Goal: Information Seeking & Learning: Learn about a topic

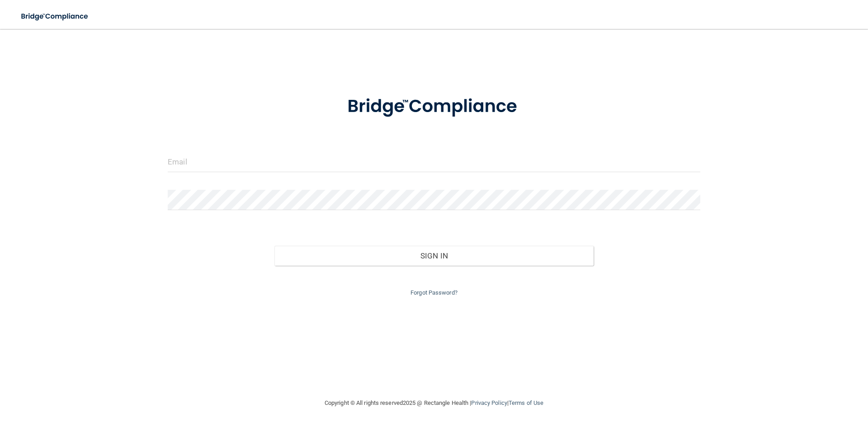
click at [362, 183] on form "Invalid email/password. You don't have permission to access that page. Sign In …" at bounding box center [434, 190] width 532 height 215
click at [357, 163] on input "email" at bounding box center [434, 162] width 532 height 20
click at [219, 159] on input "email" at bounding box center [434, 162] width 532 height 20
click at [233, 159] on input "email" at bounding box center [434, 162] width 532 height 20
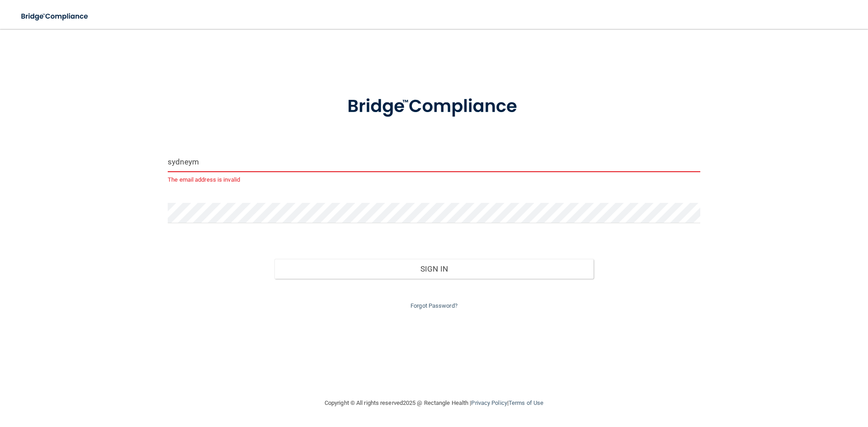
type input "[EMAIL_ADDRESS][DOMAIN_NAME]"
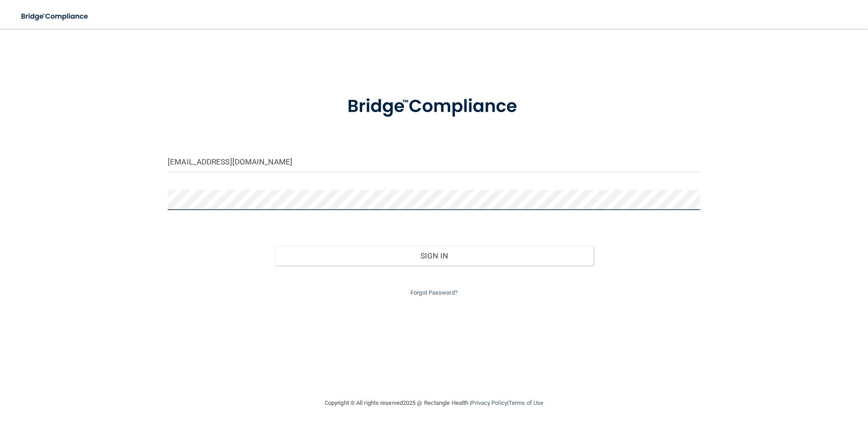
click at [274, 246] on button "Sign In" at bounding box center [433, 256] width 319 height 20
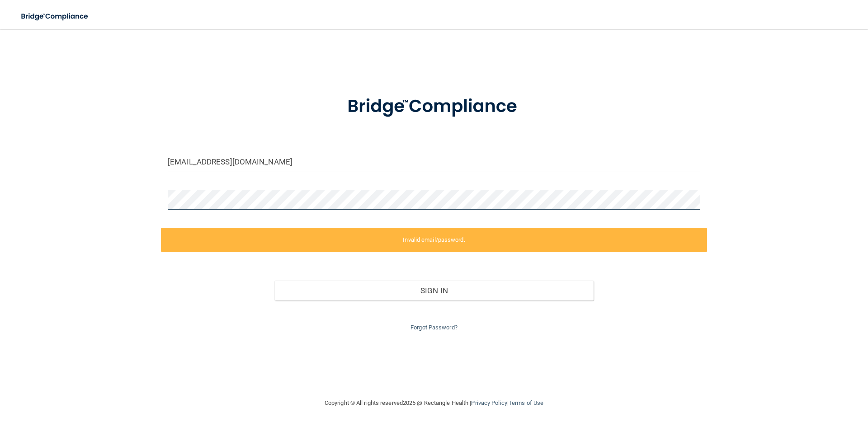
click at [141, 194] on div "[EMAIL_ADDRESS][DOMAIN_NAME] Invalid email/password. You don't have permission …" at bounding box center [433, 213] width 831 height 351
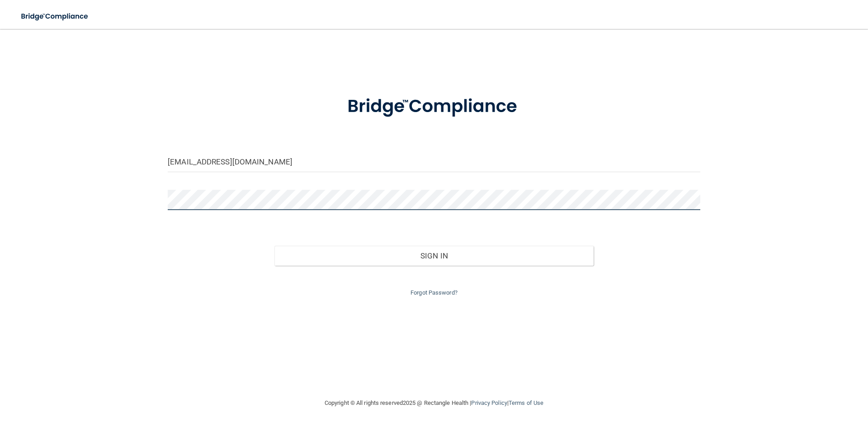
click at [274, 246] on button "Sign In" at bounding box center [433, 256] width 319 height 20
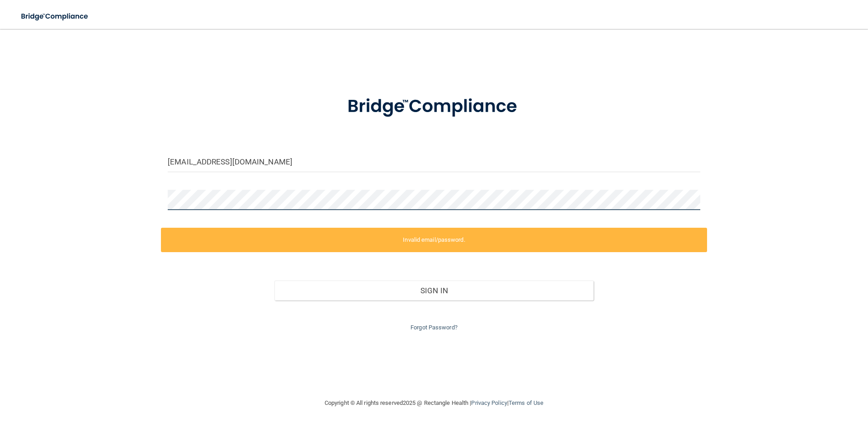
click at [104, 183] on div "[EMAIL_ADDRESS][DOMAIN_NAME] Invalid email/password. You don't have permission …" at bounding box center [433, 213] width 831 height 351
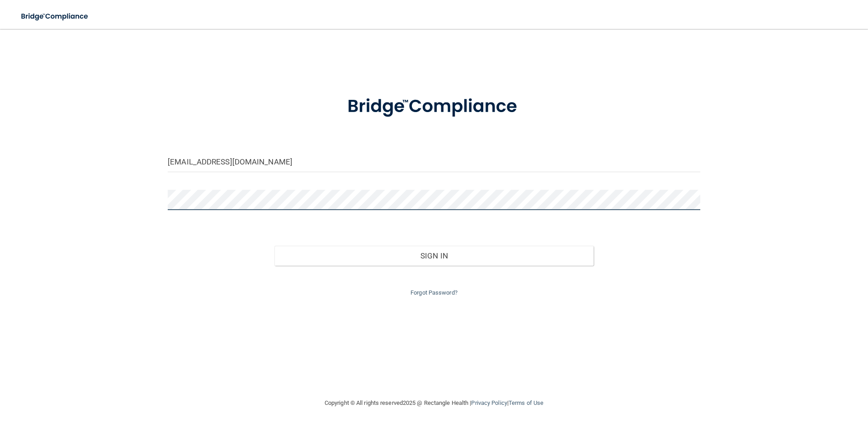
click at [274, 246] on button "Sign In" at bounding box center [433, 256] width 319 height 20
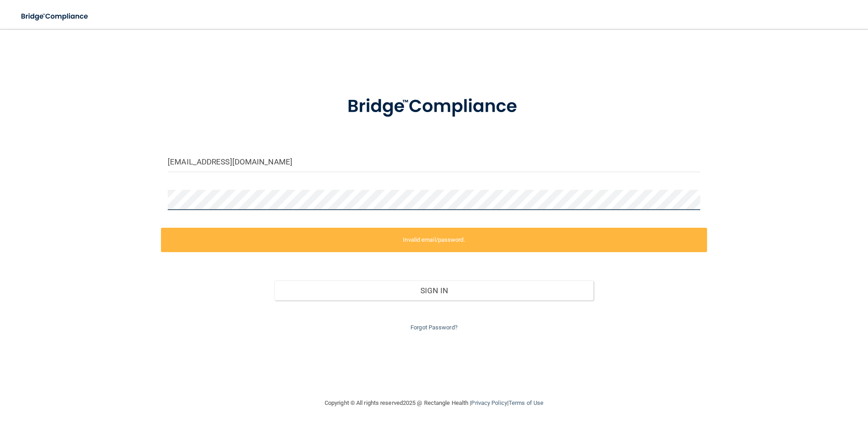
click at [145, 194] on div "[EMAIL_ADDRESS][DOMAIN_NAME] Invalid email/password. You don't have permission …" at bounding box center [433, 213] width 831 height 351
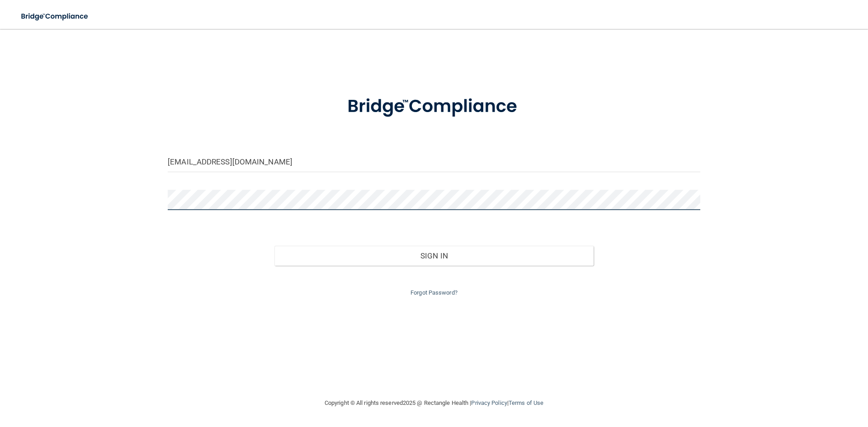
click at [274, 246] on button "Sign In" at bounding box center [433, 256] width 319 height 20
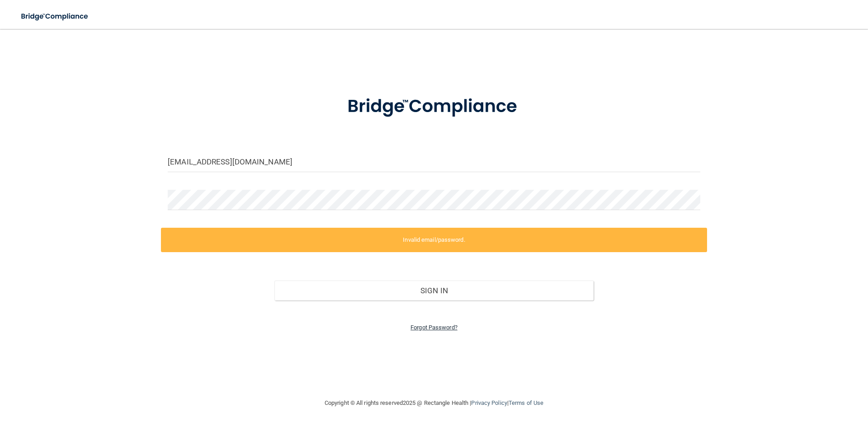
click at [433, 328] on link "Forgot Password?" at bounding box center [433, 327] width 47 height 7
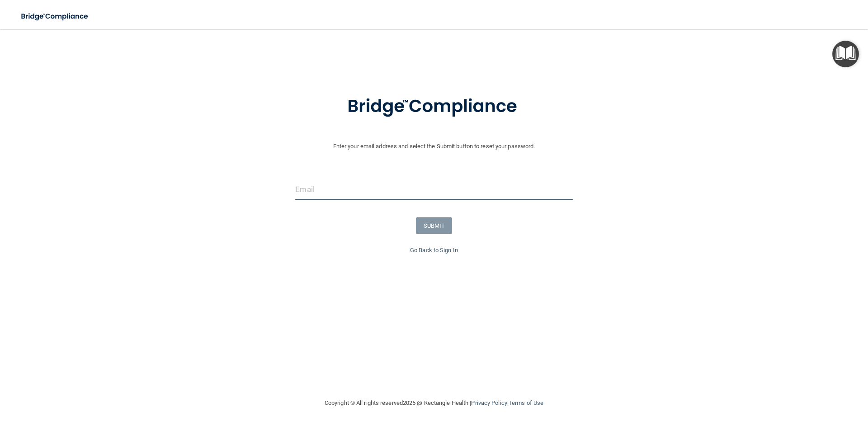
click at [359, 184] on input "email" at bounding box center [433, 189] width 277 height 20
type input "[EMAIL_ADDRESS][DOMAIN_NAME]"
click at [434, 225] on button "SUBMIT" at bounding box center [434, 225] width 37 height 17
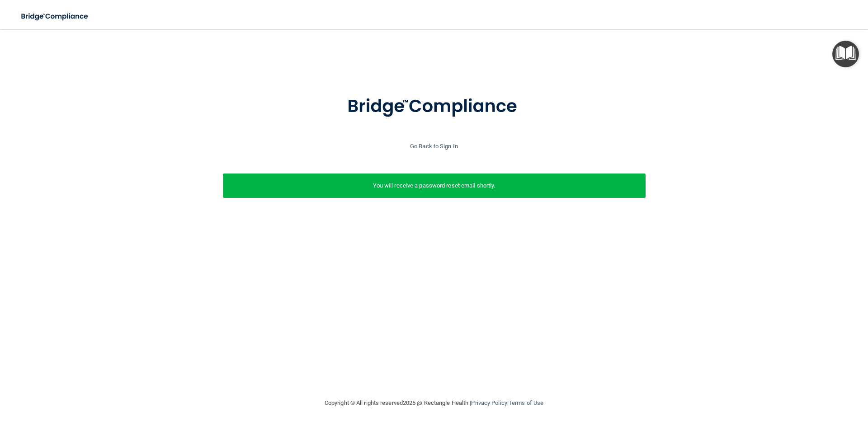
click at [433, 140] on div at bounding box center [434, 112] width 858 height 58
click at [434, 143] on link "Go Back to Sign In" at bounding box center [434, 146] width 48 height 7
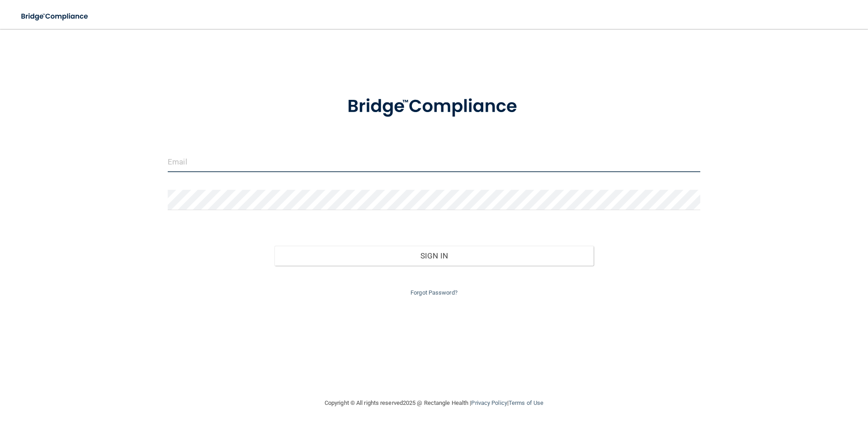
click at [384, 165] on input "email" at bounding box center [434, 162] width 532 height 20
click at [349, 165] on input "email" at bounding box center [434, 162] width 532 height 20
type input "[EMAIL_ADDRESS][DOMAIN_NAME]"
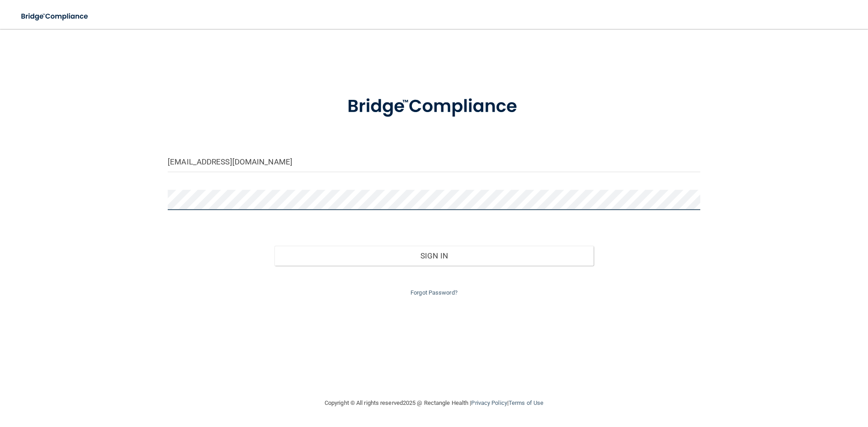
click at [274, 246] on button "Sign In" at bounding box center [433, 256] width 319 height 20
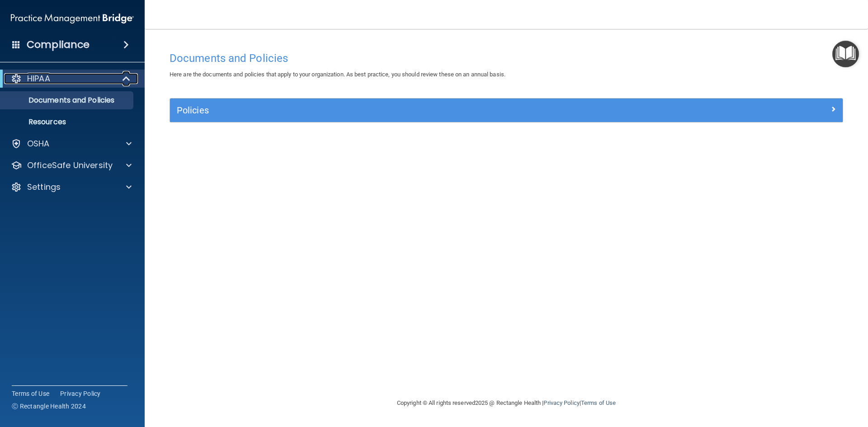
click at [66, 80] on div "HIPAA" at bounding box center [60, 78] width 112 height 11
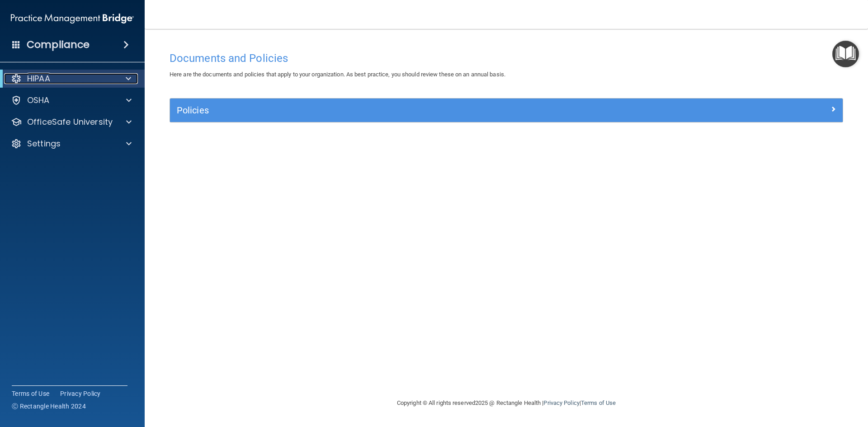
click at [76, 83] on div "HIPAA" at bounding box center [60, 78] width 112 height 11
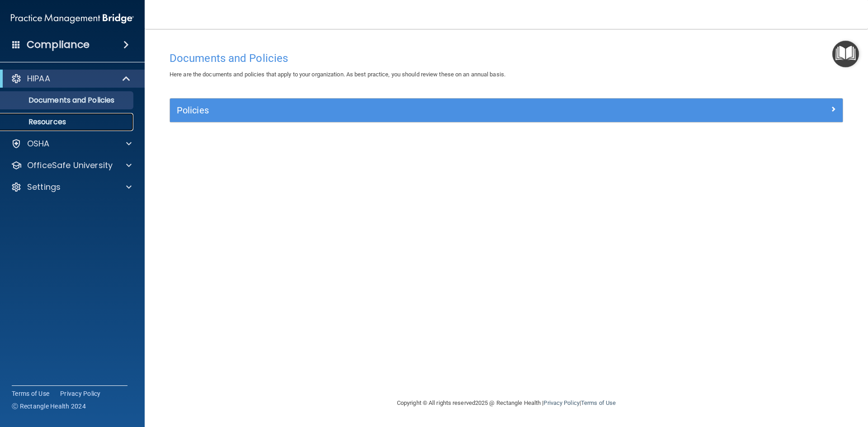
click at [61, 122] on p "Resources" at bounding box center [67, 121] width 123 height 9
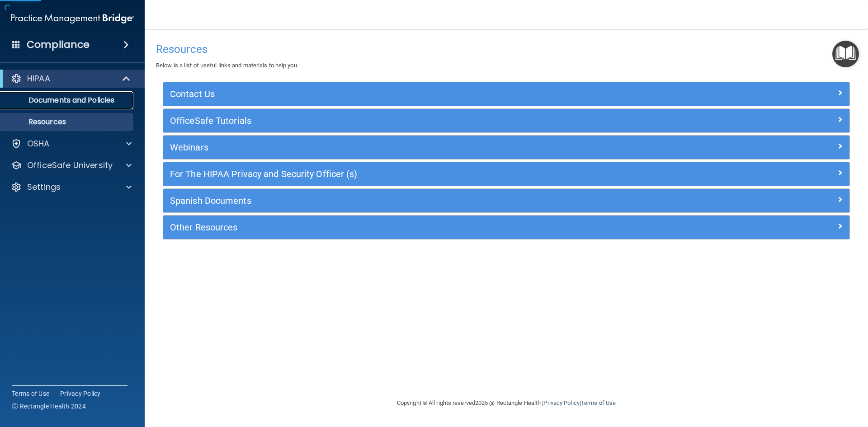
click at [90, 105] on link "Documents and Policies" at bounding box center [62, 100] width 142 height 18
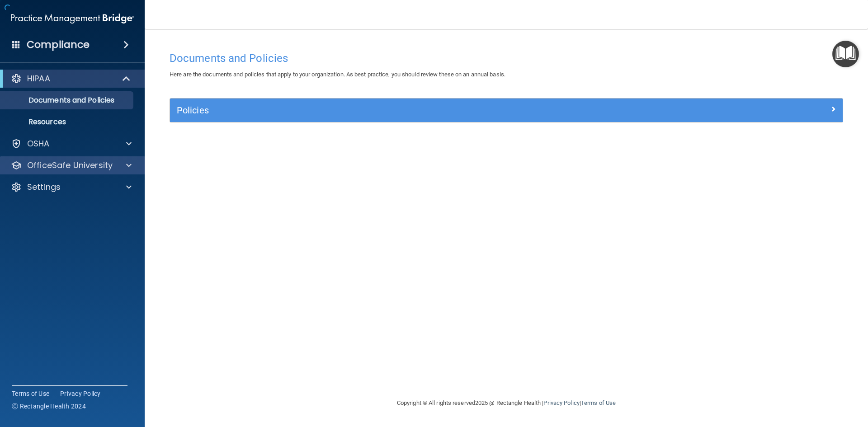
click at [99, 158] on div "OfficeSafe University" at bounding box center [72, 165] width 145 height 18
click at [118, 164] on div at bounding box center [127, 165] width 23 height 11
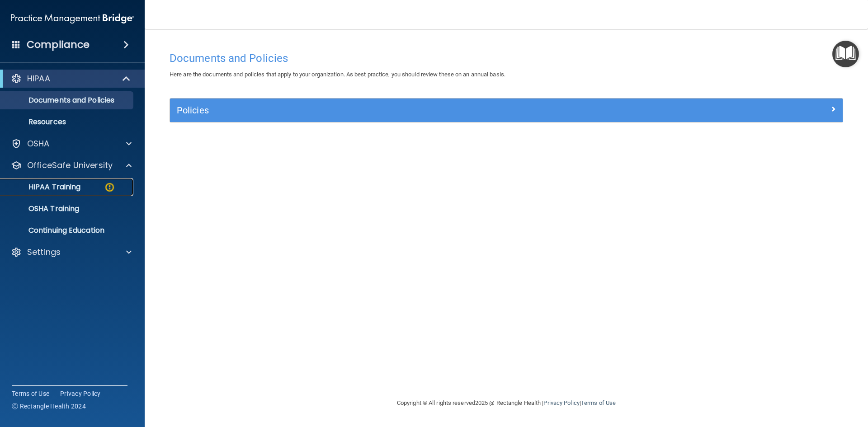
click at [102, 183] on div "HIPAA Training" at bounding box center [67, 187] width 123 height 9
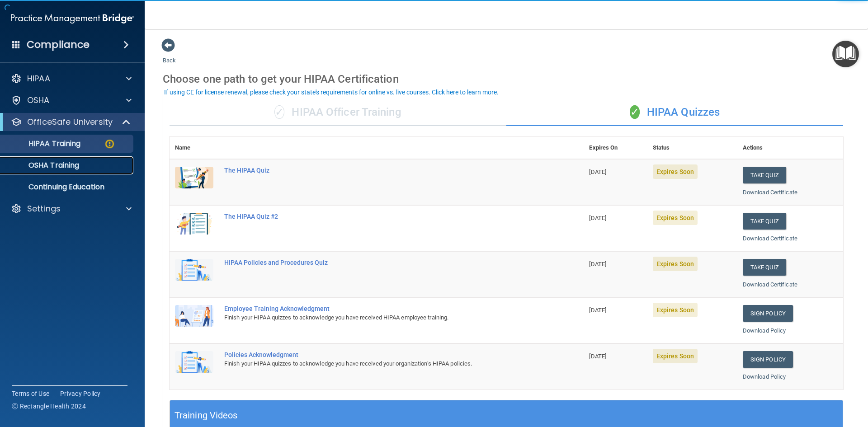
click at [90, 166] on div "OSHA Training" at bounding box center [67, 165] width 123 height 9
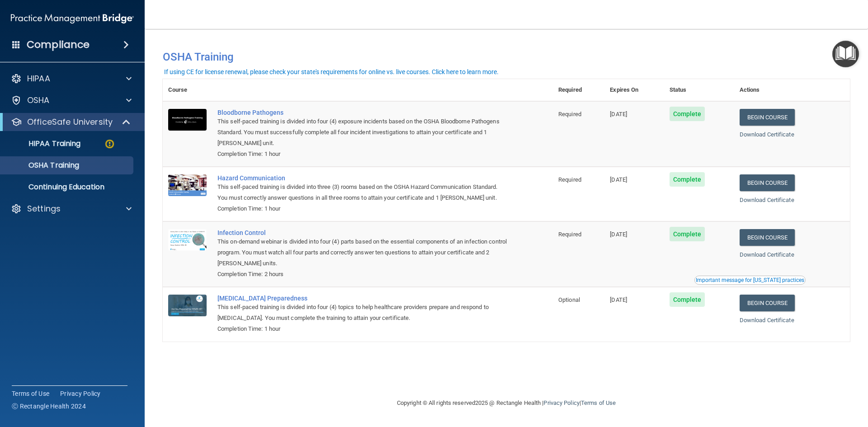
drag, startPoint x: 614, startPoint y: 117, endPoint x: 646, endPoint y: 114, distance: 31.7
click at [646, 114] on td "09/11/2025" at bounding box center [633, 134] width 59 height 66
click at [636, 131] on td "09/11/2025" at bounding box center [633, 134] width 59 height 66
click at [83, 145] on div "HIPAA Training" at bounding box center [67, 143] width 123 height 9
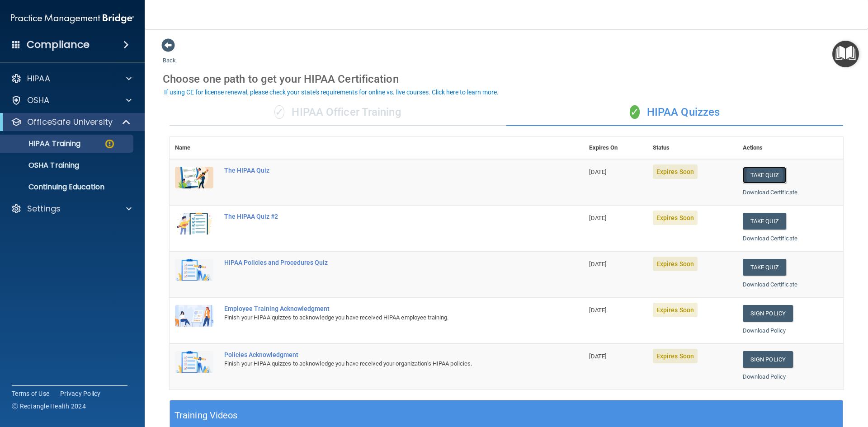
click at [768, 176] on button "Take Quiz" at bounding box center [763, 175] width 43 height 17
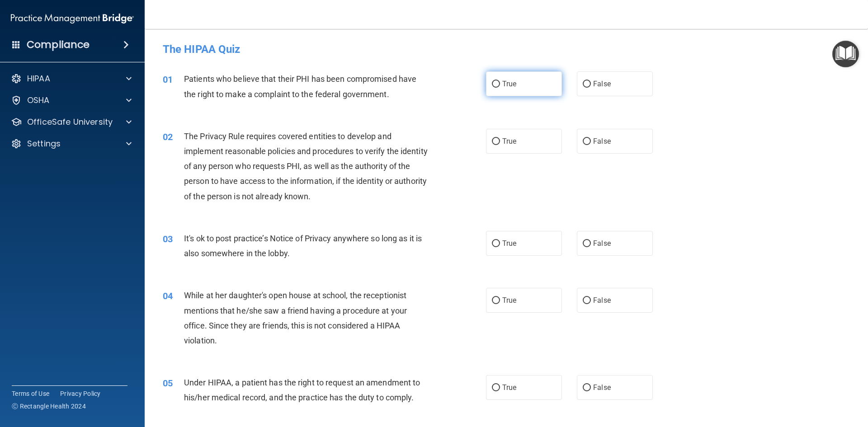
click at [553, 85] on label "True" at bounding box center [524, 83] width 76 height 25
click at [500, 85] on input "True" at bounding box center [496, 84] width 8 height 7
radio input "true"
click at [544, 150] on label "True" at bounding box center [524, 141] width 76 height 25
click at [500, 145] on input "True" at bounding box center [496, 141] width 8 height 7
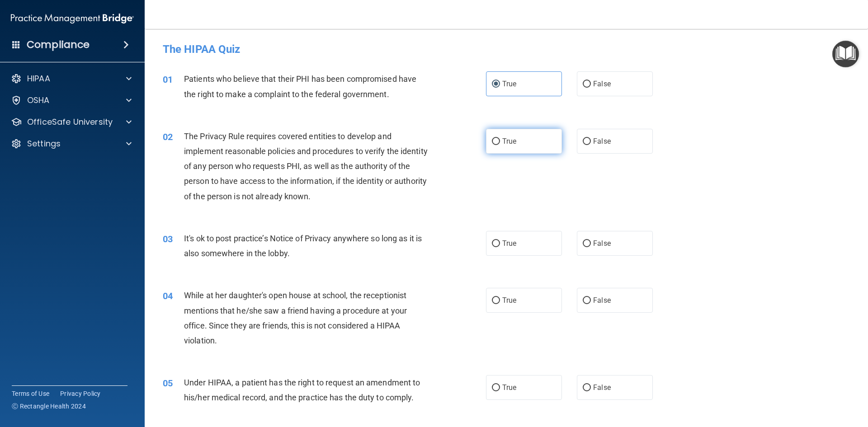
radio input "true"
click at [534, 239] on label "True" at bounding box center [524, 243] width 76 height 25
click at [500, 240] on input "True" at bounding box center [496, 243] width 8 height 7
radio input "true"
click at [606, 294] on label "False" at bounding box center [615, 300] width 76 height 25
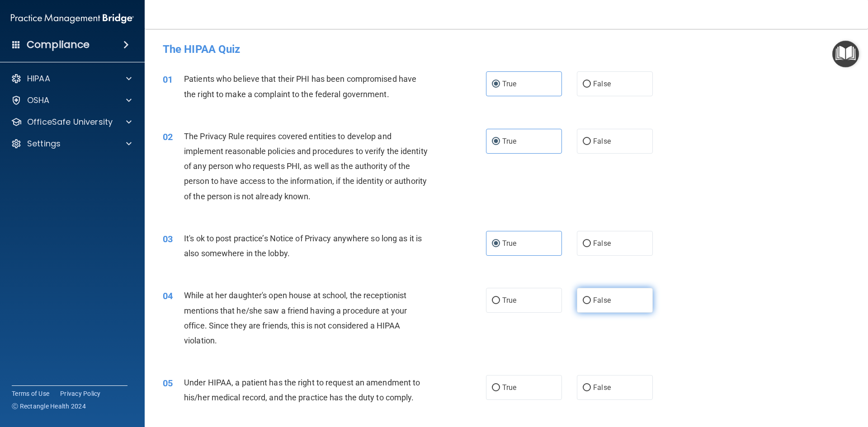
click at [591, 297] on input "False" at bounding box center [586, 300] width 8 height 7
radio input "true"
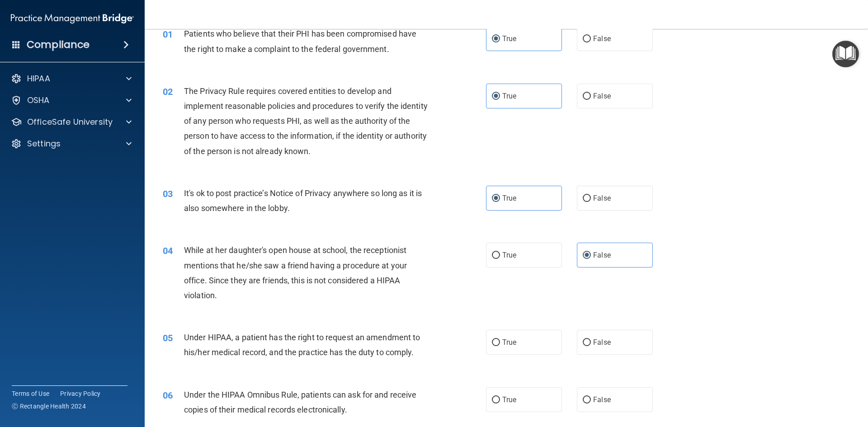
scroll to position [181, 0]
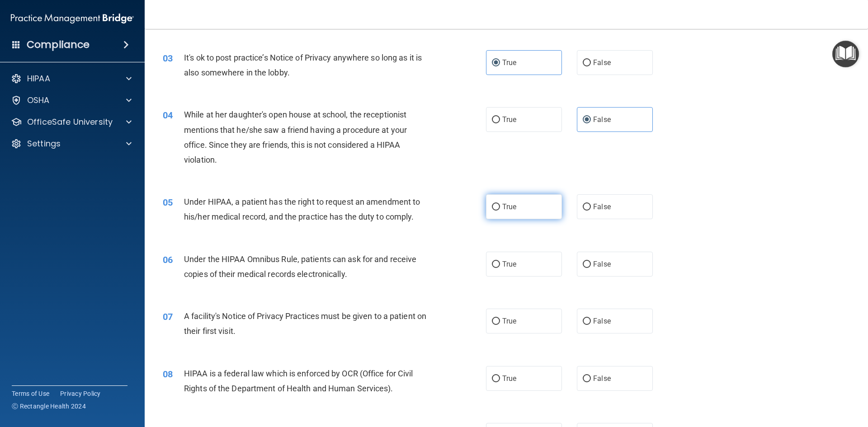
click at [516, 212] on label "True" at bounding box center [524, 206] width 76 height 25
click at [500, 211] on input "True" at bounding box center [496, 207] width 8 height 7
radio input "true"
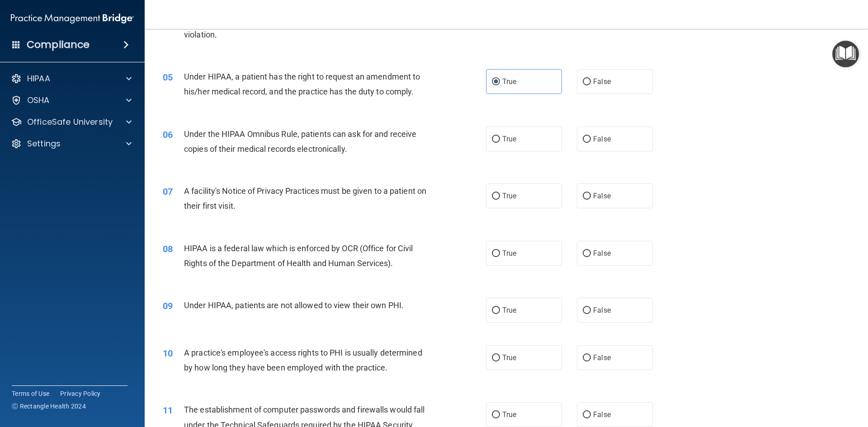
scroll to position [316, 0]
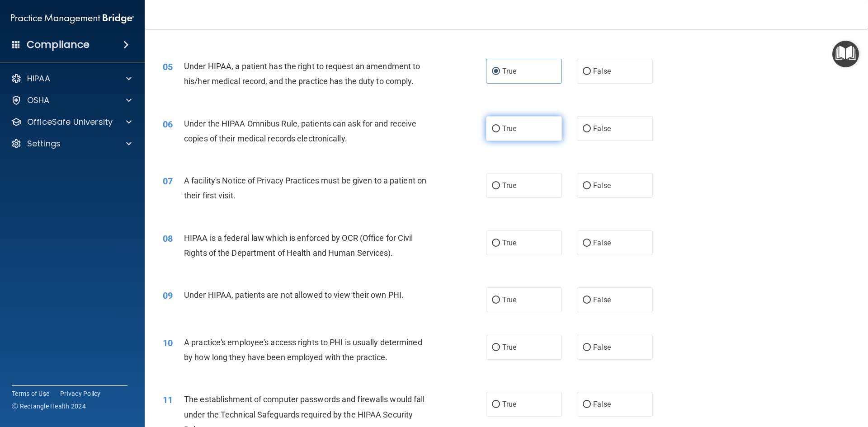
click at [511, 131] on span "True" at bounding box center [509, 128] width 14 height 9
click at [500, 131] on input "True" at bounding box center [496, 129] width 8 height 7
radio input "true"
click at [515, 186] on label "True" at bounding box center [524, 185] width 76 height 25
click at [500, 186] on input "True" at bounding box center [496, 186] width 8 height 7
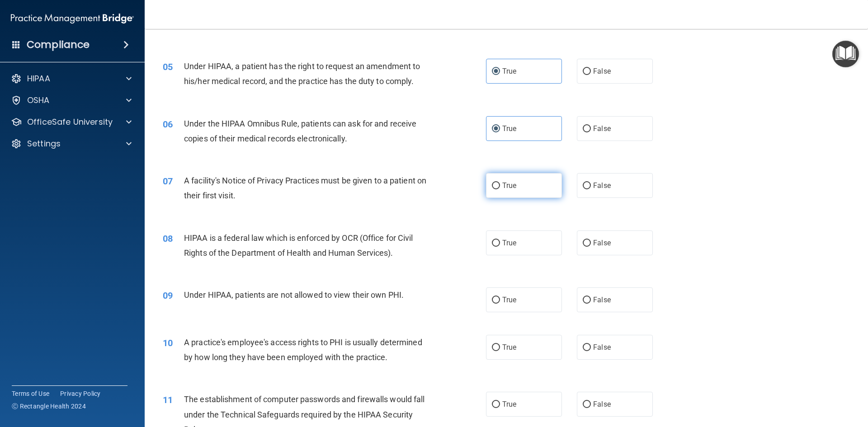
radio input "true"
click at [498, 236] on label "True" at bounding box center [524, 242] width 76 height 25
click at [498, 240] on input "True" at bounding box center [496, 243] width 8 height 7
radio input "true"
click at [600, 300] on span "False" at bounding box center [602, 299] width 18 height 9
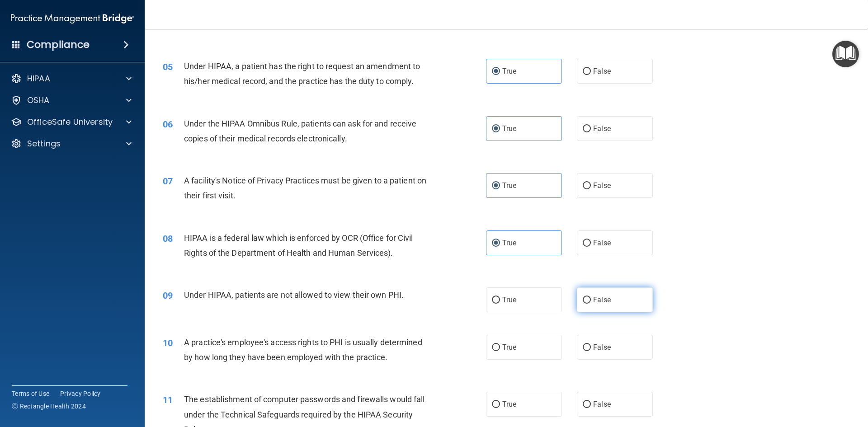
click at [591, 300] on input "False" at bounding box center [586, 300] width 8 height 7
radio input "true"
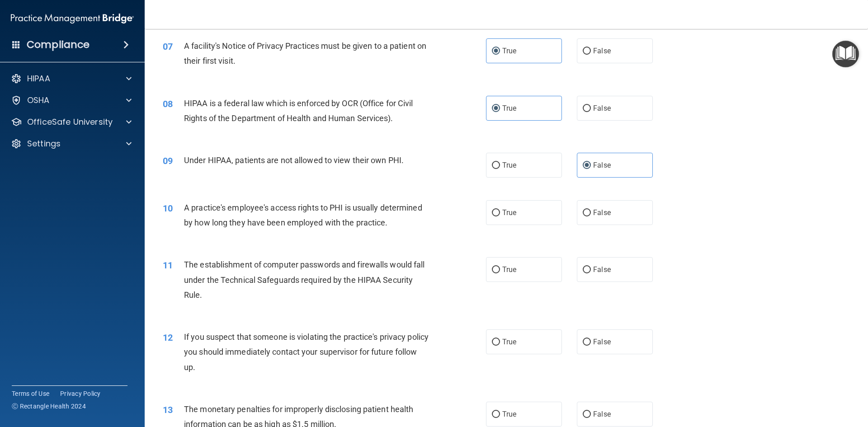
scroll to position [452, 0]
click at [505, 213] on span "True" at bounding box center [509, 211] width 14 height 9
click at [500, 213] on input "True" at bounding box center [496, 212] width 8 height 7
radio input "true"
click at [516, 259] on label "True" at bounding box center [524, 268] width 76 height 25
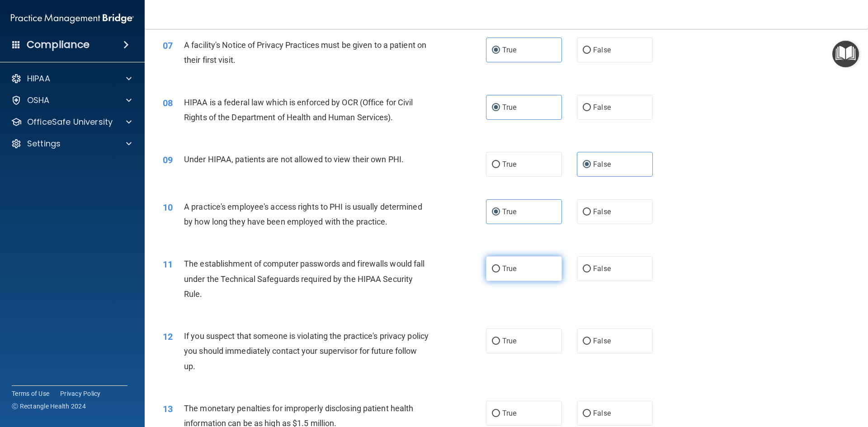
click at [500, 266] on input "True" at bounding box center [496, 269] width 8 height 7
radio input "true"
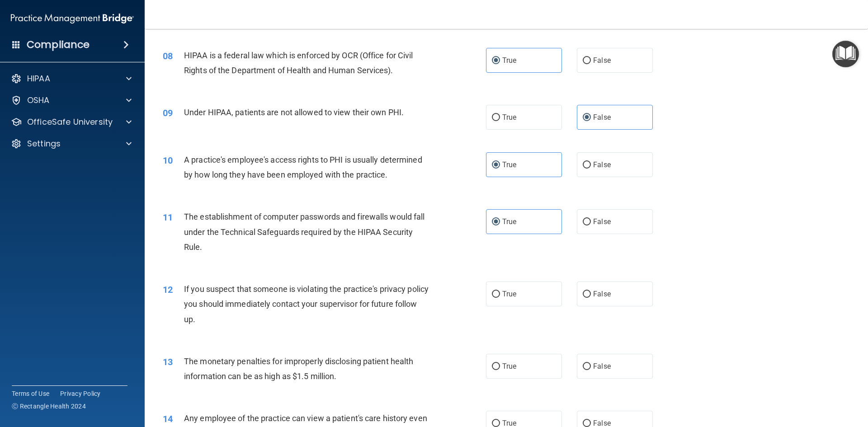
scroll to position [587, 0]
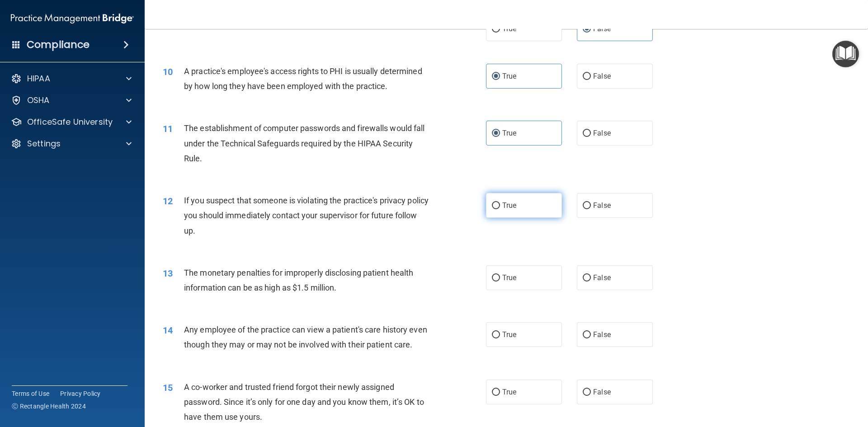
click at [507, 212] on label "True" at bounding box center [524, 205] width 76 height 25
click at [500, 209] on input "True" at bounding box center [496, 205] width 8 height 7
radio input "true"
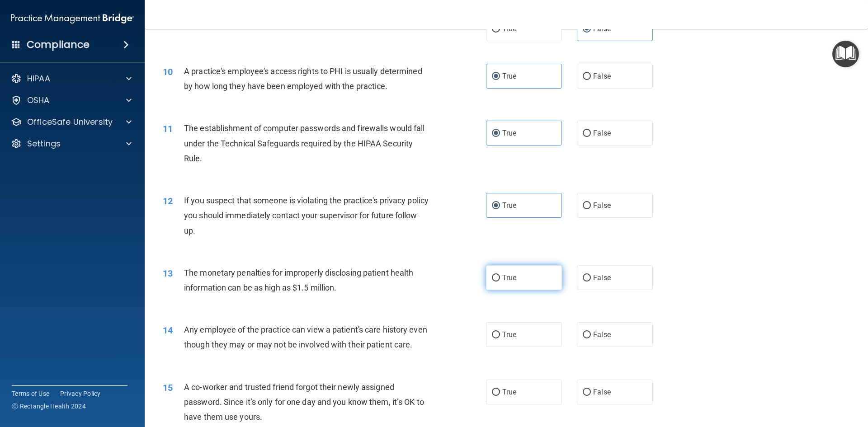
click at [513, 286] on label "True" at bounding box center [524, 277] width 76 height 25
click at [500, 281] on input "True" at bounding box center [496, 278] width 8 height 7
radio input "true"
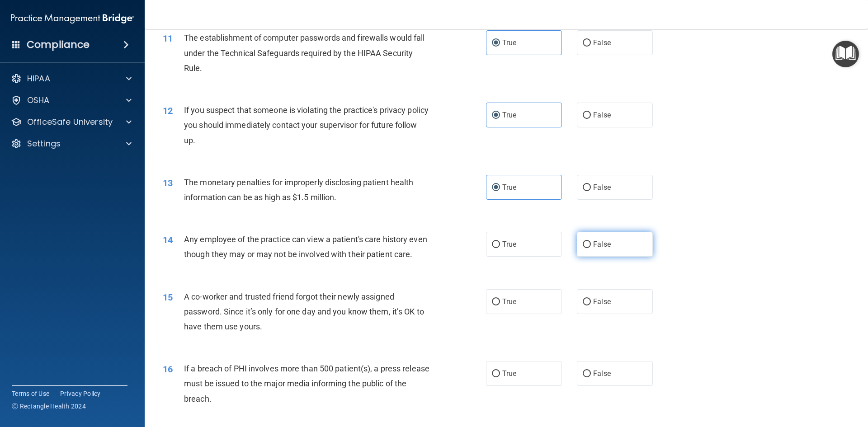
click at [596, 250] on label "False" at bounding box center [615, 244] width 76 height 25
click at [591, 248] on input "False" at bounding box center [586, 244] width 8 height 7
radio input "true"
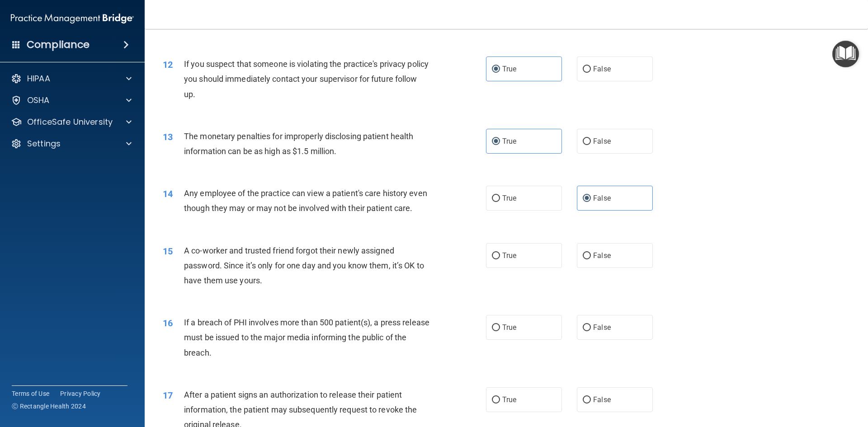
scroll to position [768, 0]
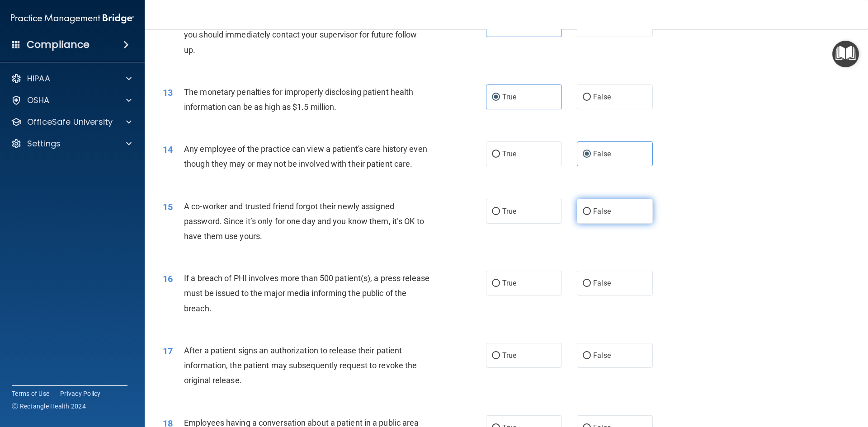
click at [610, 224] on label "False" at bounding box center [615, 211] width 76 height 25
click at [591, 215] on input "False" at bounding box center [586, 211] width 8 height 7
radio input "true"
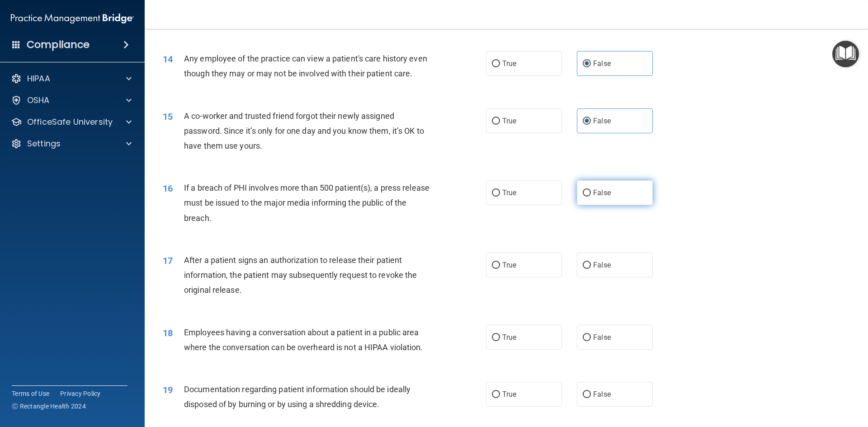
click at [612, 205] on label "False" at bounding box center [615, 192] width 76 height 25
click at [591, 197] on input "False" at bounding box center [586, 193] width 8 height 7
radio input "true"
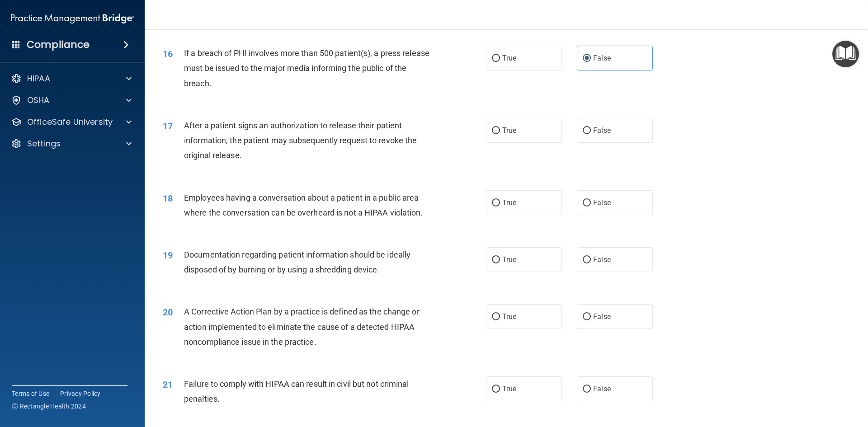
scroll to position [994, 0]
click at [592, 142] on label "False" at bounding box center [615, 129] width 76 height 25
click at [591, 133] on input "False" at bounding box center [586, 130] width 8 height 7
radio input "true"
click at [606, 214] on label "False" at bounding box center [615, 201] width 76 height 25
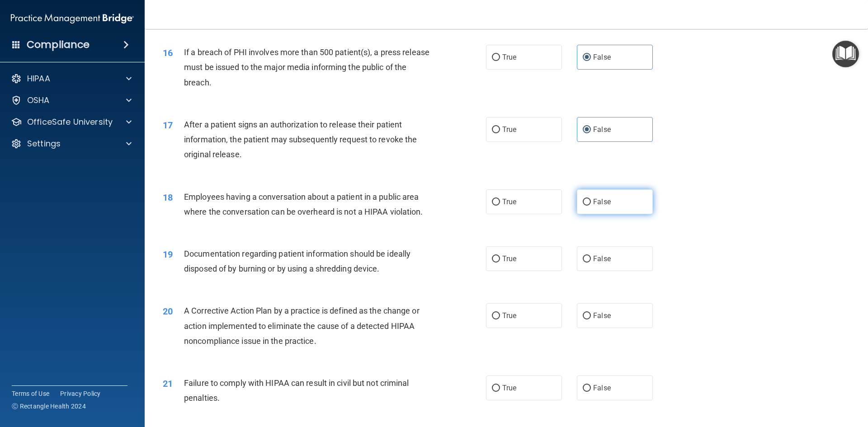
click at [591, 206] on input "False" at bounding box center [586, 202] width 8 height 7
radio input "true"
drag, startPoint x: 186, startPoint y: 267, endPoint x: 284, endPoint y: 275, distance: 98.4
click at [284, 275] on div "Documentation regarding patient information should be ideally disposed of by bu…" at bounding box center [310, 261] width 253 height 30
click at [301, 276] on div "Documentation regarding patient information should be ideally disposed of by bu…" at bounding box center [310, 261] width 253 height 30
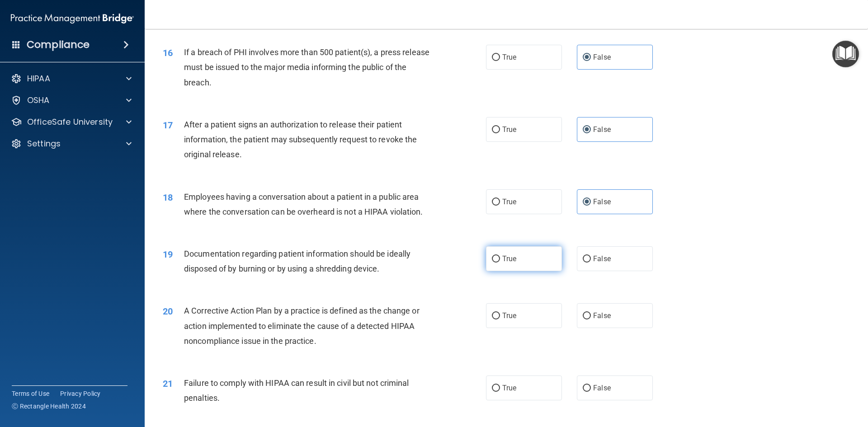
click at [502, 263] on span "True" at bounding box center [509, 258] width 14 height 9
click at [499, 263] on input "True" at bounding box center [496, 259] width 8 height 7
radio input "true"
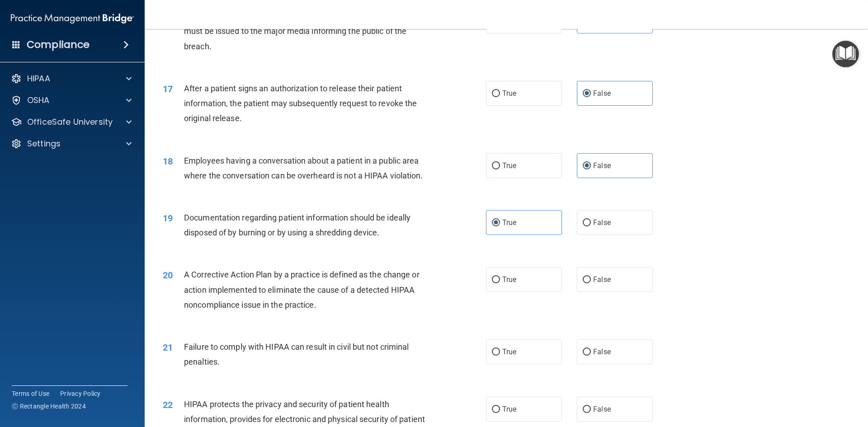
scroll to position [1130, 0]
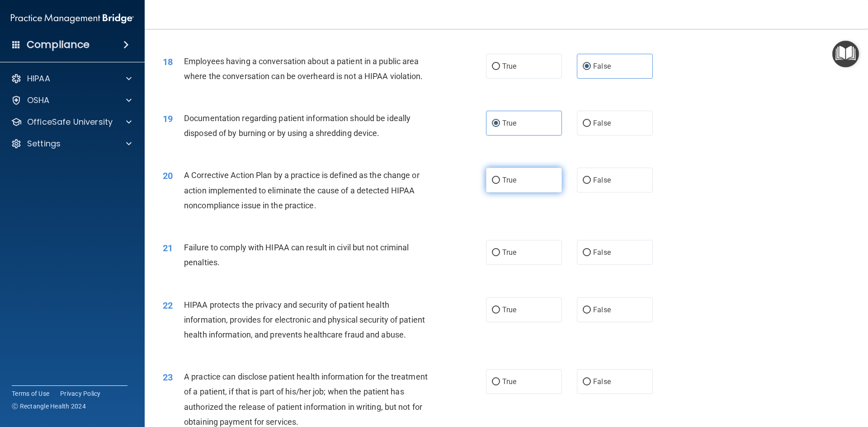
click at [518, 192] on label "True" at bounding box center [524, 180] width 76 height 25
click at [500, 184] on input "True" at bounding box center [496, 180] width 8 height 7
radio input "true"
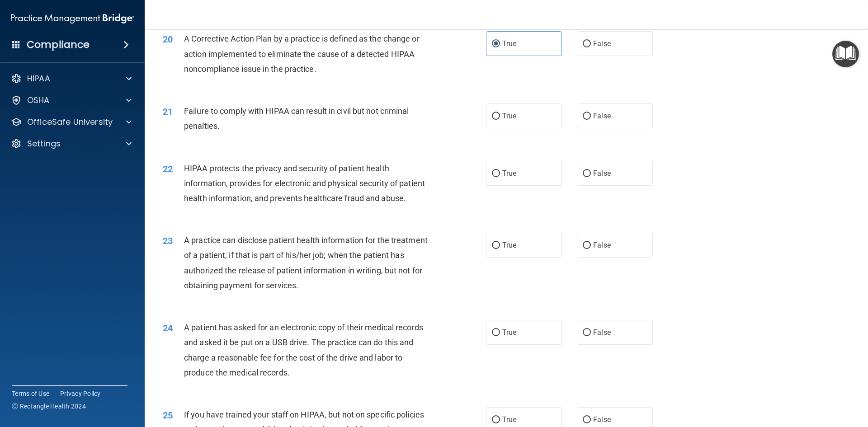
scroll to position [1265, 0]
click at [592, 129] on label "False" at bounding box center [615, 116] width 76 height 25
click at [591, 121] on input "False" at bounding box center [586, 117] width 8 height 7
radio input "true"
click at [522, 187] on label "True" at bounding box center [524, 174] width 76 height 25
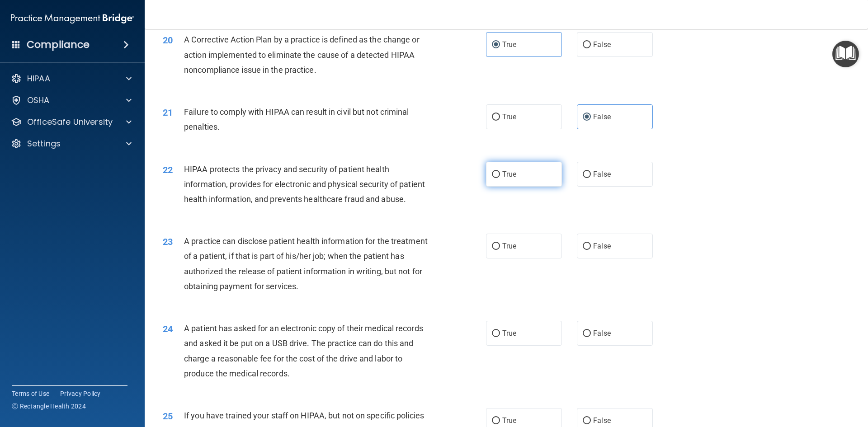
click at [500, 178] on input "True" at bounding box center [496, 174] width 8 height 7
radio input "true"
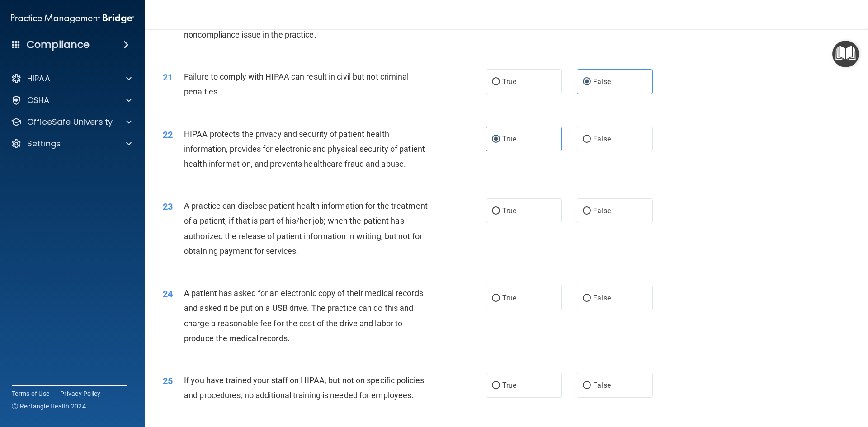
scroll to position [1355, 0]
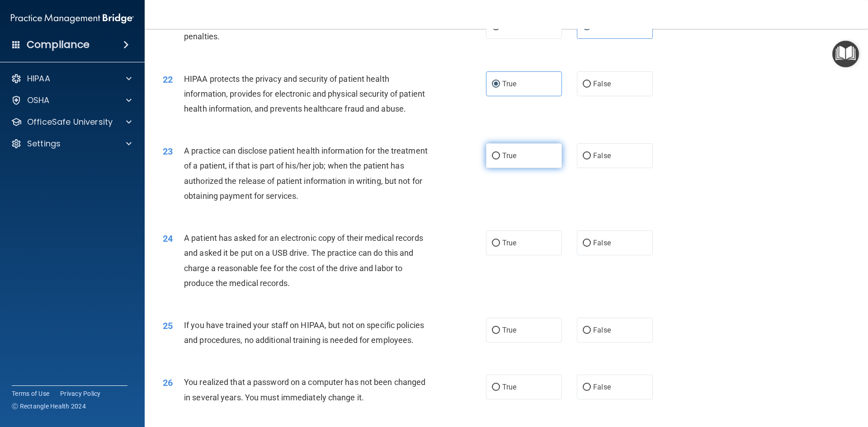
click at [506, 168] on label "True" at bounding box center [524, 155] width 76 height 25
click at [500, 159] on input "True" at bounding box center [496, 156] width 8 height 7
radio input "true"
click at [585, 255] on label "False" at bounding box center [615, 242] width 76 height 25
click at [585, 247] on input "False" at bounding box center [586, 243] width 8 height 7
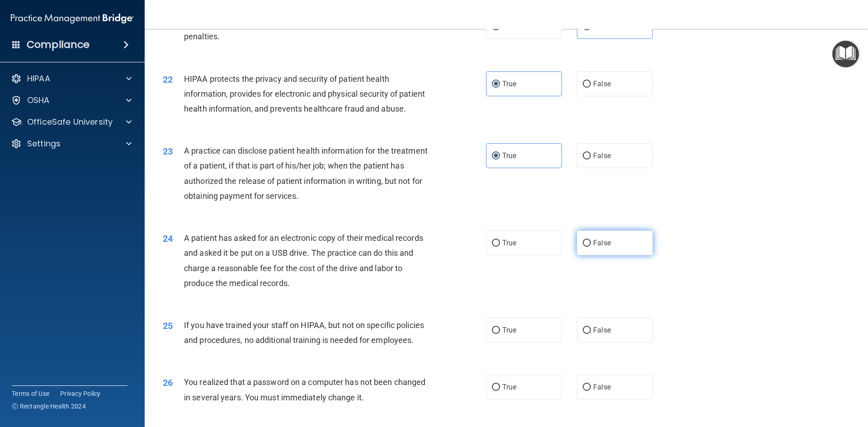
radio input "true"
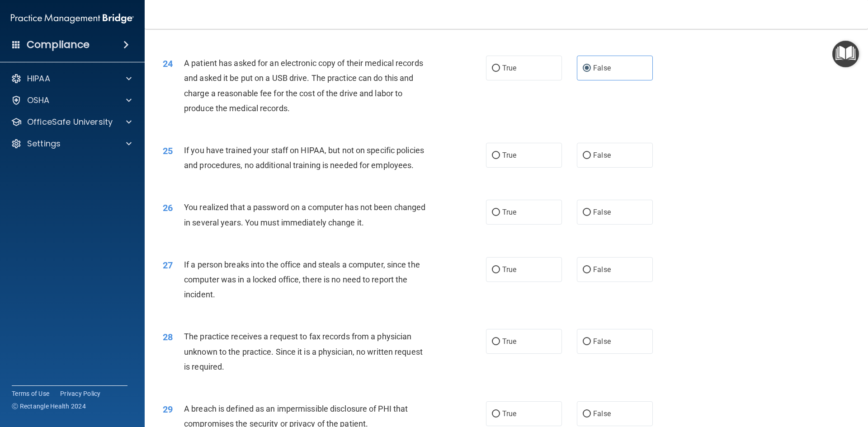
scroll to position [1531, 0]
click at [586, 167] on label "False" at bounding box center [615, 154] width 76 height 25
click at [586, 159] on input "False" at bounding box center [586, 155] width 8 height 7
radio input "true"
click at [548, 224] on label "True" at bounding box center [524, 211] width 76 height 25
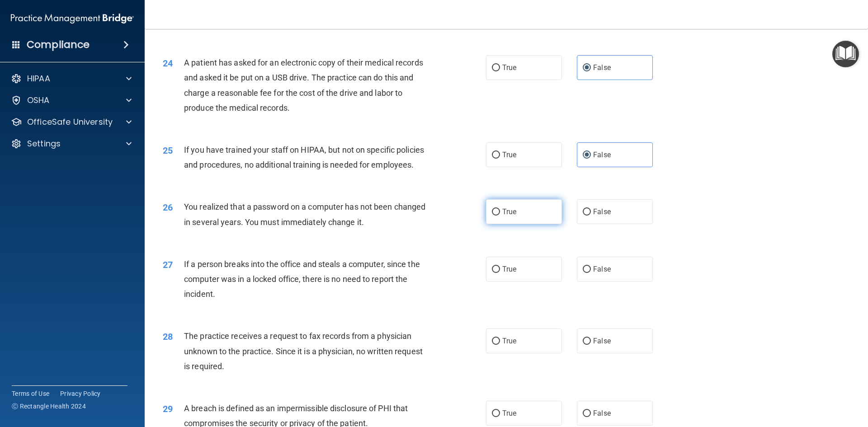
click at [500, 216] on input "True" at bounding box center [496, 212] width 8 height 7
radio input "true"
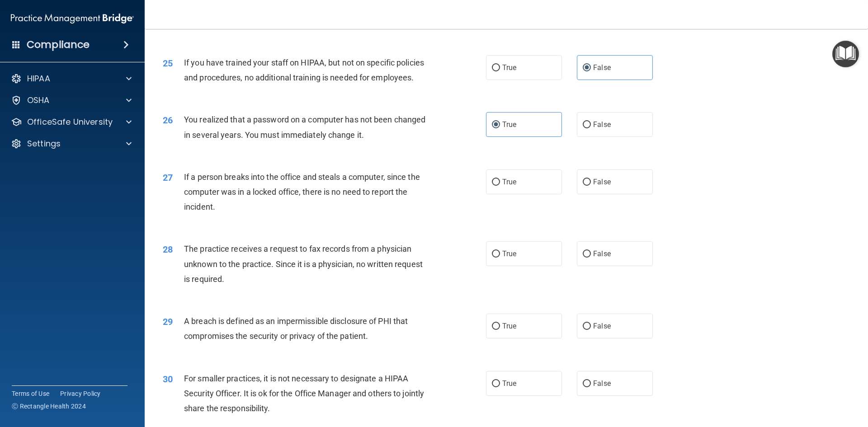
scroll to position [1621, 0]
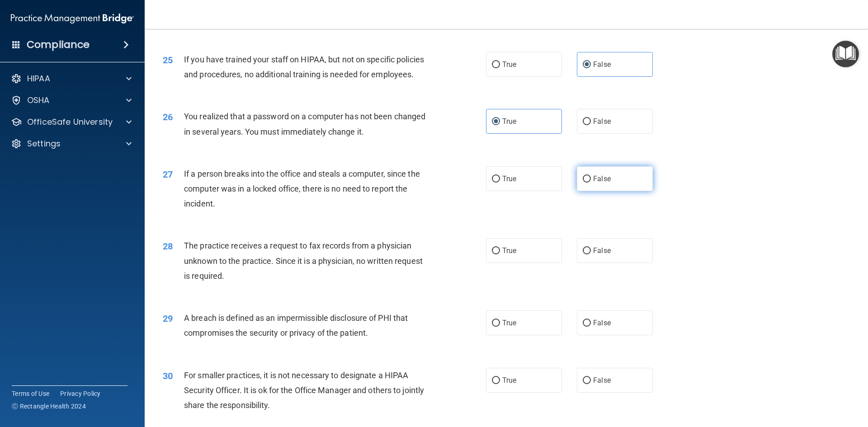
click at [600, 183] on span "False" at bounding box center [602, 178] width 18 height 9
click at [591, 183] on input "False" at bounding box center [586, 179] width 8 height 7
radio input "true"
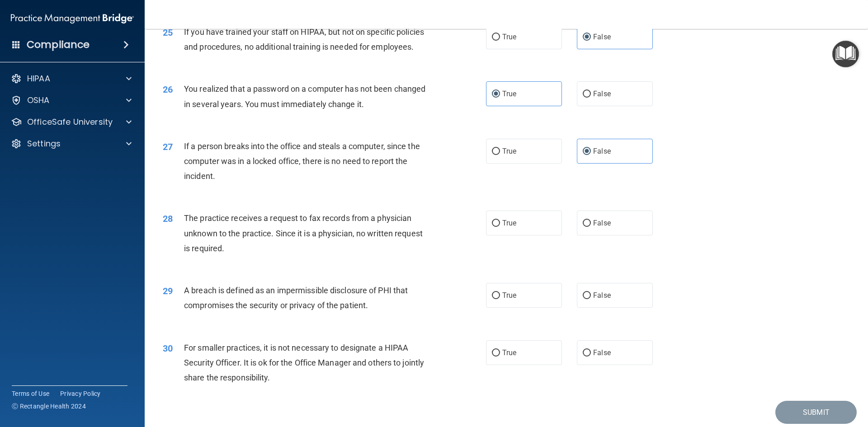
scroll to position [1712, 0]
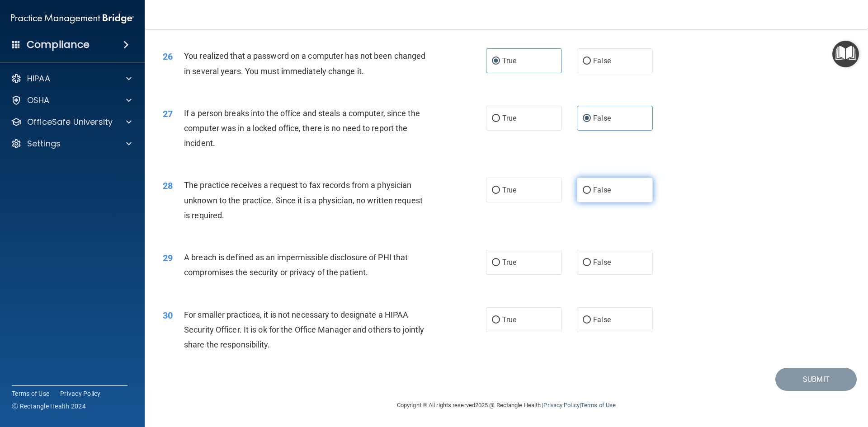
click at [606, 190] on label "False" at bounding box center [615, 190] width 76 height 25
click at [591, 190] on input "False" at bounding box center [586, 190] width 8 height 7
radio input "true"
click at [537, 266] on label "True" at bounding box center [524, 262] width 76 height 25
click at [500, 266] on input "True" at bounding box center [496, 262] width 8 height 7
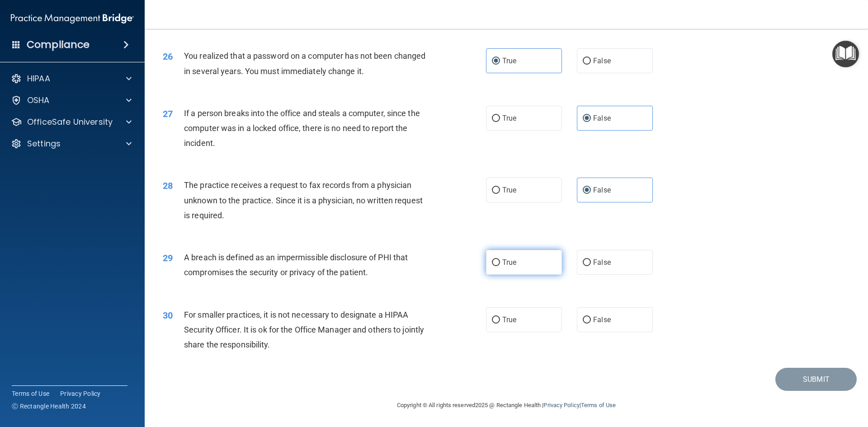
radio input "true"
click at [598, 317] on span "False" at bounding box center [602, 319] width 18 height 9
click at [591, 317] on input "False" at bounding box center [586, 320] width 8 height 7
radio input "true"
click at [792, 375] on button "Submit" at bounding box center [815, 379] width 81 height 23
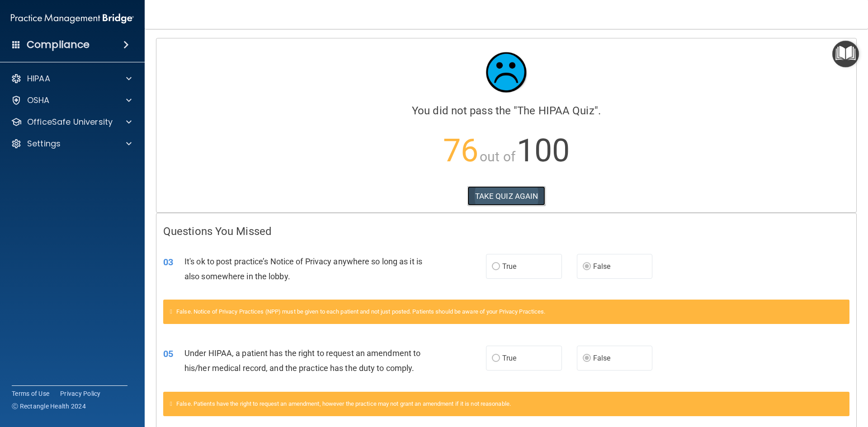
click at [494, 201] on button "TAKE QUIZ AGAIN" at bounding box center [506, 196] width 78 height 20
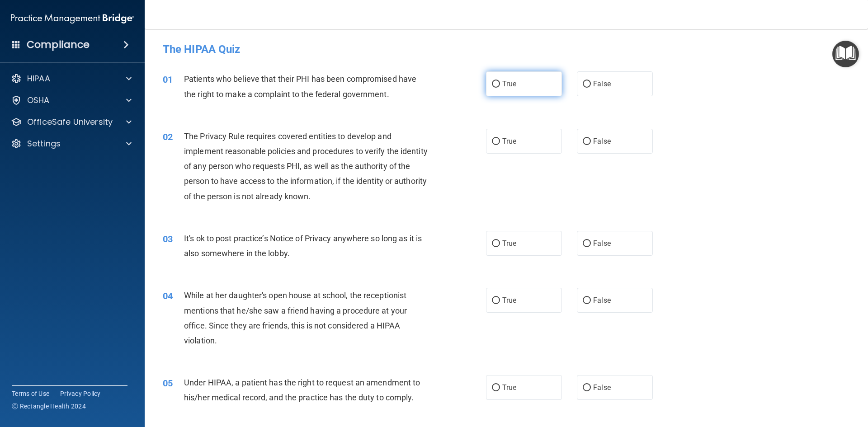
click at [542, 83] on label "True" at bounding box center [524, 83] width 76 height 25
click at [500, 83] on input "True" at bounding box center [496, 84] width 8 height 7
radio input "true"
click at [543, 150] on label "True" at bounding box center [524, 141] width 76 height 25
click at [500, 145] on input "True" at bounding box center [496, 141] width 8 height 7
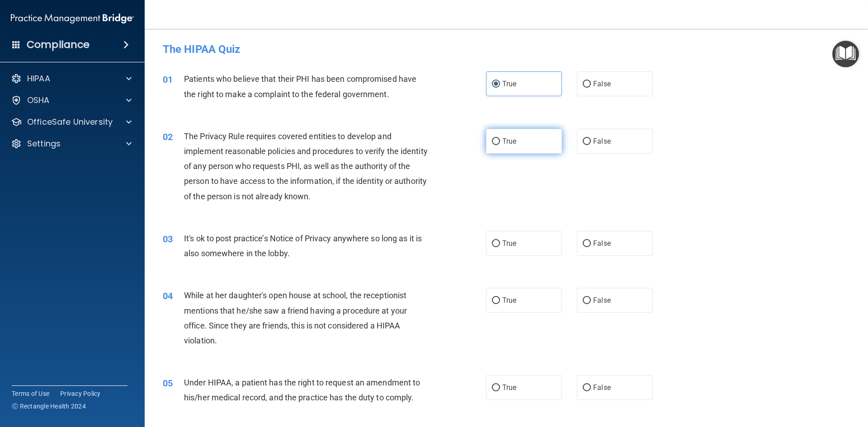
radio input "true"
click at [587, 241] on label "False" at bounding box center [615, 243] width 76 height 25
click at [587, 241] on input "False" at bounding box center [586, 243] width 8 height 7
radio input "true"
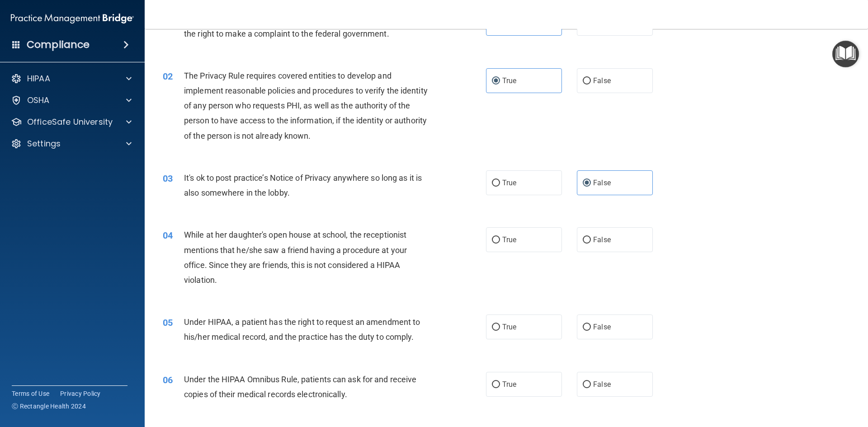
scroll to position [90, 0]
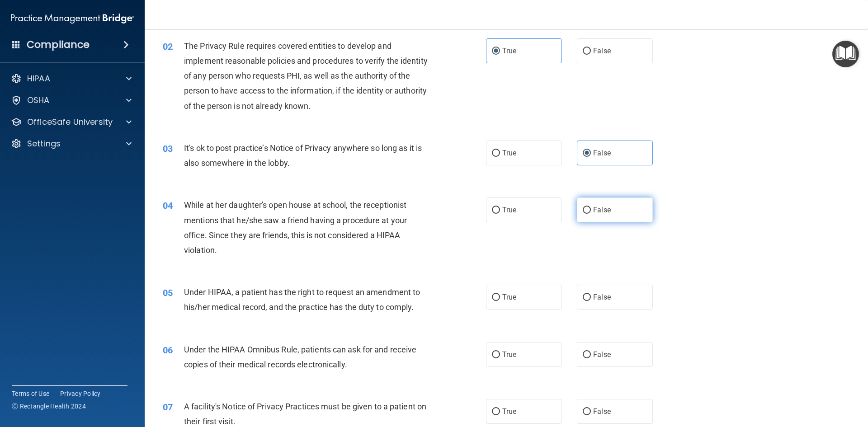
click at [593, 214] on span "False" at bounding box center [602, 210] width 18 height 9
click at [589, 214] on input "False" at bounding box center [586, 210] width 8 height 7
radio input "true"
click at [569, 300] on div "True False" at bounding box center [577, 297] width 182 height 25
click at [582, 297] on input "False" at bounding box center [586, 297] width 8 height 7
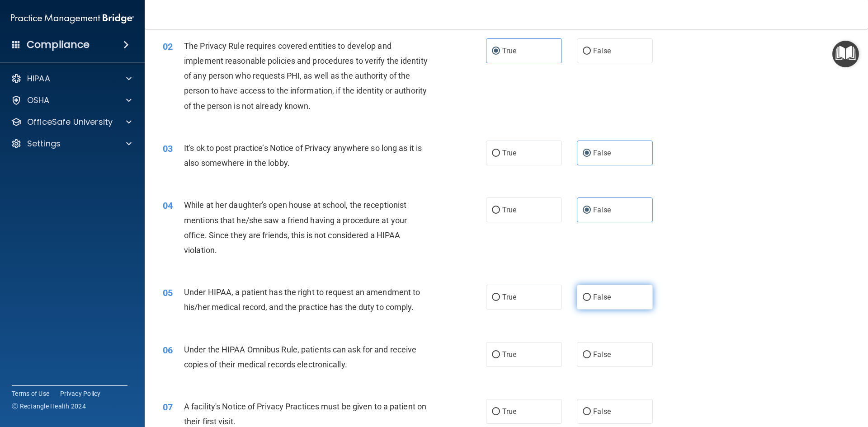
radio input "true"
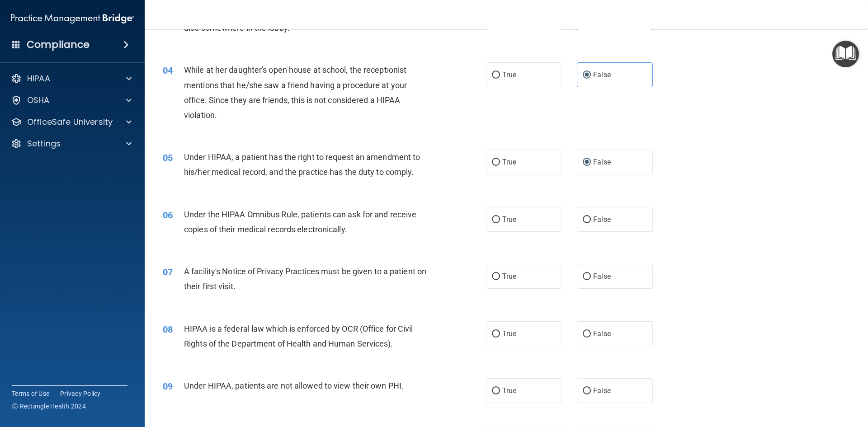
scroll to position [226, 0]
click at [500, 225] on label "True" at bounding box center [524, 218] width 76 height 25
click at [500, 223] on input "True" at bounding box center [496, 219] width 8 height 7
radio input "true"
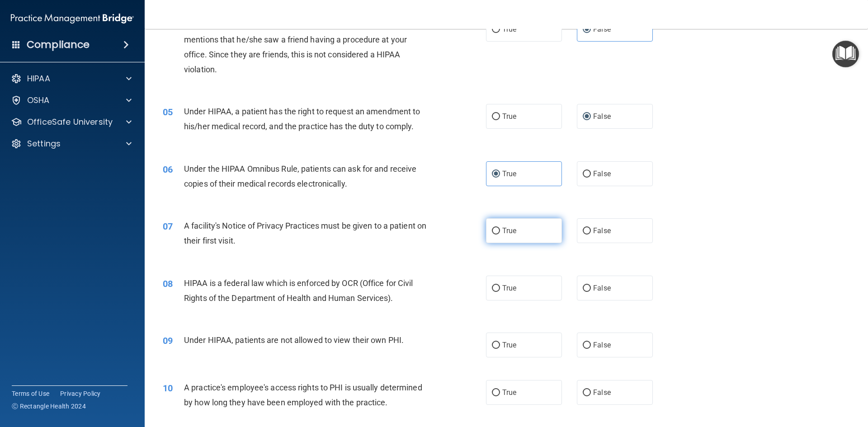
click at [507, 241] on label "True" at bounding box center [524, 230] width 76 height 25
click at [500, 234] on input "True" at bounding box center [496, 231] width 8 height 7
radio input "true"
click at [510, 291] on span "True" at bounding box center [509, 288] width 14 height 9
click at [500, 291] on input "True" at bounding box center [496, 288] width 8 height 7
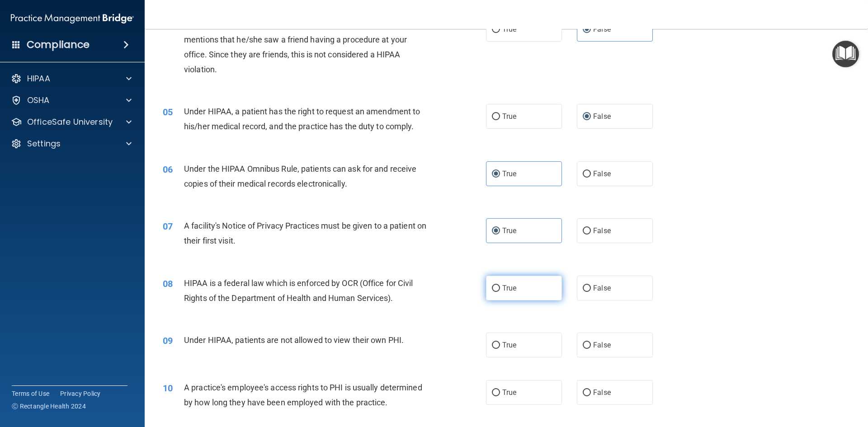
radio input "true"
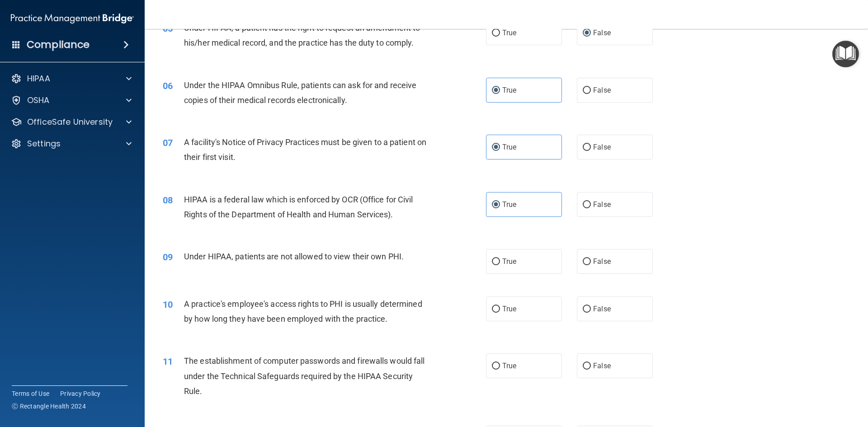
scroll to position [361, 0]
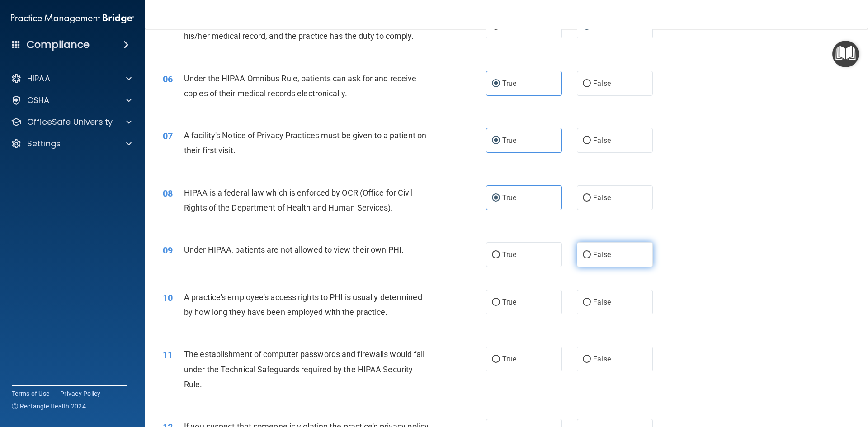
click at [603, 250] on label "False" at bounding box center [615, 254] width 76 height 25
click at [591, 252] on input "False" at bounding box center [586, 255] width 8 height 7
radio input "true"
click at [601, 295] on label "False" at bounding box center [615, 302] width 76 height 25
click at [591, 299] on input "False" at bounding box center [586, 302] width 8 height 7
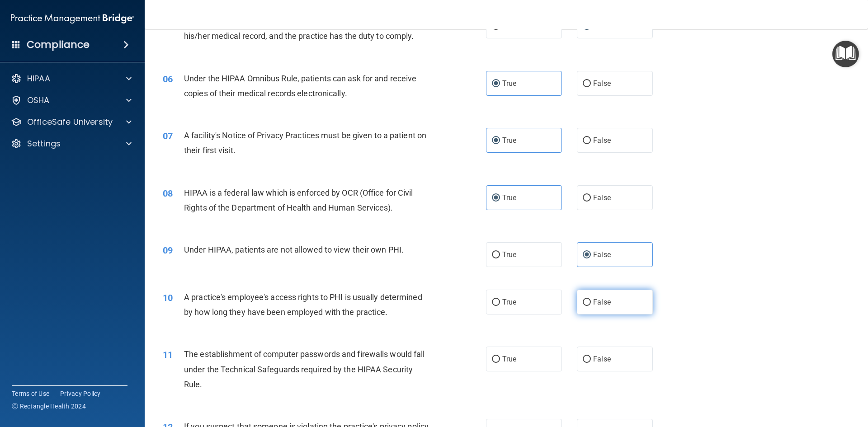
radio input "true"
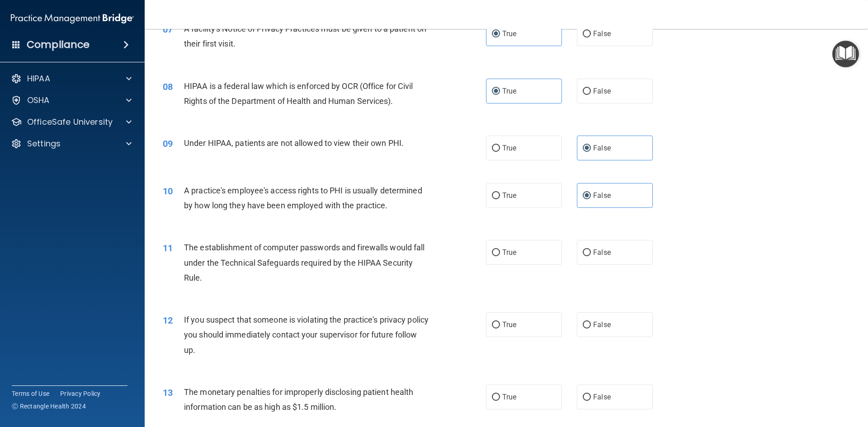
scroll to position [497, 0]
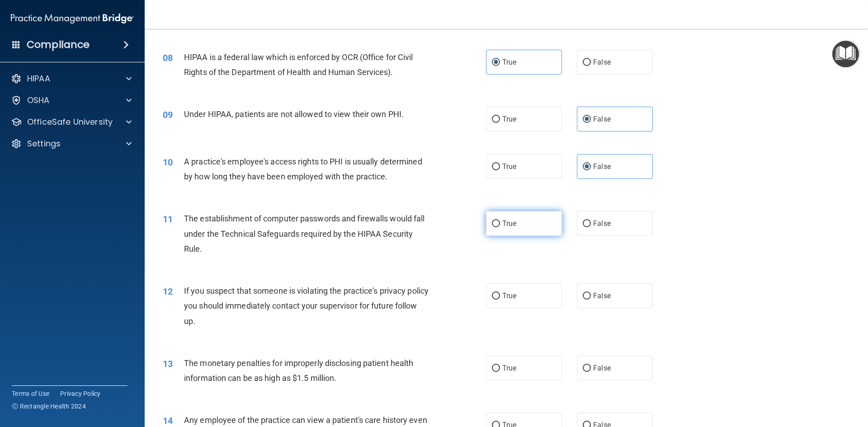
click at [547, 220] on label "True" at bounding box center [524, 223] width 76 height 25
click at [500, 220] on input "True" at bounding box center [496, 223] width 8 height 7
radio input "true"
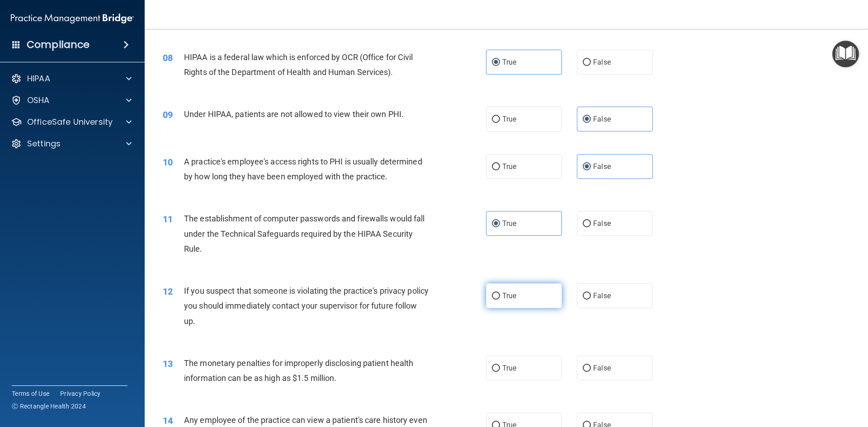
click at [516, 299] on label "True" at bounding box center [524, 295] width 76 height 25
click at [500, 299] on input "True" at bounding box center [496, 296] width 8 height 7
radio input "true"
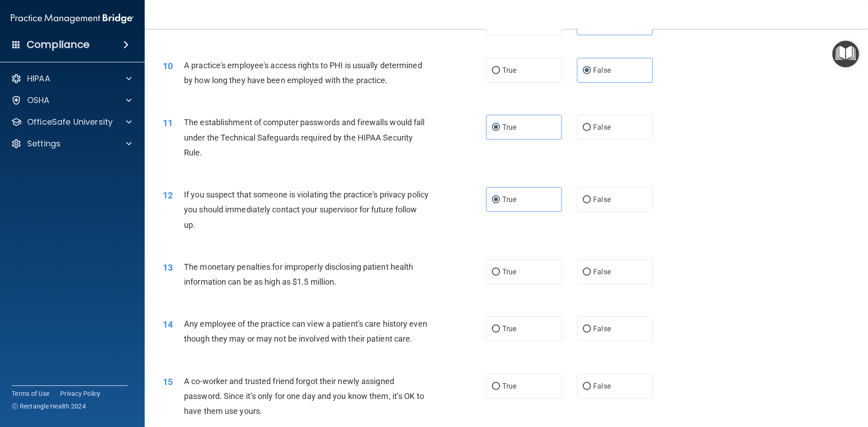
scroll to position [633, 0]
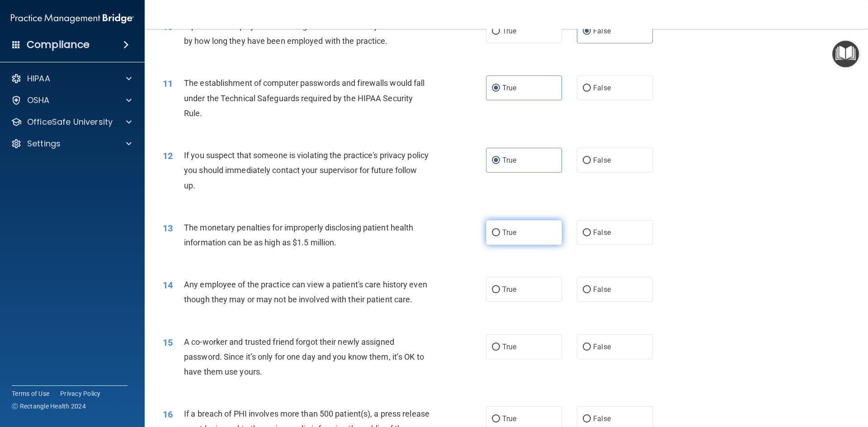
click at [527, 233] on label "True" at bounding box center [524, 232] width 76 height 25
click at [500, 233] on input "True" at bounding box center [496, 233] width 8 height 7
radio input "true"
click at [611, 286] on label "False" at bounding box center [615, 289] width 76 height 25
click at [591, 286] on input "False" at bounding box center [586, 289] width 8 height 7
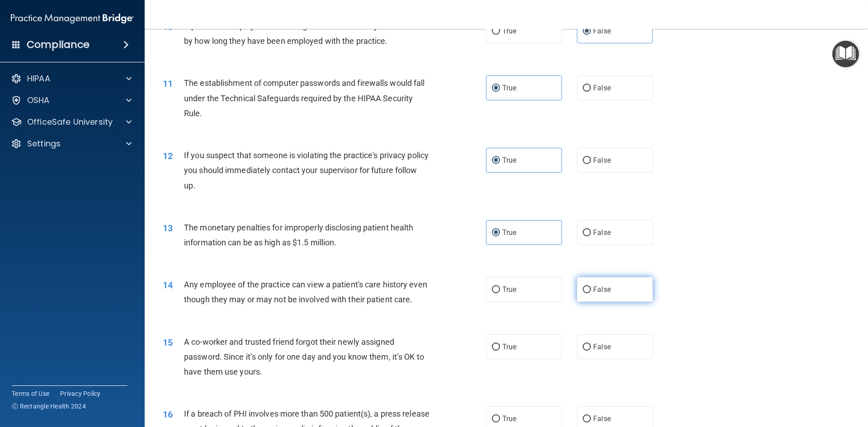
radio input "true"
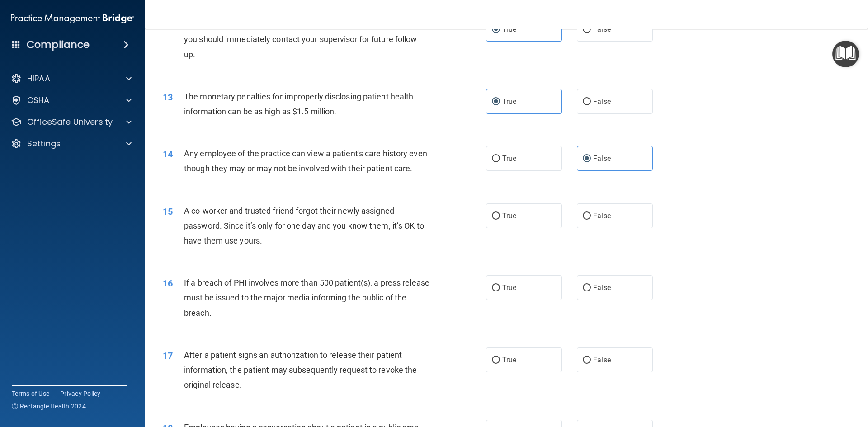
scroll to position [768, 0]
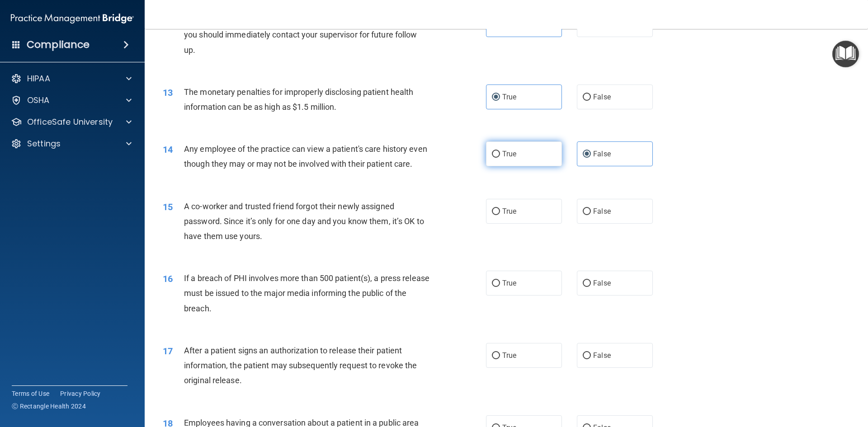
click at [502, 150] on span "True" at bounding box center [509, 154] width 14 height 9
click at [500, 151] on input "True" at bounding box center [496, 154] width 8 height 7
radio input "true"
radio input "false"
click at [593, 216] on span "False" at bounding box center [602, 211] width 18 height 9
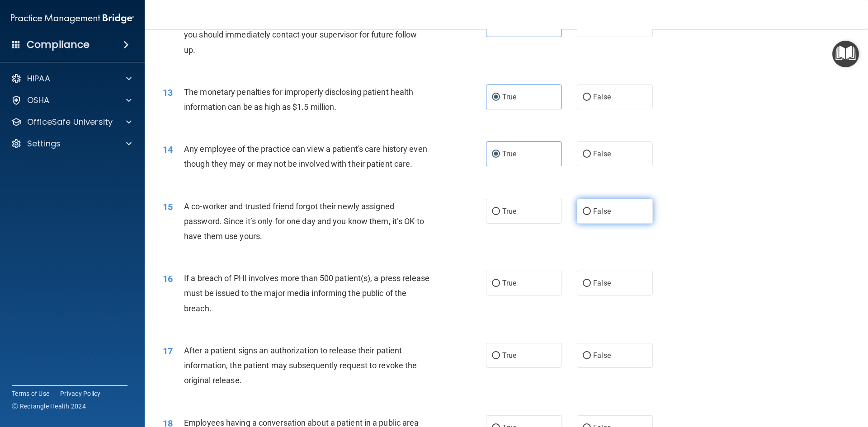
click at [591, 215] on input "False" at bounding box center [586, 211] width 8 height 7
radio input "true"
click at [609, 136] on div "14 Any employee of the practice can view a patient's care history even though t…" at bounding box center [506, 158] width 700 height 57
click at [601, 147] on label "False" at bounding box center [615, 153] width 76 height 25
click at [591, 151] on input "False" at bounding box center [586, 154] width 8 height 7
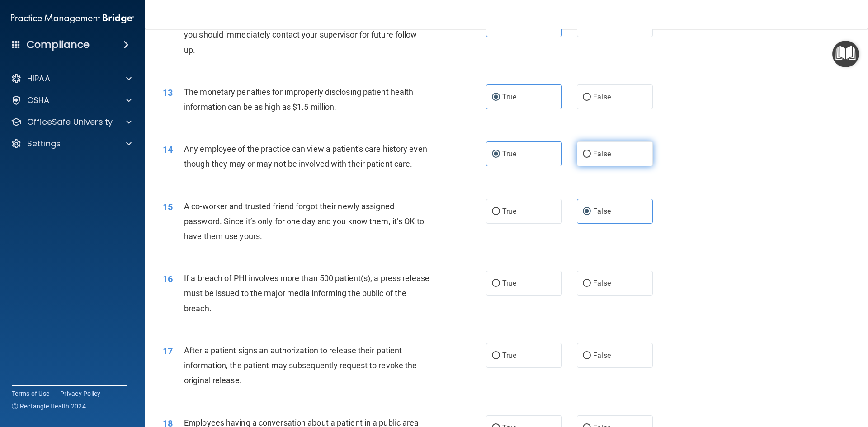
radio input "true"
radio input "false"
click at [526, 295] on label "True" at bounding box center [524, 283] width 76 height 25
click at [500, 287] on input "True" at bounding box center [496, 283] width 8 height 7
radio input "true"
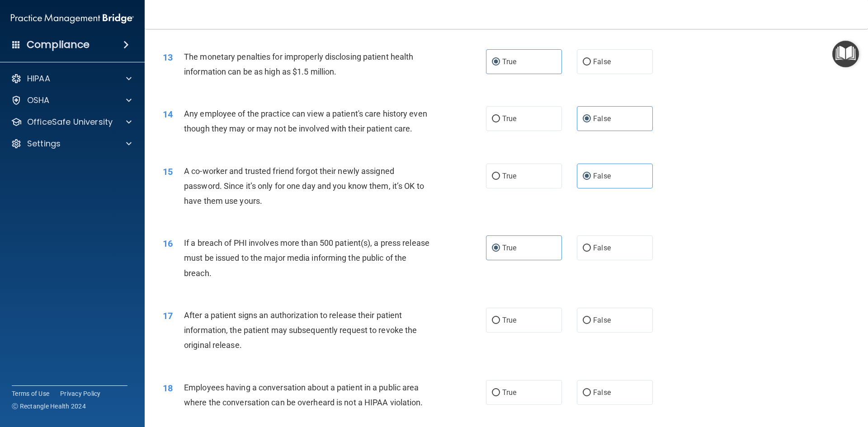
scroll to position [858, 0]
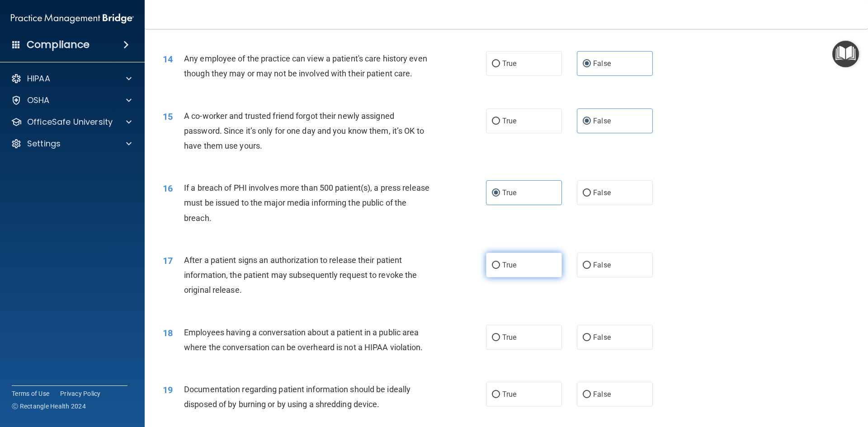
click at [535, 272] on label "True" at bounding box center [524, 265] width 76 height 25
click at [500, 269] on input "True" at bounding box center [496, 265] width 8 height 7
radio input "true"
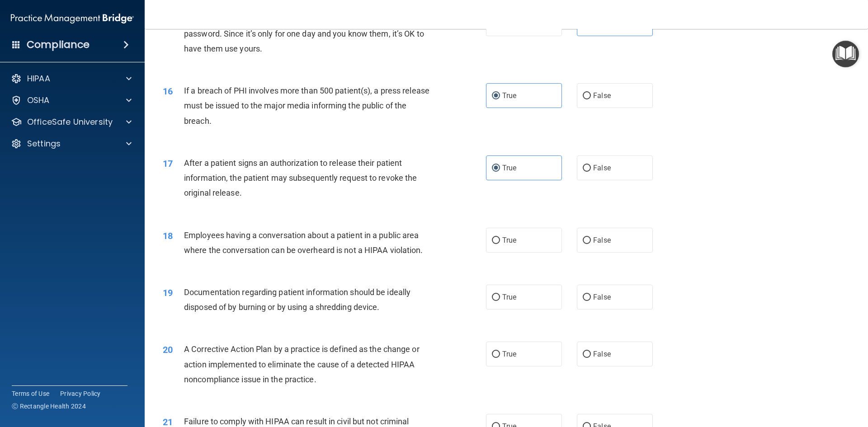
scroll to position [994, 0]
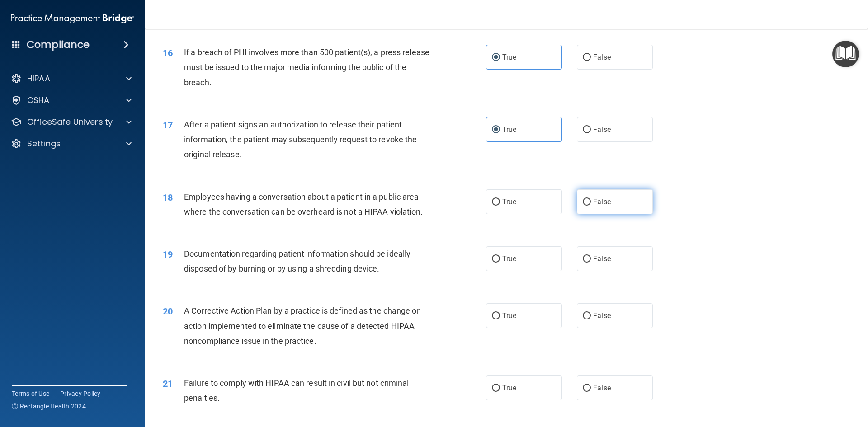
click at [595, 214] on label "False" at bounding box center [615, 201] width 76 height 25
click at [591, 206] on input "False" at bounding box center [586, 202] width 8 height 7
radio input "true"
click at [503, 263] on span "True" at bounding box center [509, 258] width 14 height 9
click at [500, 263] on input "True" at bounding box center [496, 259] width 8 height 7
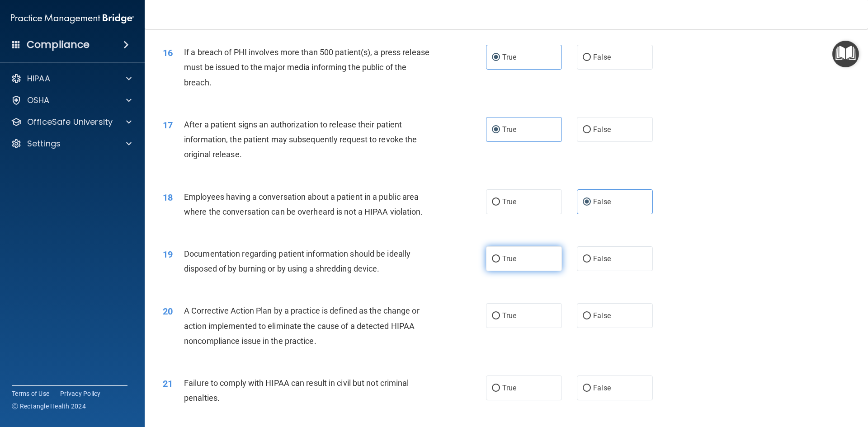
radio input "true"
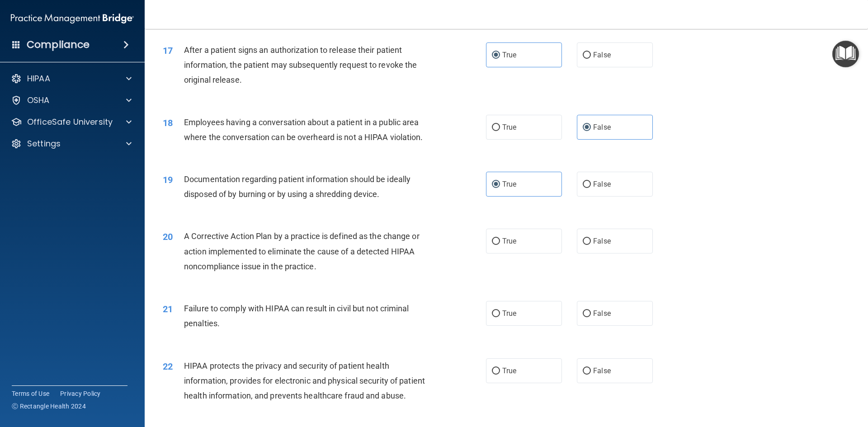
scroll to position [1084, 0]
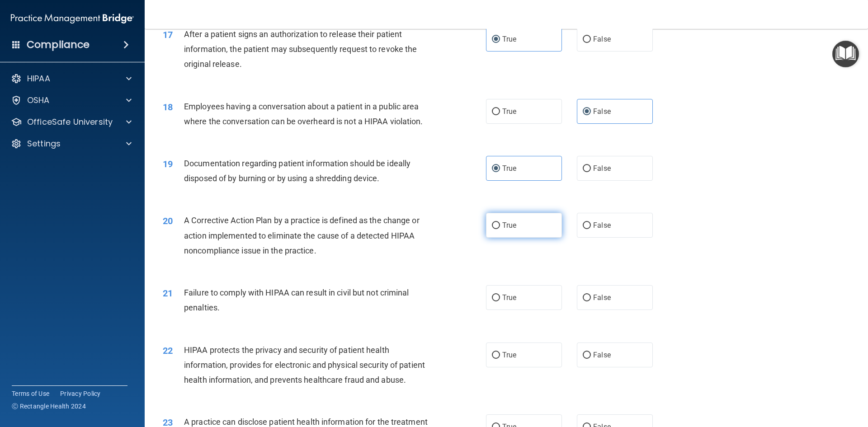
click at [513, 230] on span "True" at bounding box center [509, 225] width 14 height 9
click at [500, 229] on input "True" at bounding box center [496, 225] width 8 height 7
radio input "true"
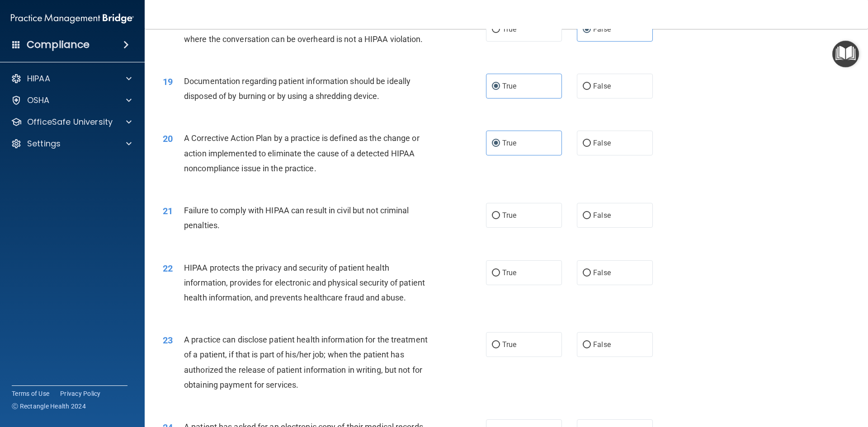
scroll to position [1175, 0]
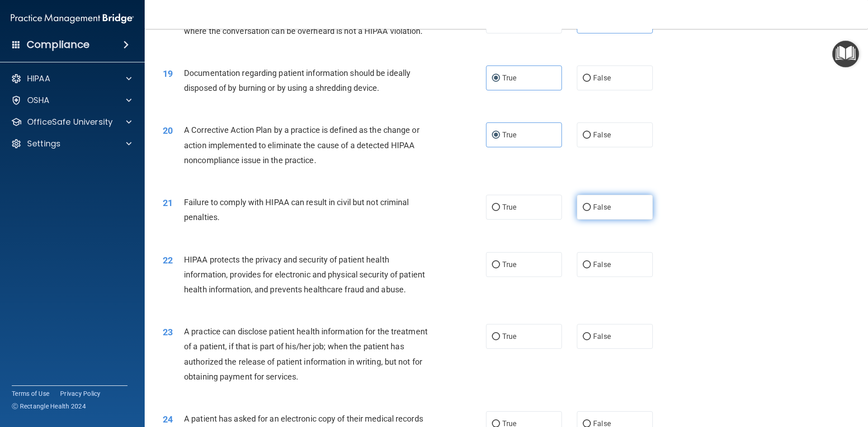
click at [608, 216] on label "False" at bounding box center [615, 207] width 76 height 25
click at [591, 211] on input "False" at bounding box center [586, 207] width 8 height 7
radio input "true"
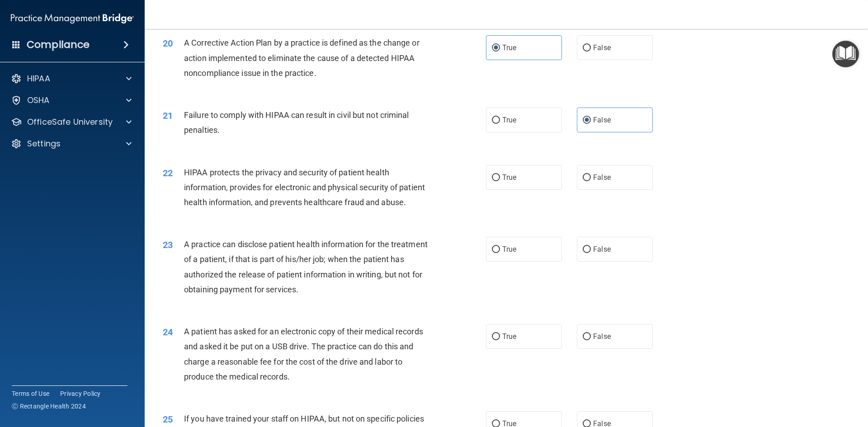
scroll to position [1265, 0]
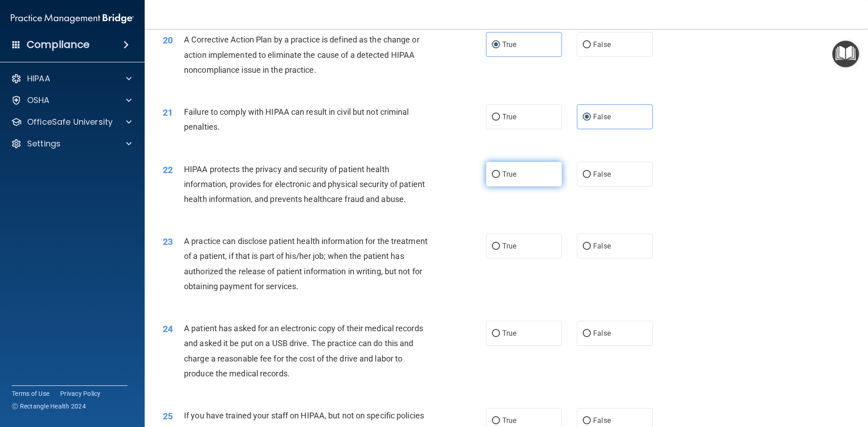
click at [511, 178] on span "True" at bounding box center [509, 174] width 14 height 9
click at [500, 178] on input "True" at bounding box center [496, 174] width 8 height 7
radio input "true"
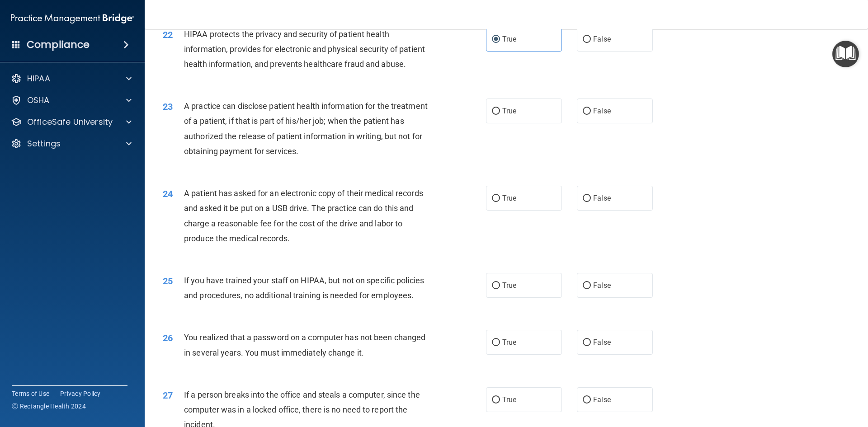
scroll to position [1401, 0]
click at [612, 210] on label "False" at bounding box center [615, 197] width 76 height 25
click at [591, 202] on input "False" at bounding box center [586, 198] width 8 height 7
radio input "true"
click at [614, 123] on label "False" at bounding box center [615, 110] width 76 height 25
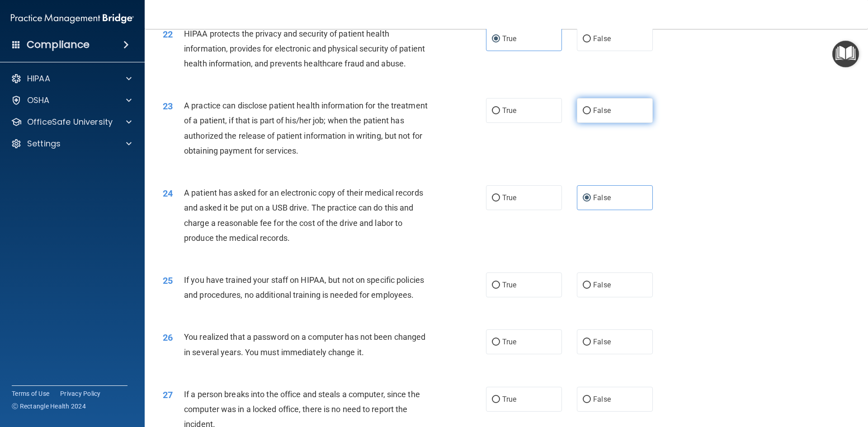
click at [591, 114] on input "False" at bounding box center [586, 111] width 8 height 7
radio input "true"
click at [538, 210] on label "True" at bounding box center [524, 197] width 76 height 25
click at [500, 202] on input "True" at bounding box center [496, 198] width 8 height 7
radio input "true"
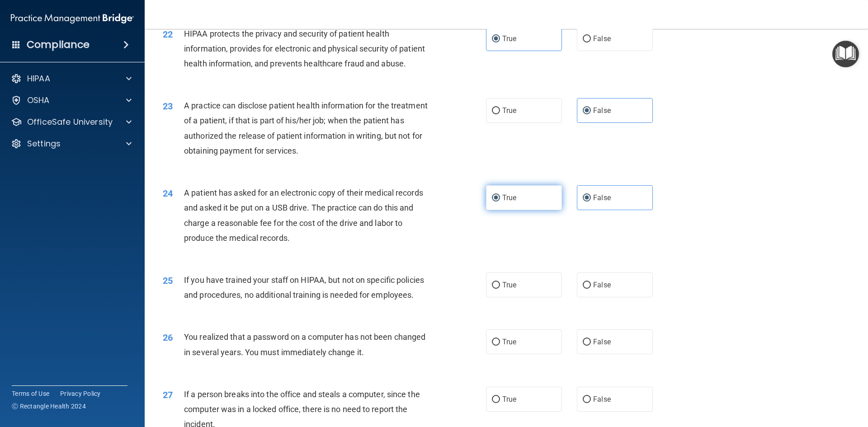
radio input "false"
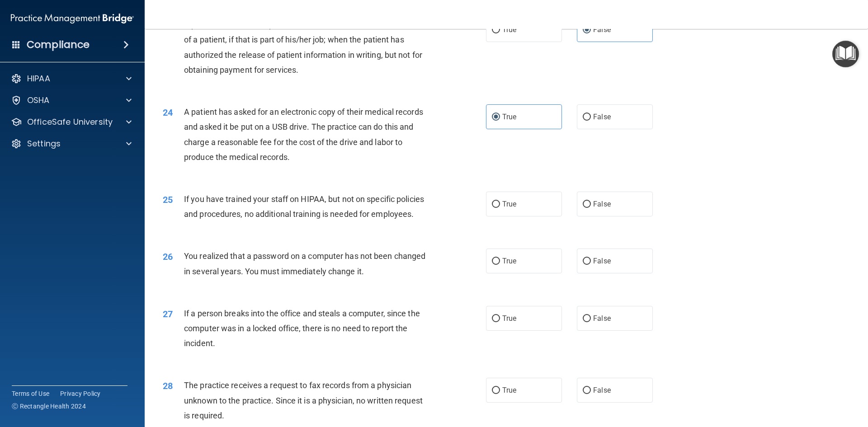
scroll to position [1536, 0]
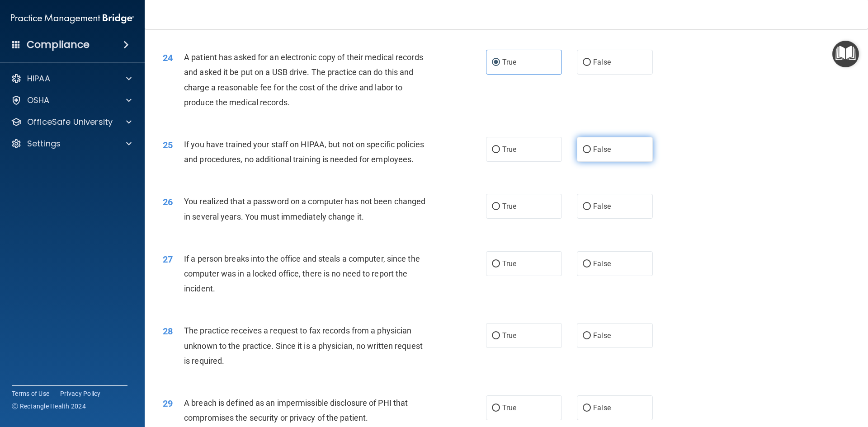
click at [587, 162] on label "False" at bounding box center [615, 149] width 76 height 25
click at [587, 153] on input "False" at bounding box center [586, 149] width 8 height 7
radio input "true"
click at [528, 219] on label "True" at bounding box center [524, 206] width 76 height 25
click at [500, 210] on input "True" at bounding box center [496, 206] width 8 height 7
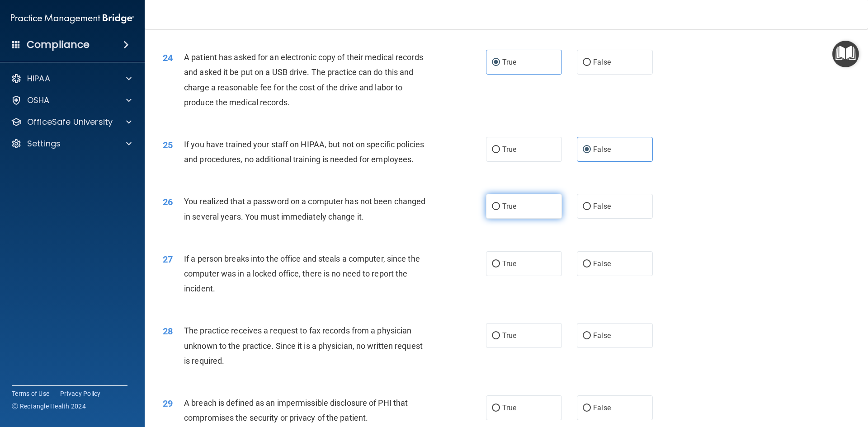
radio input "true"
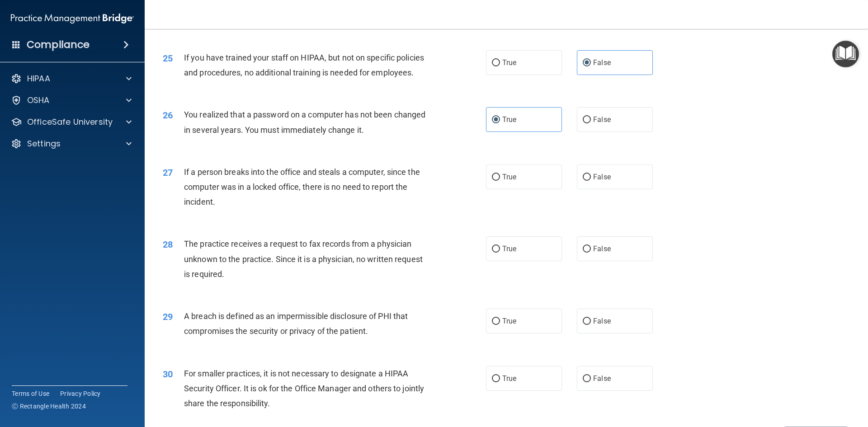
scroll to position [1627, 0]
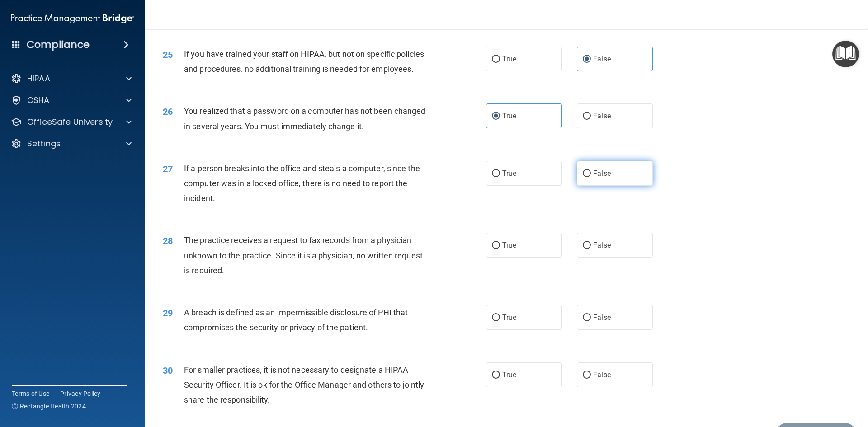
click at [590, 186] on label "False" at bounding box center [615, 173] width 76 height 25
click at [590, 177] on input "False" at bounding box center [586, 173] width 8 height 7
radio input "true"
click at [593, 258] on label "False" at bounding box center [615, 245] width 76 height 25
click at [591, 249] on input "False" at bounding box center [586, 245] width 8 height 7
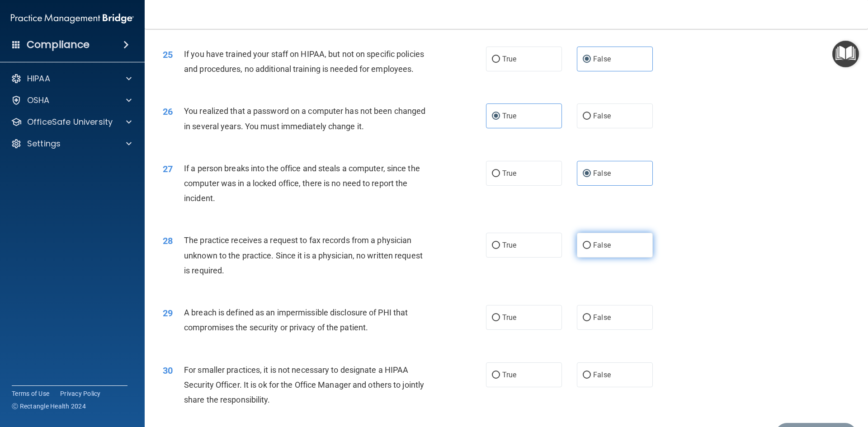
radio input "true"
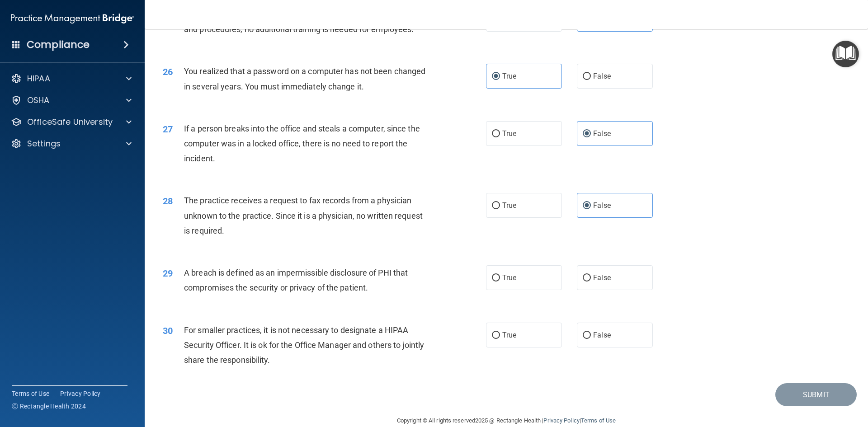
scroll to position [1712, 0]
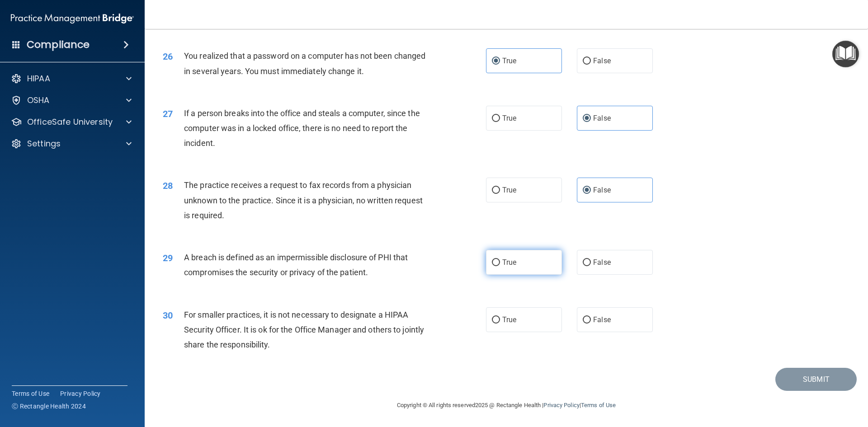
click at [536, 267] on label "True" at bounding box center [524, 262] width 76 height 25
click at [500, 266] on input "True" at bounding box center [496, 262] width 8 height 7
radio input "true"
click at [585, 317] on input "False" at bounding box center [586, 320] width 8 height 7
radio input "true"
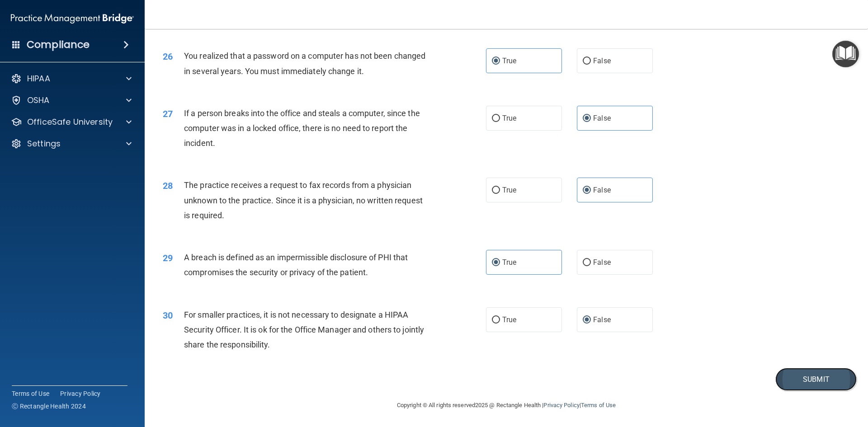
click at [802, 382] on button "Submit" at bounding box center [815, 379] width 81 height 23
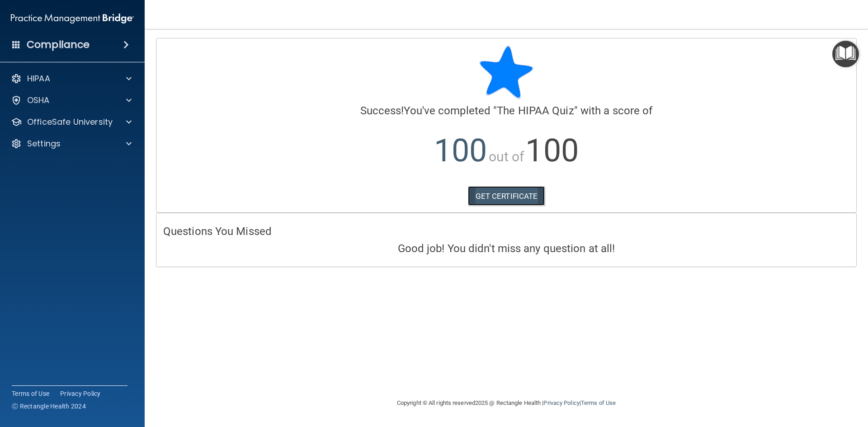
click at [517, 192] on link "GET CERTIFICATE" at bounding box center [506, 196] width 77 height 20
click at [95, 131] on div "HIPAA Documents and Policies Report an Incident Business Associates Emergency P…" at bounding box center [72, 113] width 145 height 94
click at [104, 120] on p "OfficeSafe University" at bounding box center [69, 122] width 85 height 11
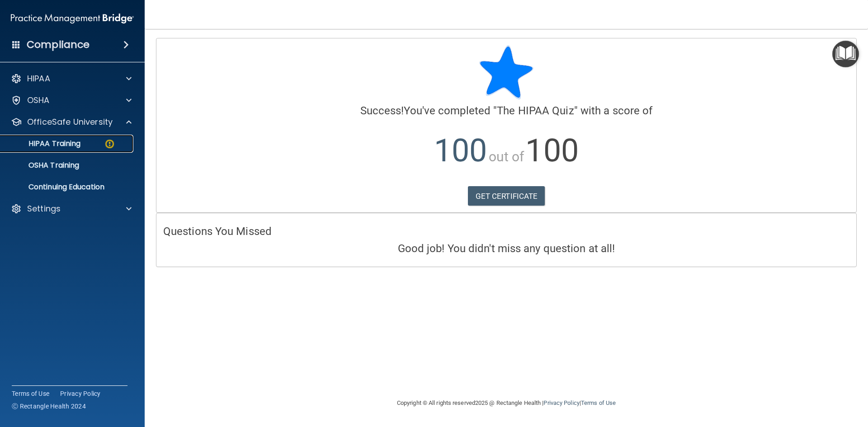
click at [91, 147] on div "HIPAA Training" at bounding box center [67, 143] width 123 height 9
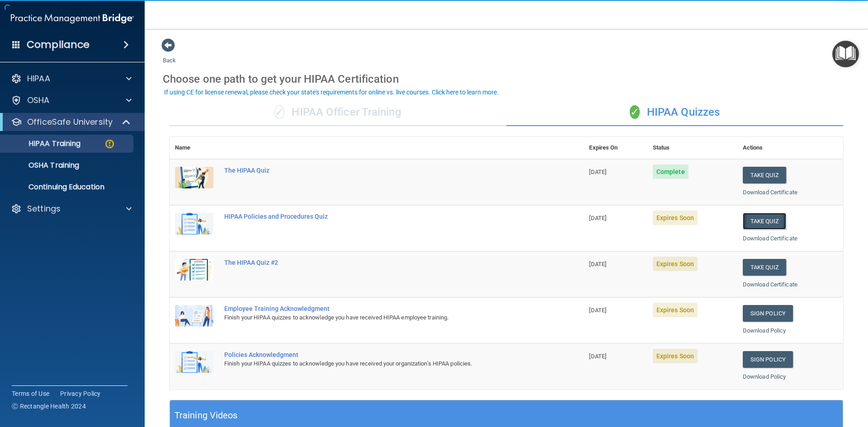
click at [759, 225] on button "Take Quiz" at bounding box center [763, 221] width 43 height 17
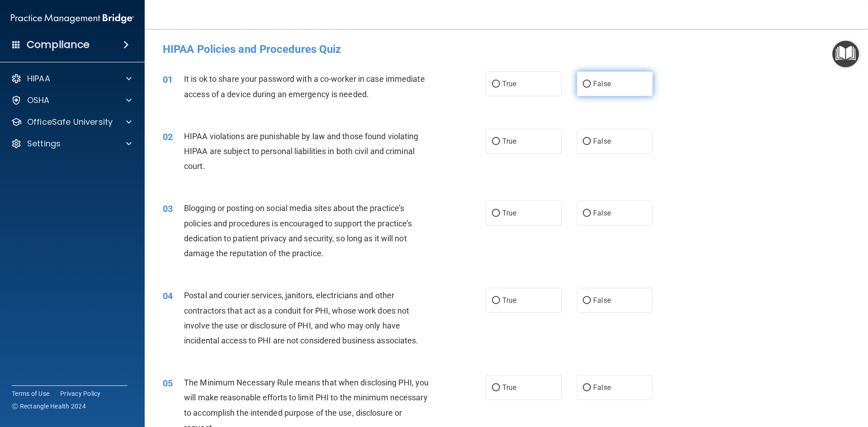
click at [586, 79] on label "False" at bounding box center [615, 83] width 76 height 25
click at [586, 81] on input "False" at bounding box center [586, 84] width 8 height 7
radio input "true"
click at [516, 140] on label "True" at bounding box center [524, 141] width 76 height 25
click at [500, 140] on input "True" at bounding box center [496, 141] width 8 height 7
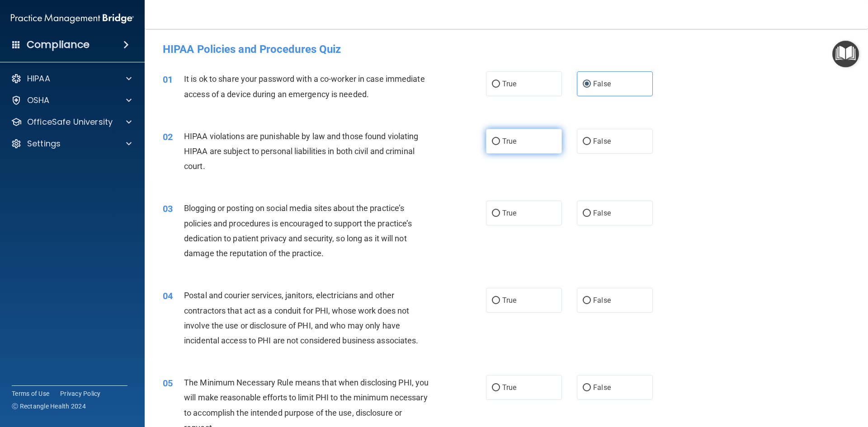
radio input "true"
click at [595, 217] on span "False" at bounding box center [602, 213] width 18 height 9
click at [591, 217] on input "False" at bounding box center [586, 213] width 8 height 7
radio input "true"
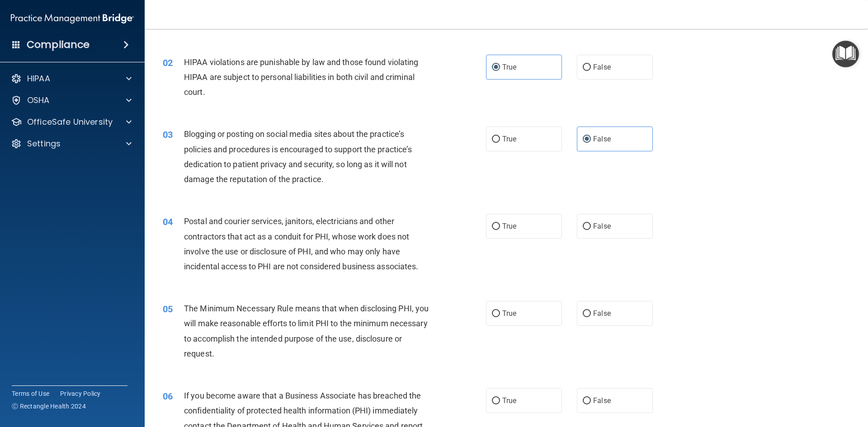
scroll to position [90, 0]
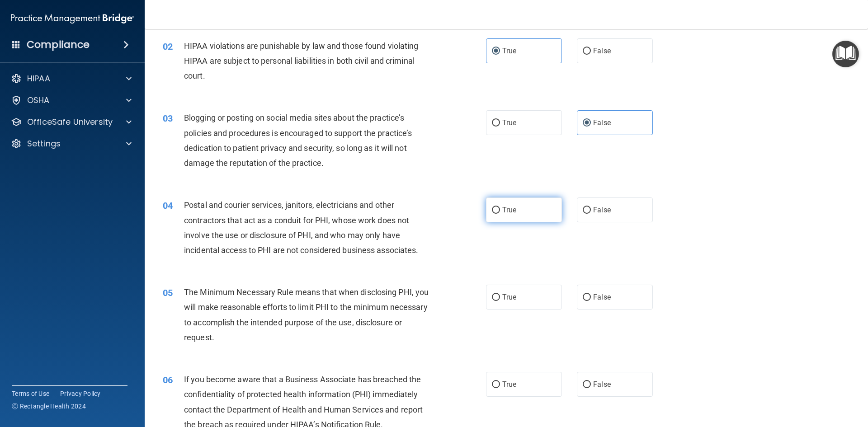
click at [524, 211] on label "True" at bounding box center [524, 209] width 76 height 25
click at [500, 211] on input "True" at bounding box center [496, 210] width 8 height 7
radio input "true"
click at [515, 299] on label "True" at bounding box center [524, 297] width 76 height 25
click at [500, 299] on input "True" at bounding box center [496, 297] width 8 height 7
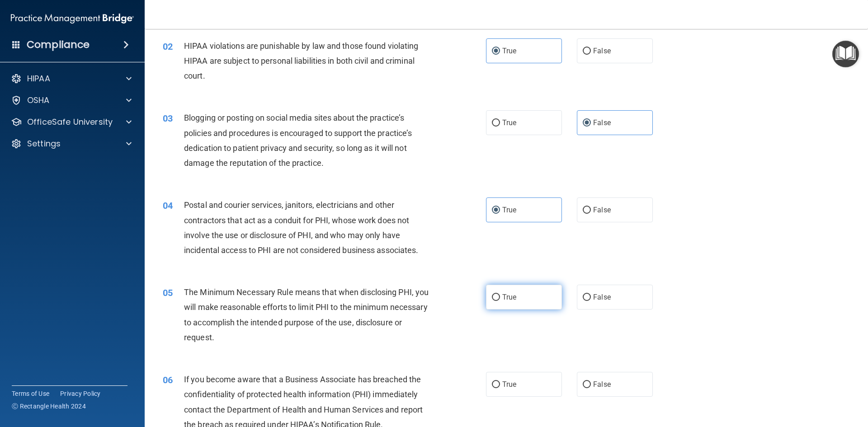
radio input "true"
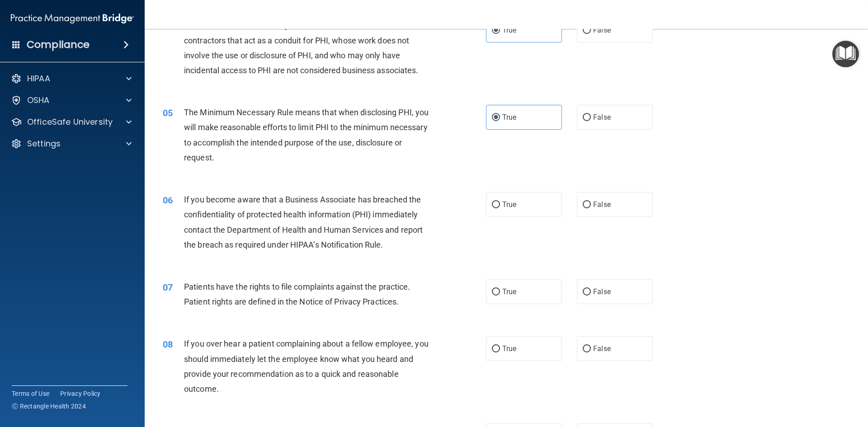
scroll to position [271, 0]
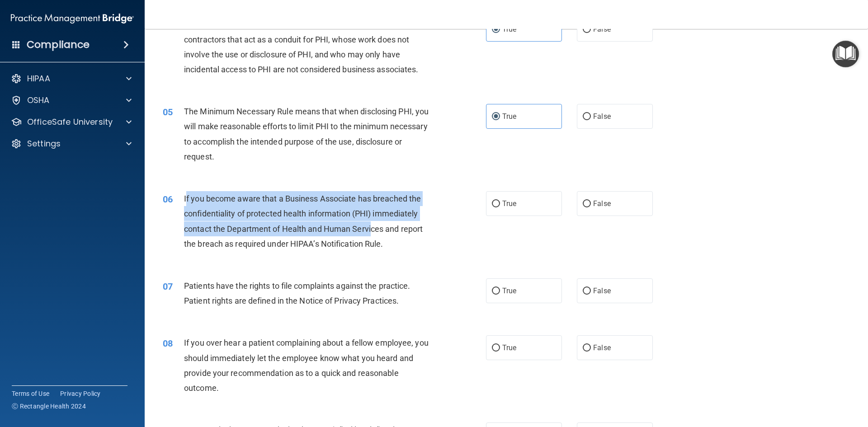
drag, startPoint x: 186, startPoint y: 196, endPoint x: 375, endPoint y: 230, distance: 191.8
click at [375, 230] on span "If you become aware that a Business Associate has breached the confidentiality …" at bounding box center [303, 221] width 239 height 55
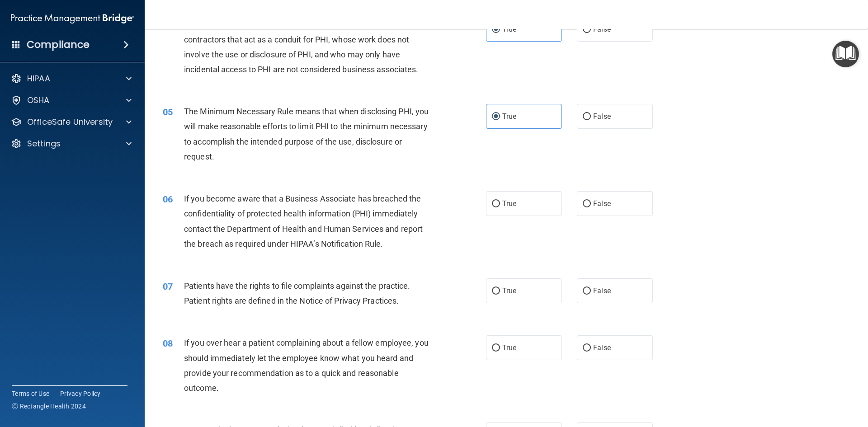
click at [417, 240] on div "If you become aware that a Business Associate has breached the confidentiality …" at bounding box center [310, 221] width 253 height 60
click at [512, 203] on span "True" at bounding box center [509, 203] width 14 height 9
click at [500, 203] on input "True" at bounding box center [496, 204] width 8 height 7
radio input "true"
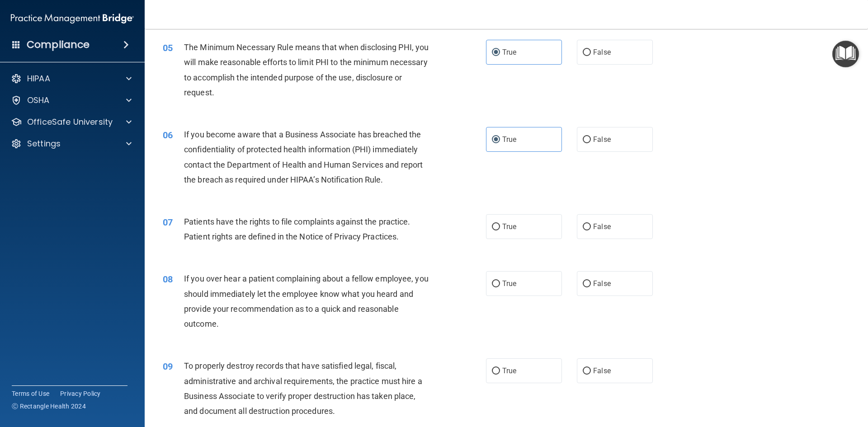
scroll to position [361, 0]
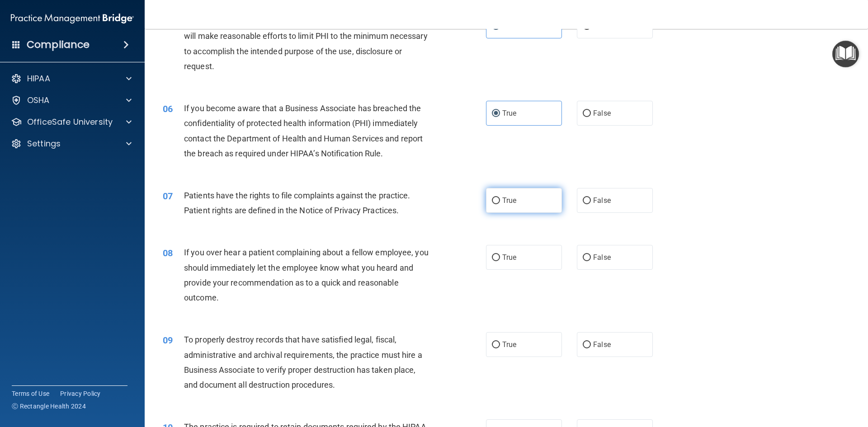
click at [508, 209] on label "True" at bounding box center [524, 200] width 76 height 25
click at [500, 204] on input "True" at bounding box center [496, 200] width 8 height 7
radio input "true"
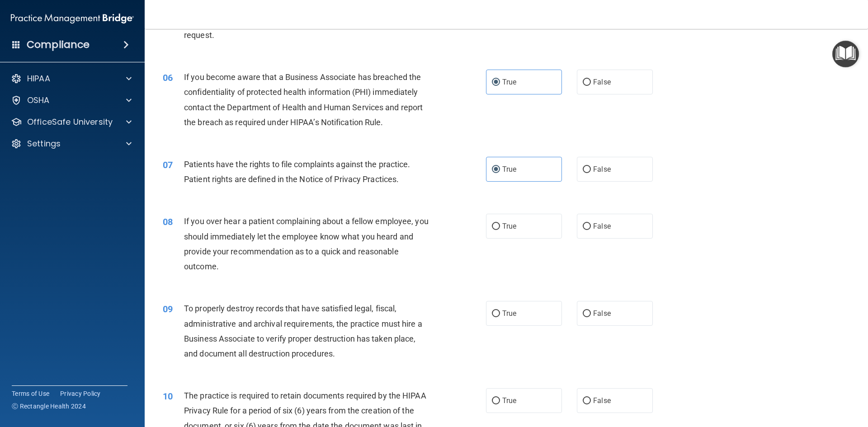
scroll to position [452, 0]
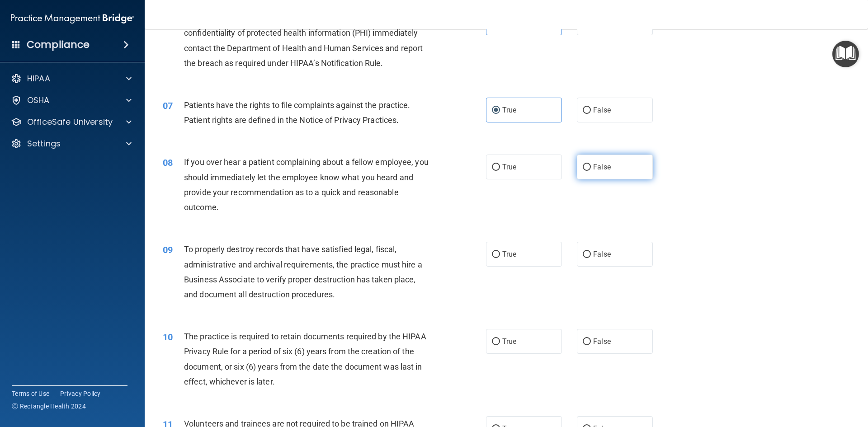
click at [584, 160] on label "False" at bounding box center [615, 167] width 76 height 25
click at [584, 164] on input "False" at bounding box center [586, 167] width 8 height 7
radio input "true"
drag, startPoint x: 186, startPoint y: 248, endPoint x: 207, endPoint y: 252, distance: 21.7
click at [207, 252] on span "To properly destroy records that have satisfied legal, fiscal, administrative a…" at bounding box center [303, 271] width 238 height 55
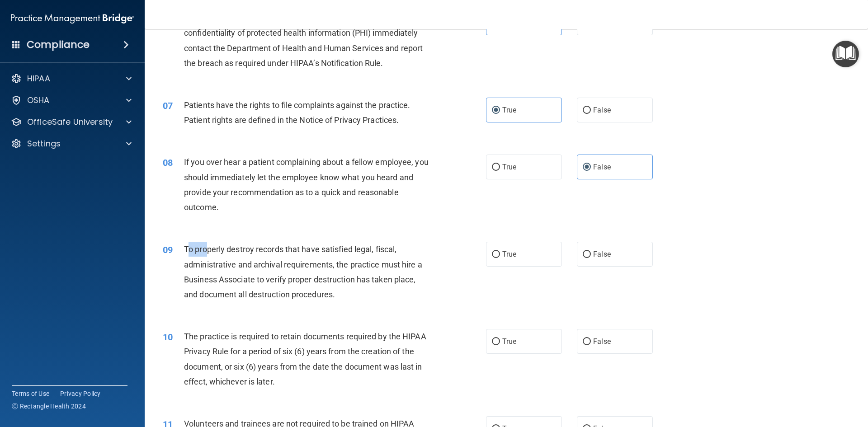
click at [206, 249] on span "To properly destroy records that have satisfied legal, fiscal, administrative a…" at bounding box center [303, 271] width 238 height 55
click at [519, 255] on label "True" at bounding box center [524, 254] width 76 height 25
click at [500, 255] on input "True" at bounding box center [496, 254] width 8 height 7
radio input "true"
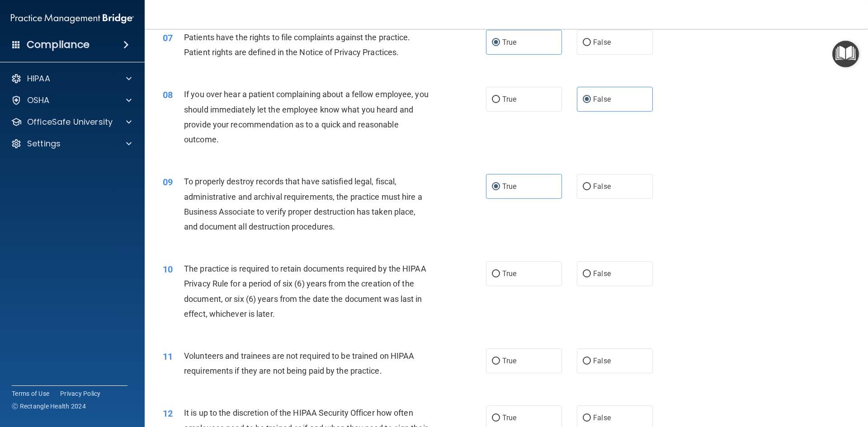
scroll to position [542, 0]
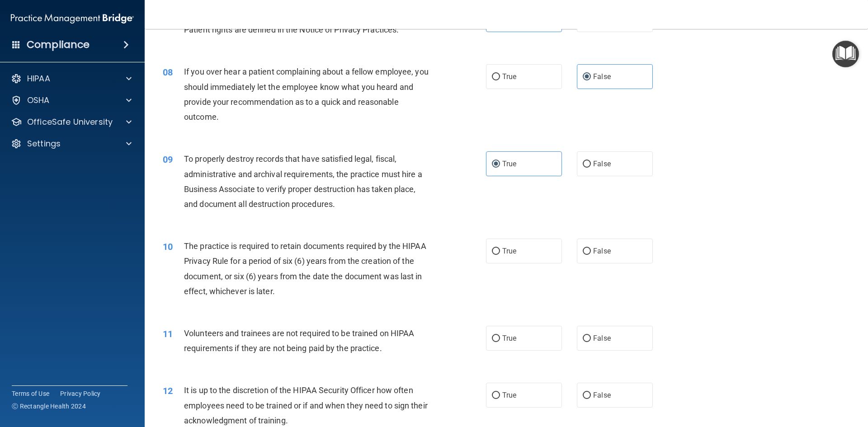
click at [601, 238] on div "10 The practice is required to retain documents required by the HIPAA Privacy R…" at bounding box center [506, 270] width 700 height 87
click at [590, 256] on label "False" at bounding box center [615, 251] width 76 height 25
click at [590, 255] on input "False" at bounding box center [586, 251] width 8 height 7
radio input "true"
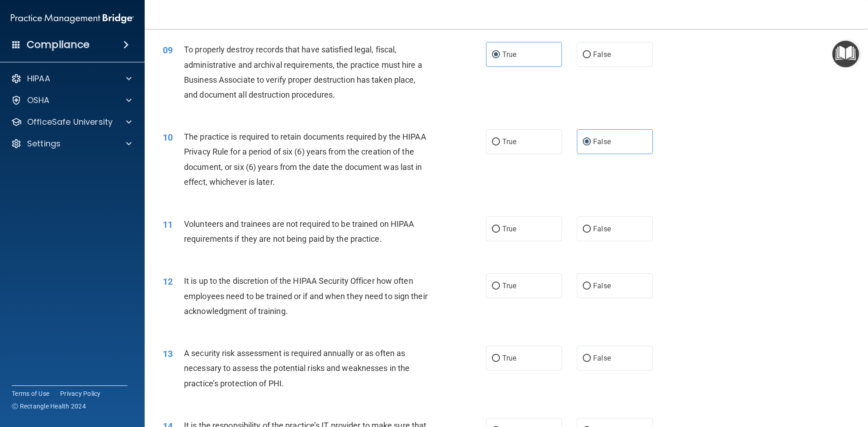
scroll to position [678, 0]
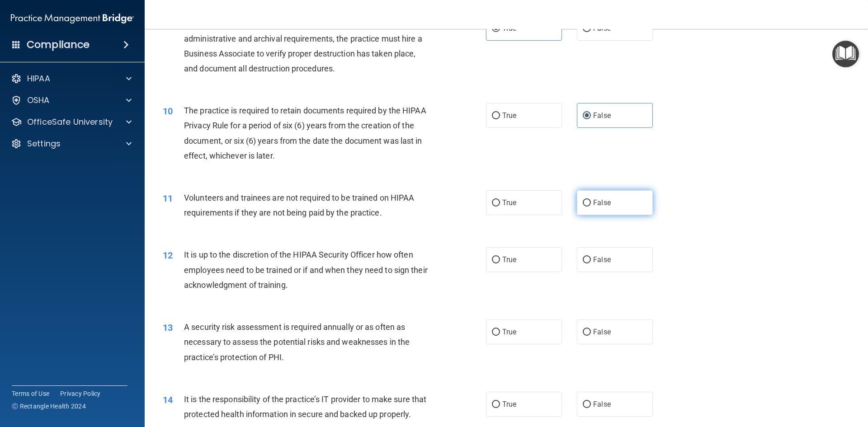
click at [584, 201] on input "False" at bounding box center [586, 203] width 8 height 7
radio input "true"
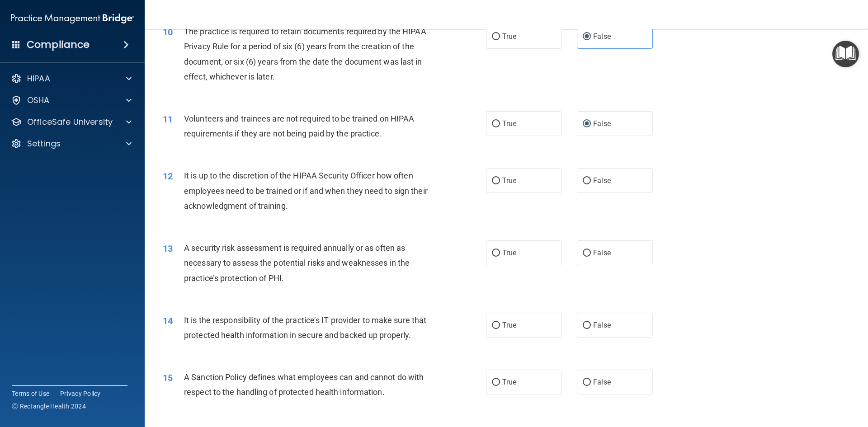
scroll to position [768, 0]
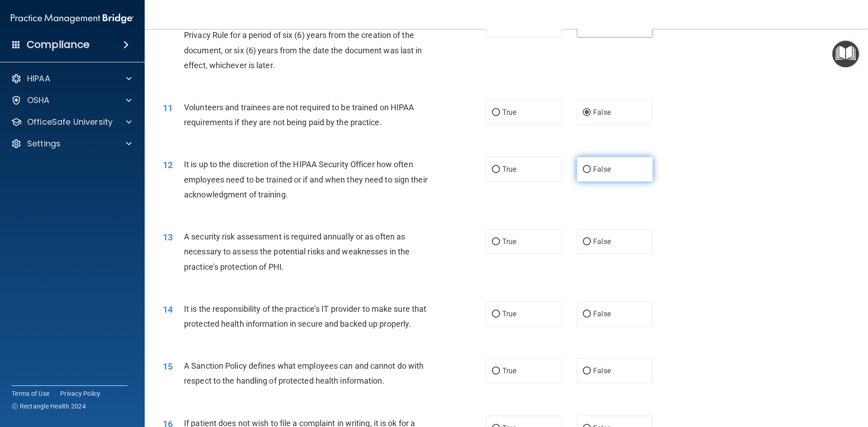
click at [600, 167] on span "False" at bounding box center [602, 169] width 18 height 9
click at [591, 167] on input "False" at bounding box center [586, 169] width 8 height 7
radio input "true"
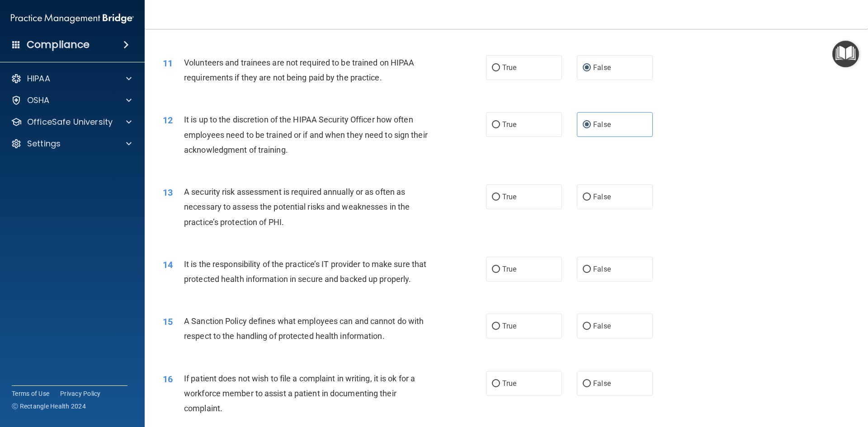
scroll to position [813, 0]
click at [514, 192] on label "True" at bounding box center [524, 196] width 76 height 25
click at [500, 193] on input "True" at bounding box center [496, 196] width 8 height 7
radio input "true"
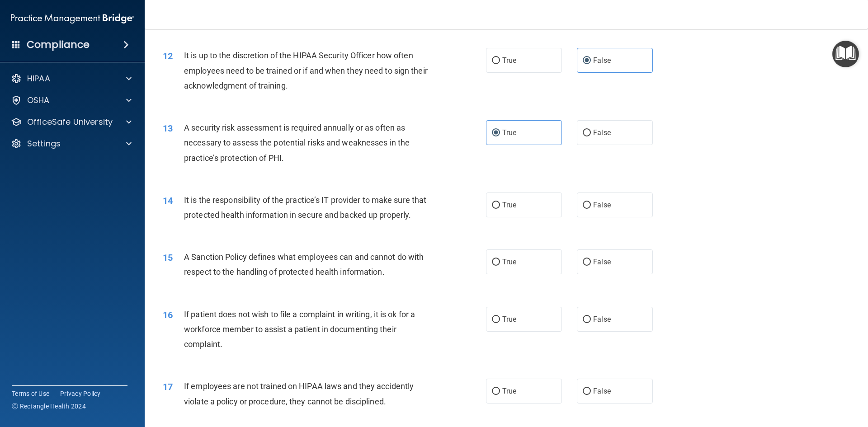
scroll to position [904, 0]
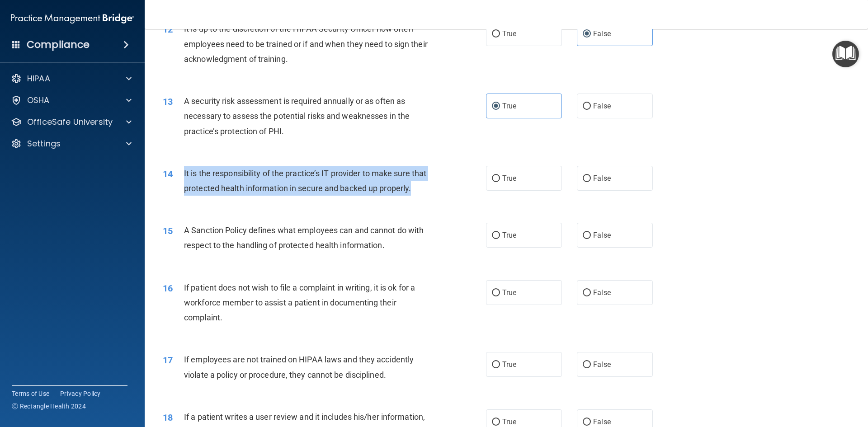
drag, startPoint x: 184, startPoint y: 173, endPoint x: 278, endPoint y: 199, distance: 98.0
click at [278, 196] on div "It is the responsibility of the practice’s IT provider to make sure that protec…" at bounding box center [310, 181] width 253 height 30
click at [244, 195] on div "It is the responsibility of the practice’s IT provider to make sure that protec…" at bounding box center [310, 181] width 253 height 30
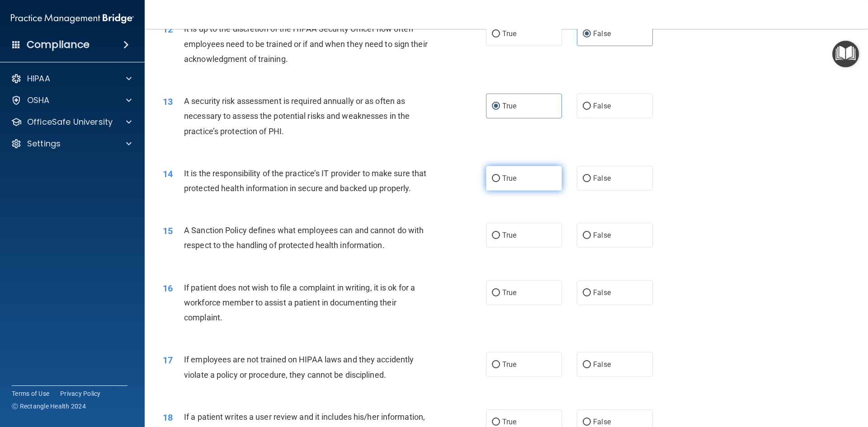
click at [548, 183] on label "True" at bounding box center [524, 178] width 76 height 25
click at [500, 182] on input "True" at bounding box center [496, 178] width 8 height 7
radio input "true"
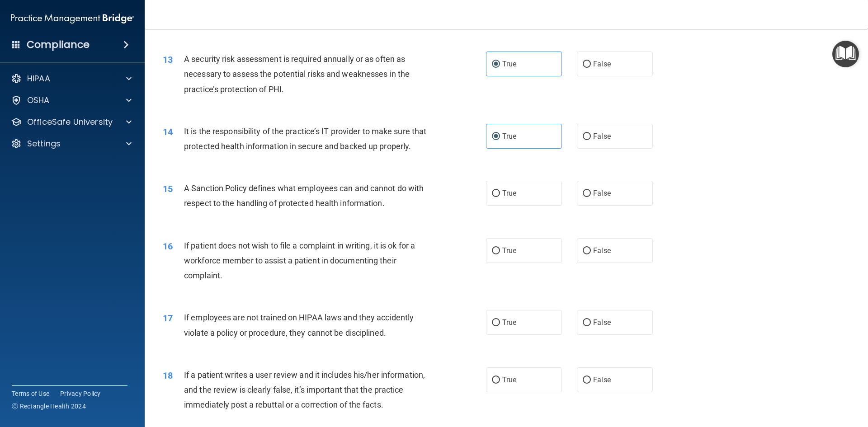
scroll to position [1039, 0]
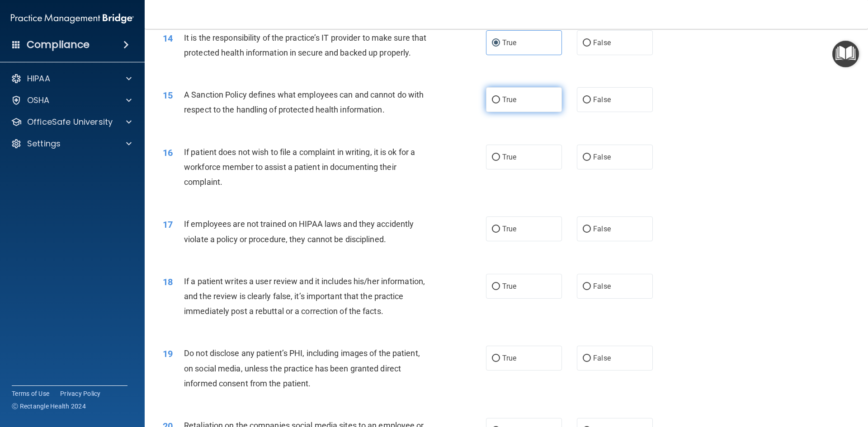
click at [543, 112] on label "True" at bounding box center [524, 99] width 76 height 25
click at [500, 103] on input "True" at bounding box center [496, 100] width 8 height 7
radio input "true"
click at [613, 169] on label "False" at bounding box center [615, 157] width 76 height 25
click at [591, 161] on input "False" at bounding box center [586, 157] width 8 height 7
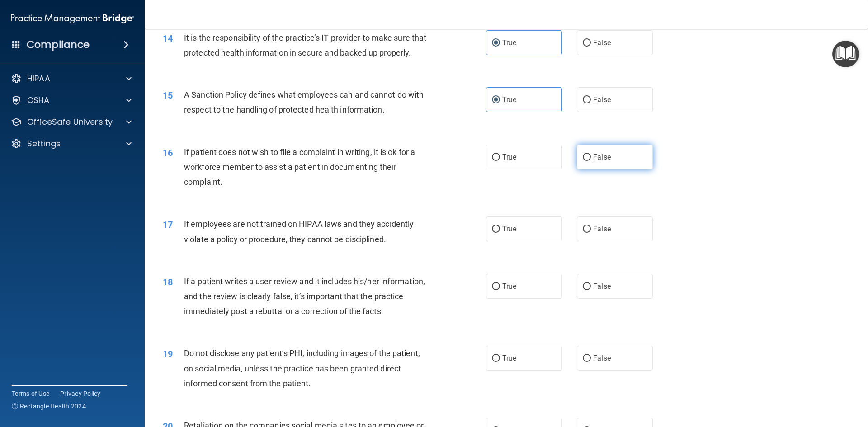
radio input "true"
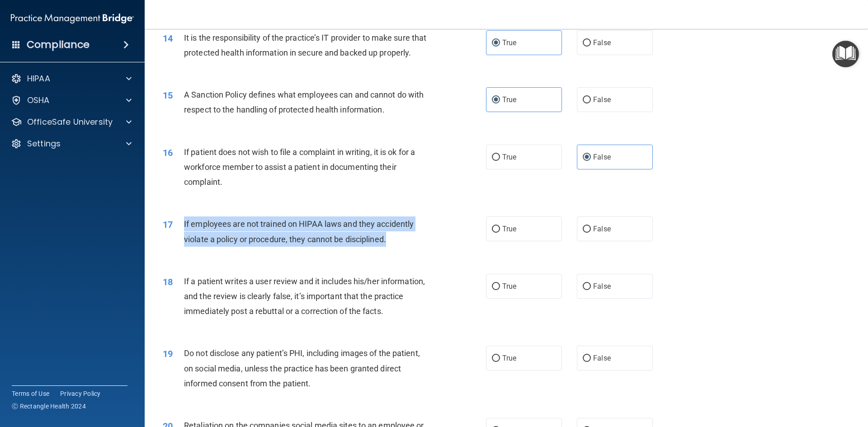
drag, startPoint x: 184, startPoint y: 239, endPoint x: 404, endPoint y: 261, distance: 220.7
click at [404, 246] on div "If employees are not trained on HIPAA laws and they accidently violate a policy…" at bounding box center [310, 231] width 253 height 30
click at [405, 246] on div "If employees are not trained on HIPAA laws and they accidently violate a policy…" at bounding box center [310, 231] width 253 height 30
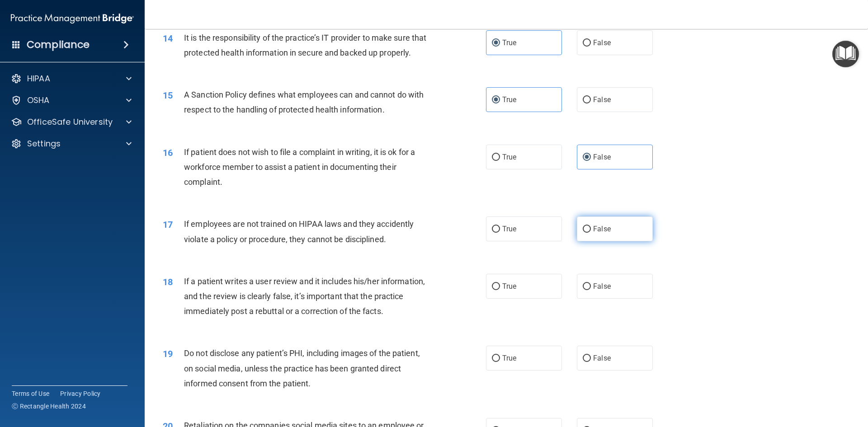
click at [613, 234] on label "False" at bounding box center [615, 228] width 76 height 25
click at [591, 233] on input "False" at bounding box center [586, 229] width 8 height 7
radio input "true"
click at [527, 299] on label "True" at bounding box center [524, 286] width 76 height 25
click at [500, 290] on input "True" at bounding box center [496, 286] width 8 height 7
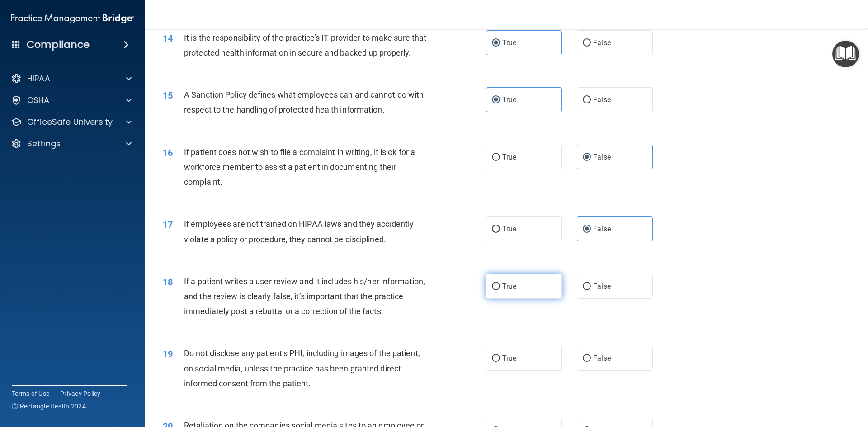
radio input "true"
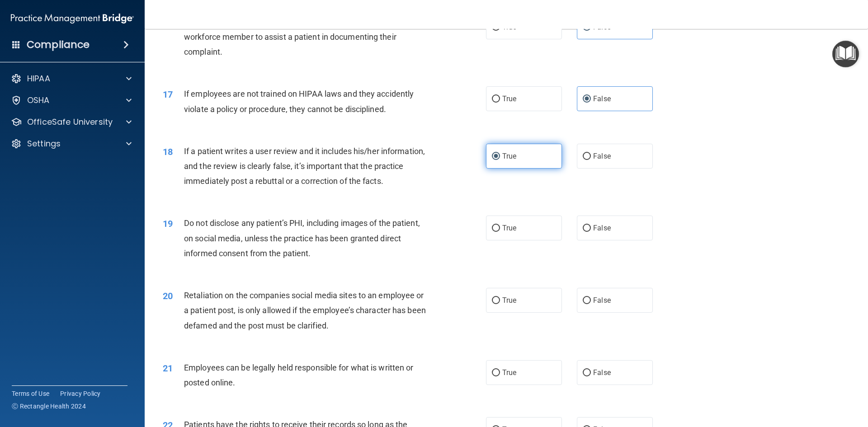
scroll to position [1175, 0]
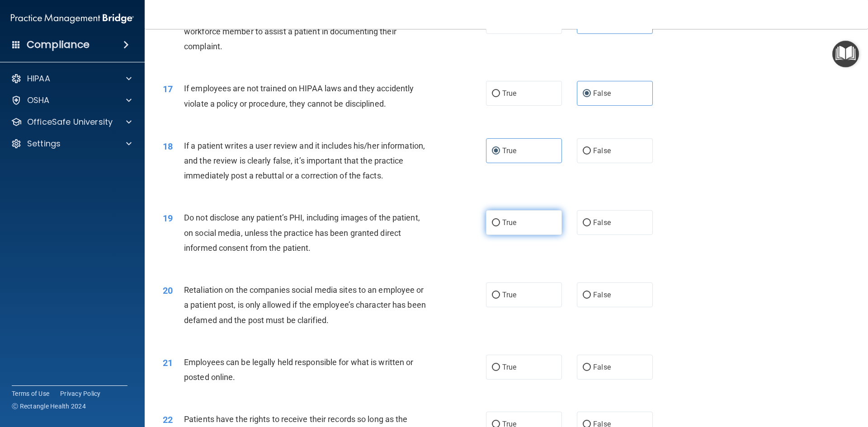
click at [530, 235] on label "True" at bounding box center [524, 222] width 76 height 25
click at [500, 226] on input "True" at bounding box center [496, 223] width 8 height 7
radio input "true"
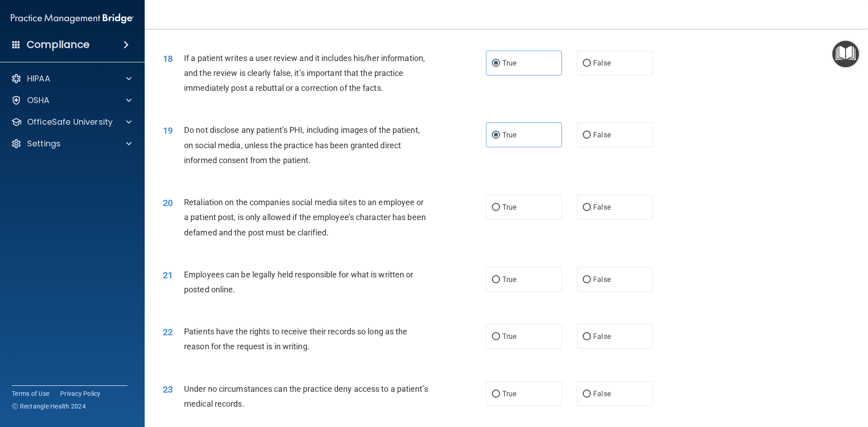
scroll to position [1265, 0]
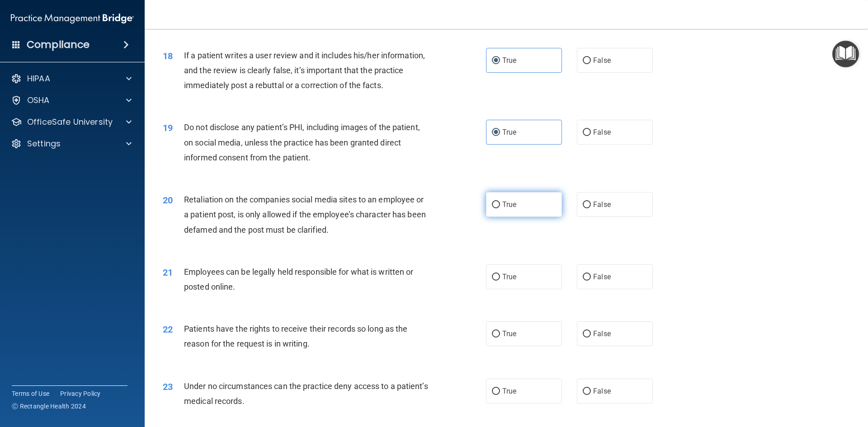
click at [506, 209] on span "True" at bounding box center [509, 204] width 14 height 9
click at [500, 208] on input "True" at bounding box center [496, 205] width 8 height 7
radio input "true"
click at [584, 208] on input "False" at bounding box center [586, 205] width 8 height 7
radio input "true"
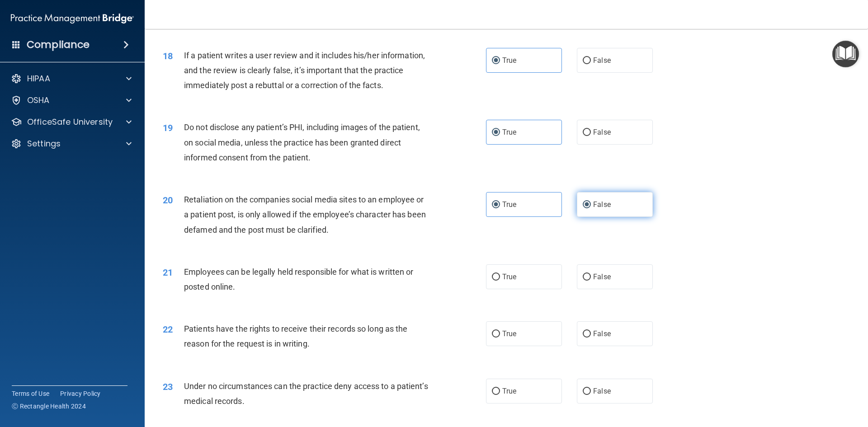
radio input "false"
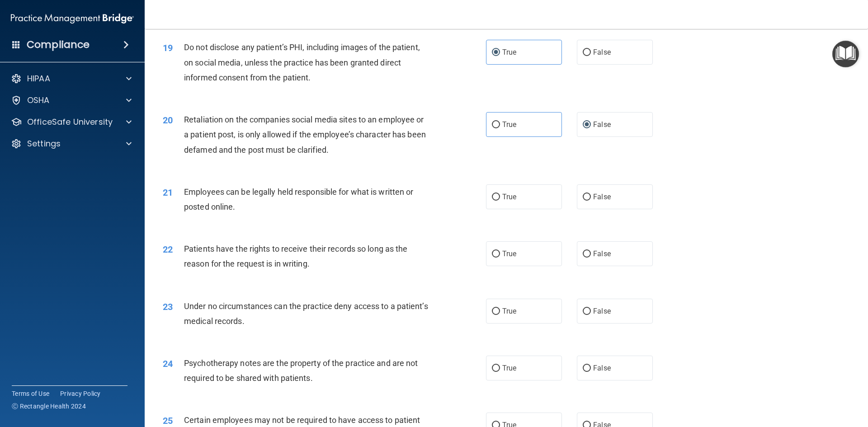
scroll to position [1355, 0]
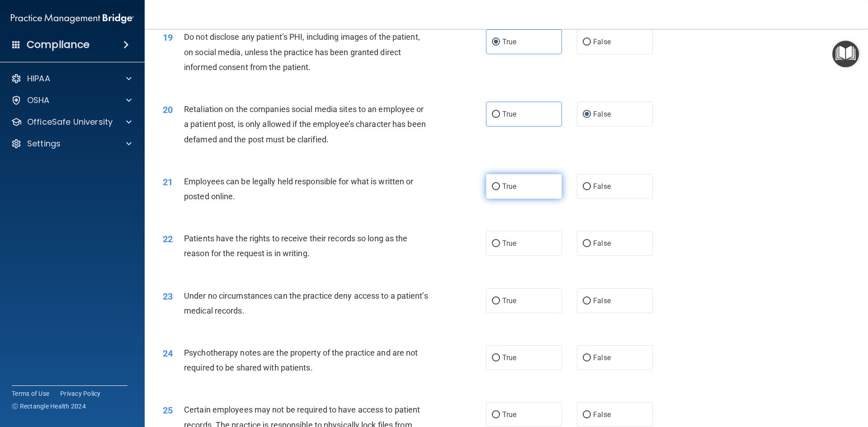
click at [534, 199] on label "True" at bounding box center [524, 186] width 76 height 25
click at [500, 190] on input "True" at bounding box center [496, 186] width 8 height 7
radio input "true"
click at [525, 255] on label "True" at bounding box center [524, 243] width 76 height 25
click at [500, 247] on input "True" at bounding box center [496, 243] width 8 height 7
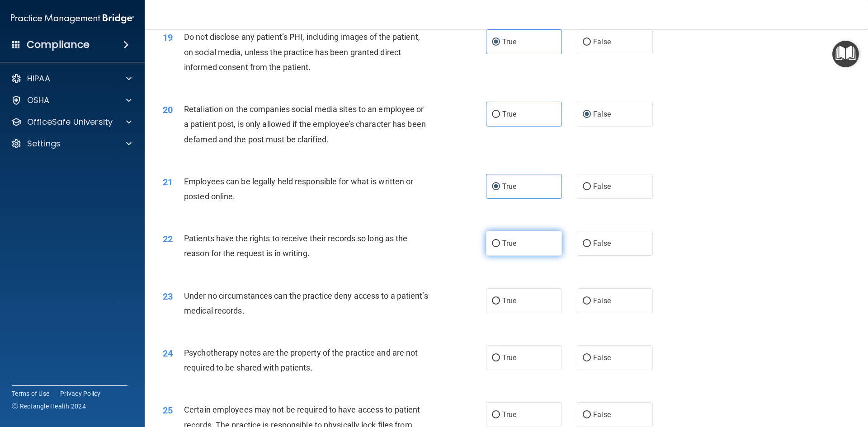
radio input "true"
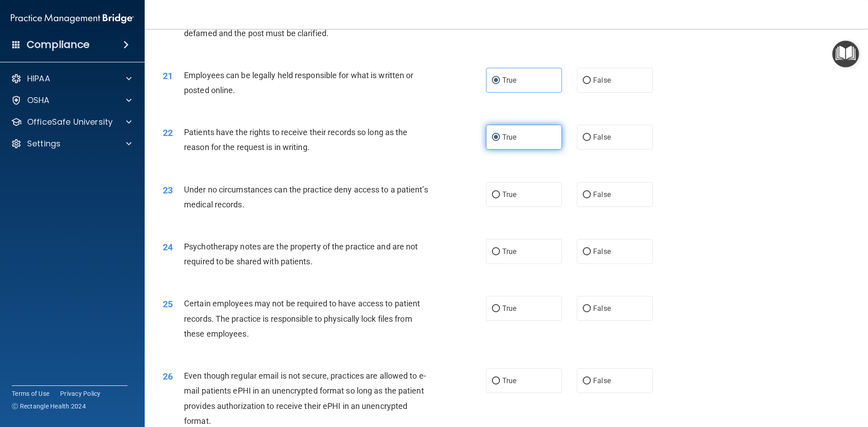
scroll to position [1491, 0]
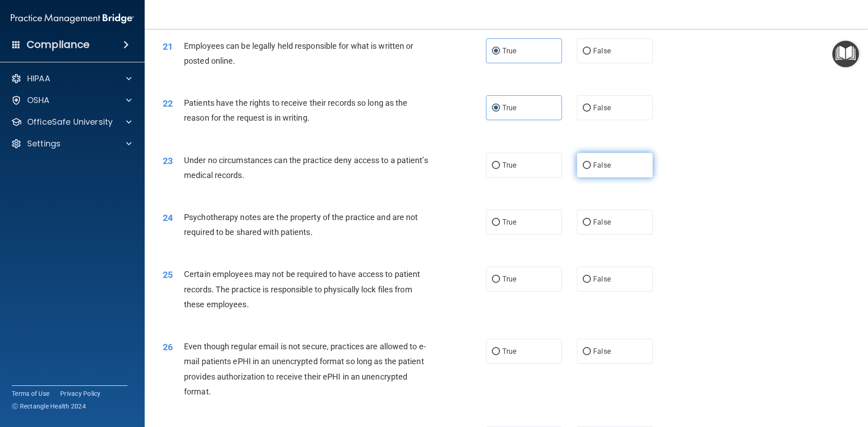
click at [599, 169] on span "False" at bounding box center [602, 165] width 18 height 9
click at [591, 169] on input "False" at bounding box center [586, 165] width 8 height 7
radio input "true"
click at [590, 230] on label "False" at bounding box center [615, 222] width 76 height 25
click at [590, 226] on input "False" at bounding box center [586, 222] width 8 height 7
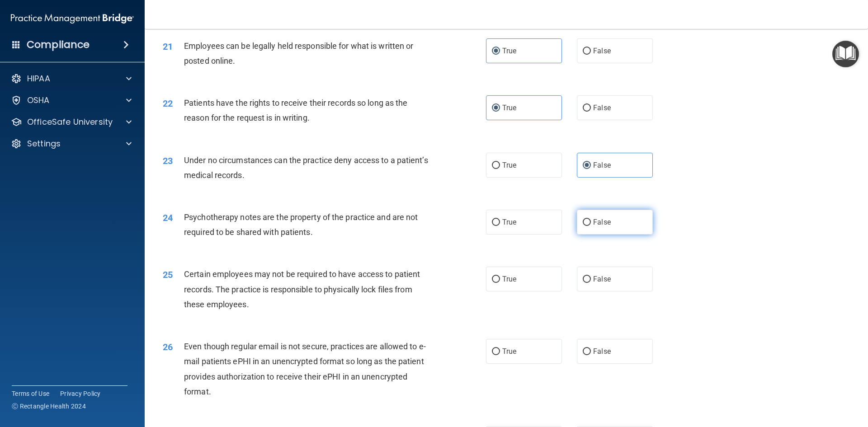
radio input "true"
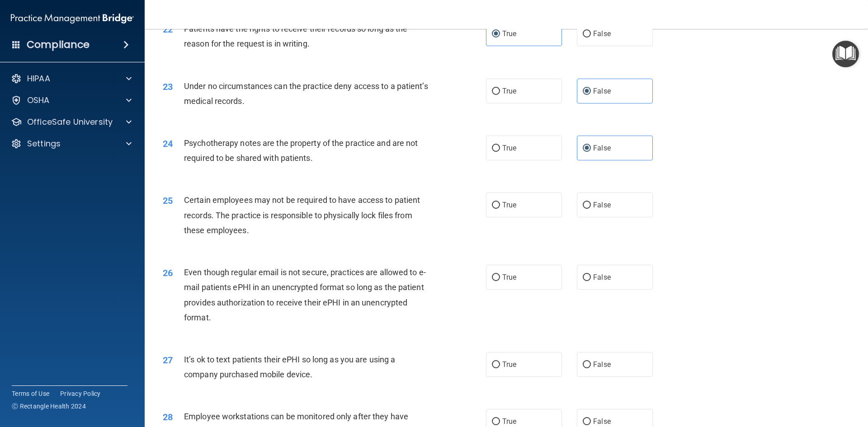
scroll to position [1581, 0]
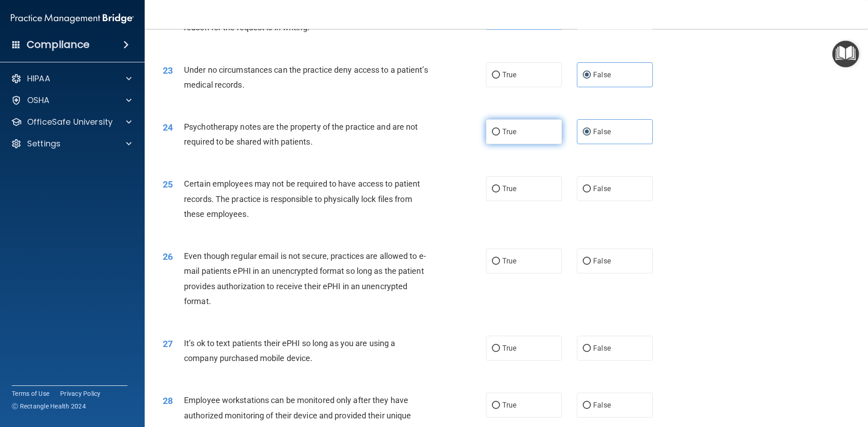
click at [512, 136] on span "True" at bounding box center [509, 131] width 14 height 9
click at [500, 136] on input "True" at bounding box center [496, 132] width 8 height 7
radio input "true"
radio input "false"
click at [271, 200] on span "Certain employees may not be required to have access to patient records. The pr…" at bounding box center [302, 198] width 236 height 39
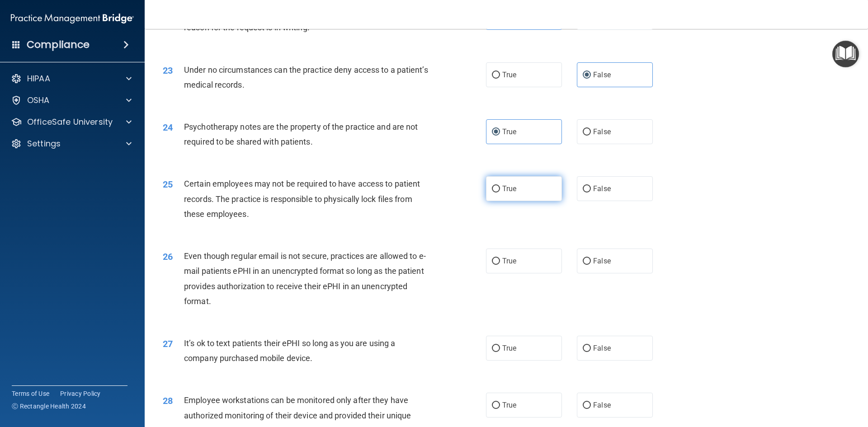
click at [507, 193] on span "True" at bounding box center [509, 188] width 14 height 9
click at [586, 273] on label "False" at bounding box center [615, 261] width 76 height 25
click at [586, 265] on input "False" at bounding box center [586, 261] width 8 height 7
radio input "true"
click at [505, 201] on label "True" at bounding box center [524, 188] width 76 height 25
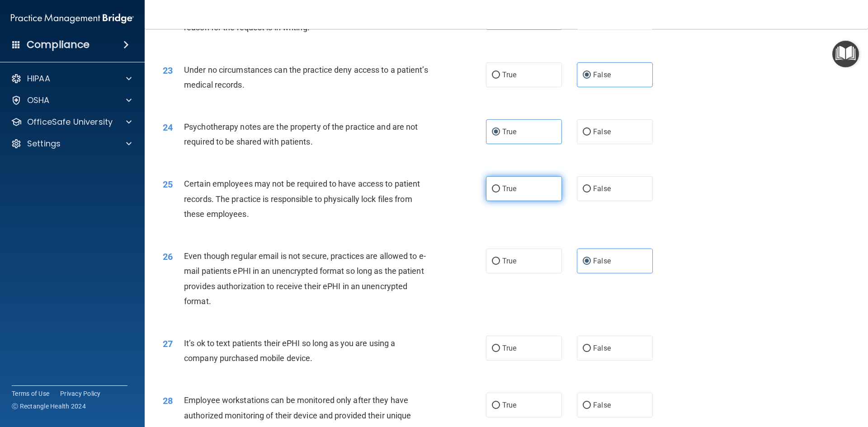
click at [500, 192] on input "True" at bounding box center [496, 189] width 8 height 7
radio input "true"
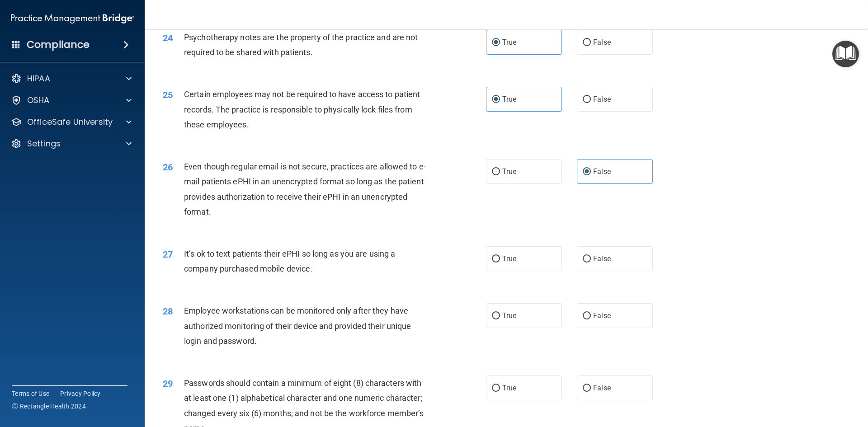
scroll to position [1672, 0]
click at [535, 270] on label "True" at bounding box center [524, 257] width 76 height 25
click at [500, 262] on input "True" at bounding box center [496, 258] width 8 height 7
radio input "true"
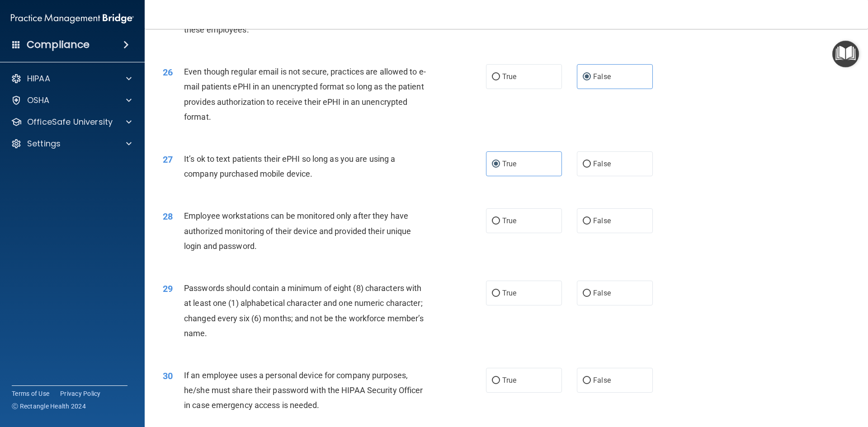
scroll to position [1807, 0]
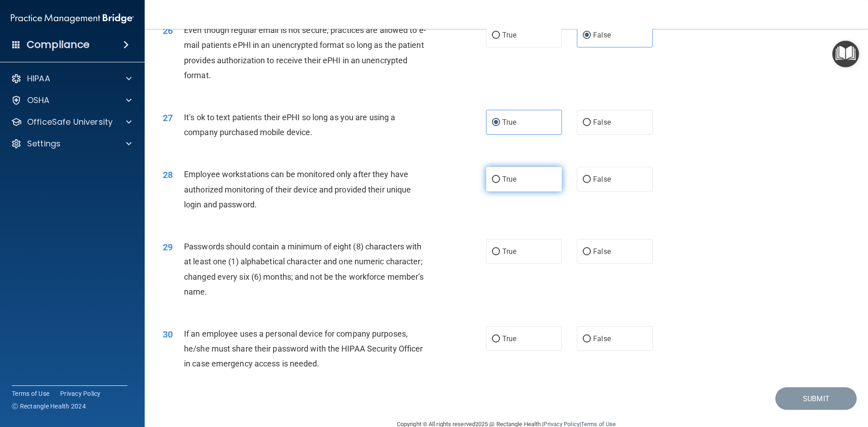
click at [511, 183] on span "True" at bounding box center [509, 179] width 14 height 9
click at [500, 183] on input "True" at bounding box center [496, 179] width 8 height 7
radio input "true"
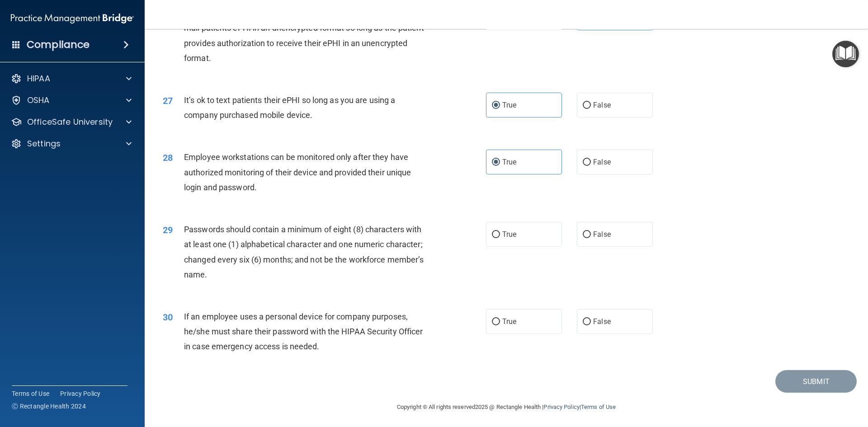
scroll to position [1841, 0]
click at [528, 230] on label "True" at bounding box center [524, 232] width 76 height 25
click at [500, 230] on input "True" at bounding box center [496, 233] width 8 height 7
radio input "true"
click at [520, 323] on label "True" at bounding box center [524, 319] width 76 height 25
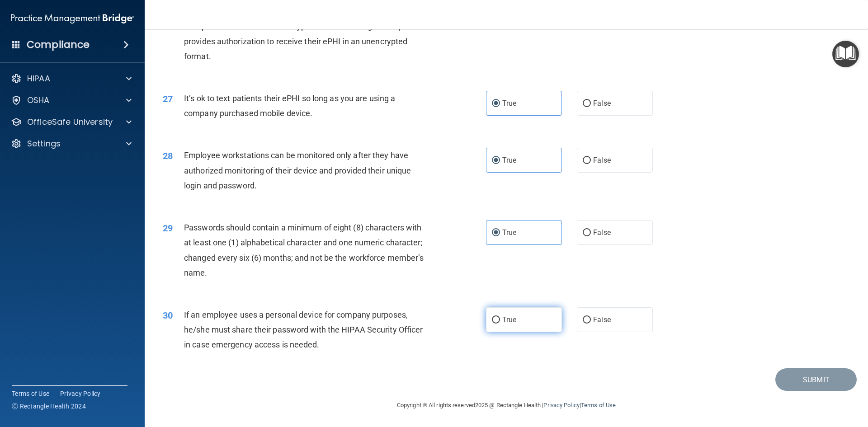
click at [500, 323] on input "True" at bounding box center [496, 320] width 8 height 7
radio input "true"
click at [783, 380] on button "Submit" at bounding box center [815, 379] width 81 height 23
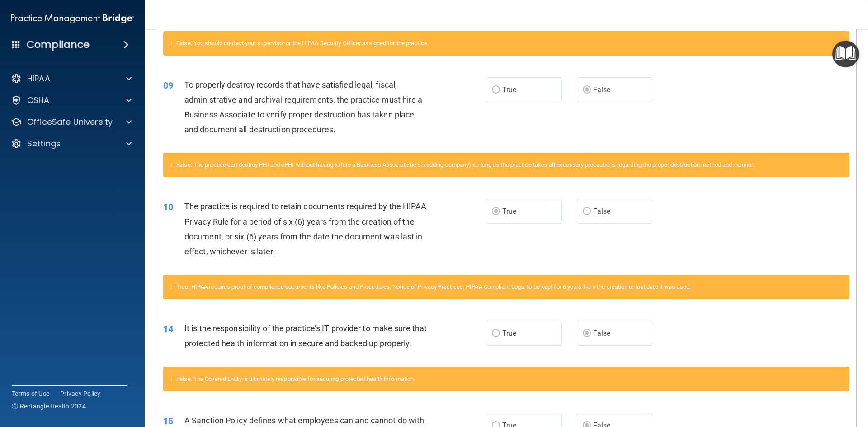
scroll to position [28, 0]
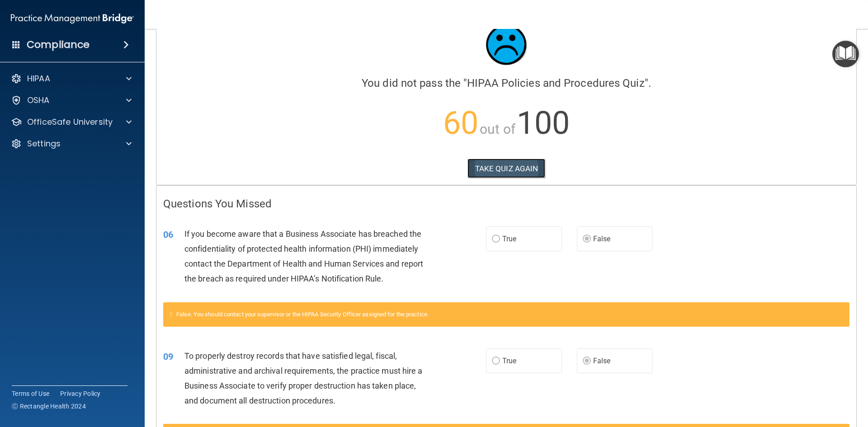
click at [498, 172] on button "TAKE QUIZ AGAIN" at bounding box center [506, 169] width 78 height 20
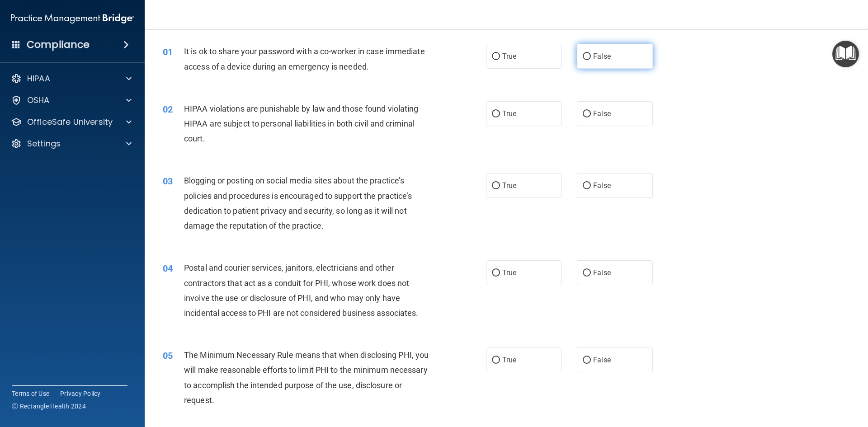
click at [597, 59] on span "False" at bounding box center [602, 56] width 18 height 9
click at [591, 59] on input "False" at bounding box center [586, 56] width 8 height 7
radio input "true"
click at [526, 121] on label "True" at bounding box center [524, 113] width 76 height 25
click at [500, 117] on input "True" at bounding box center [496, 114] width 8 height 7
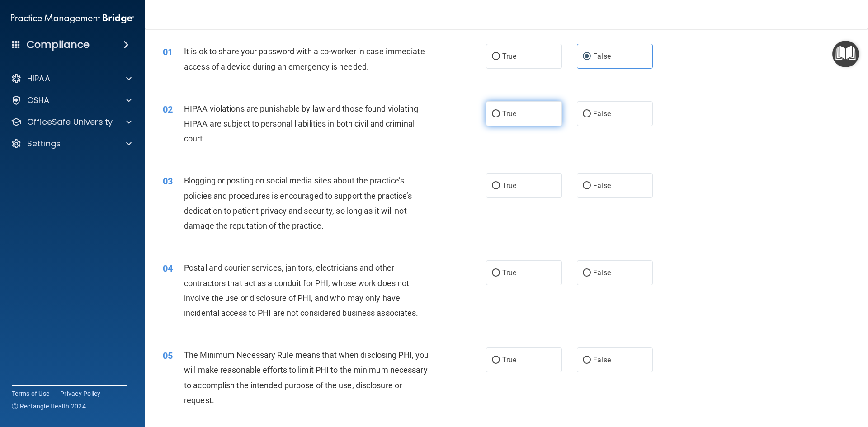
radio input "true"
click at [511, 187] on span "True" at bounding box center [509, 185] width 14 height 9
click at [500, 187] on input "True" at bounding box center [496, 186] width 8 height 7
radio input "true"
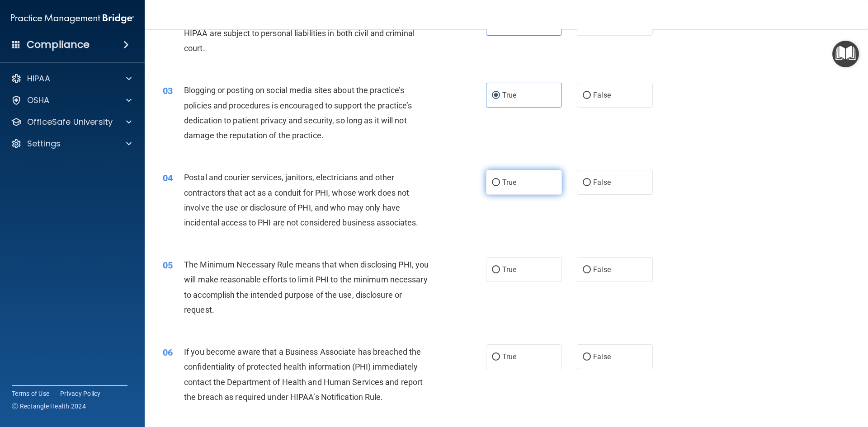
click at [515, 188] on label "True" at bounding box center [524, 182] width 76 height 25
click at [500, 186] on input "True" at bounding box center [496, 182] width 8 height 7
radio input "true"
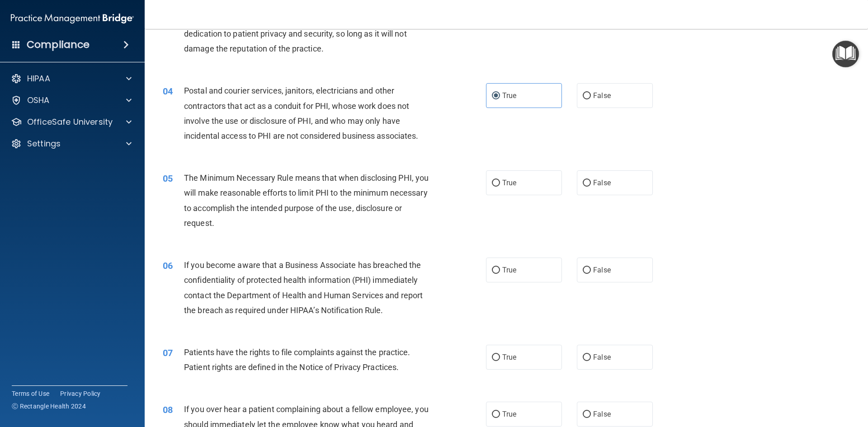
scroll to position [208, 0]
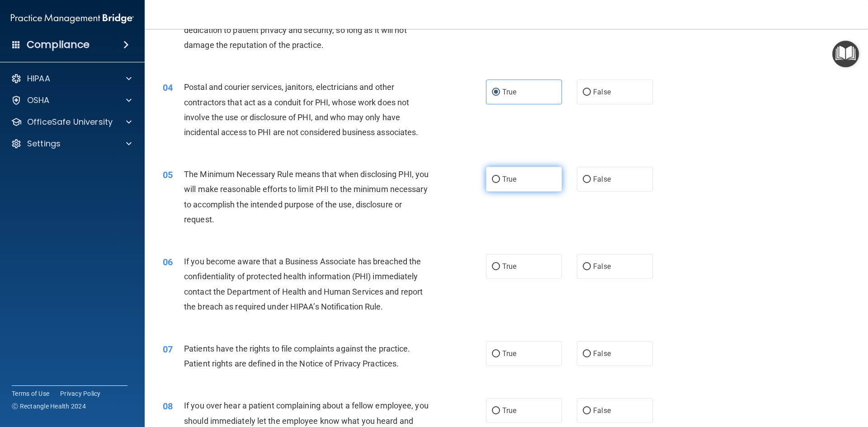
click at [526, 177] on label "True" at bounding box center [524, 179] width 76 height 25
click at [500, 177] on input "True" at bounding box center [496, 179] width 8 height 7
radio input "true"
click at [586, 273] on label "False" at bounding box center [615, 266] width 76 height 25
click at [586, 270] on input "False" at bounding box center [586, 266] width 8 height 7
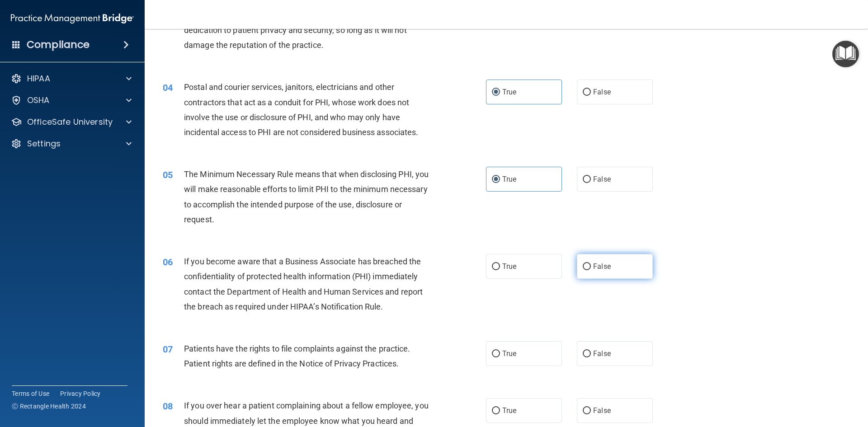
radio input "true"
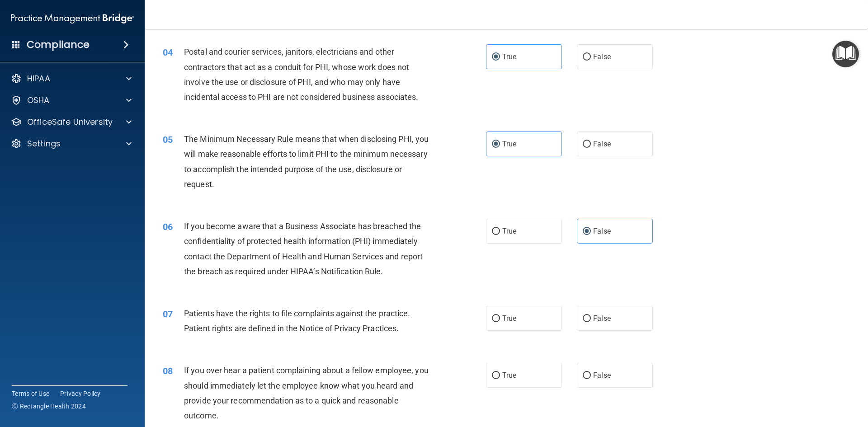
scroll to position [299, 0]
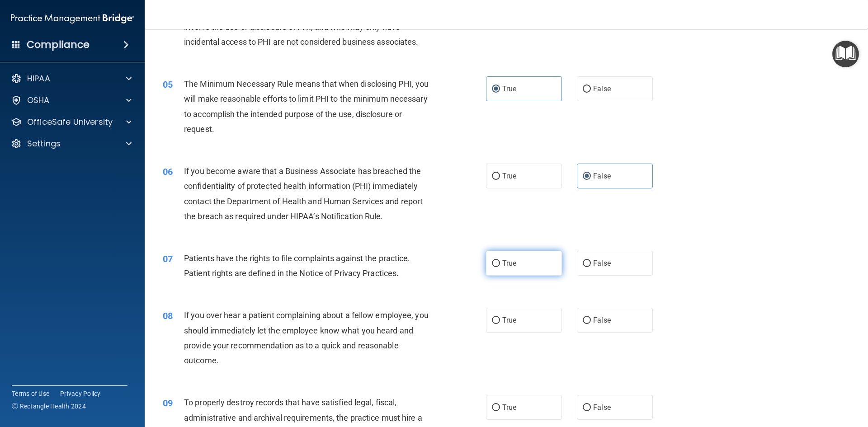
click at [521, 256] on label "True" at bounding box center [524, 263] width 76 height 25
click at [500, 260] on input "True" at bounding box center [496, 263] width 8 height 7
radio input "true"
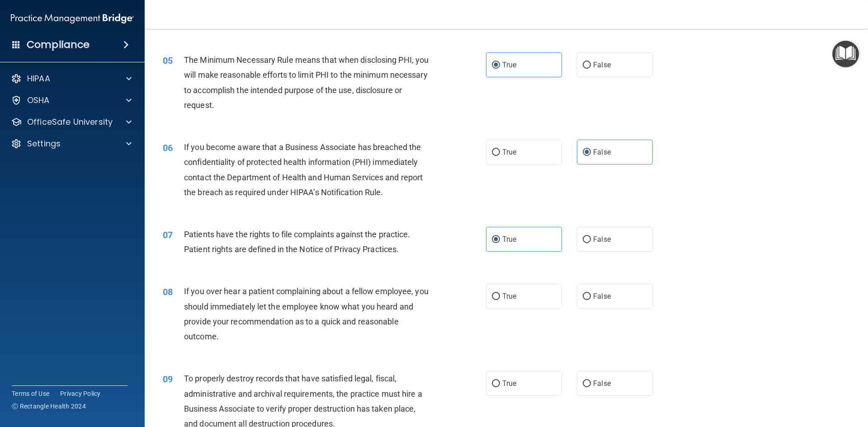
scroll to position [389, 0]
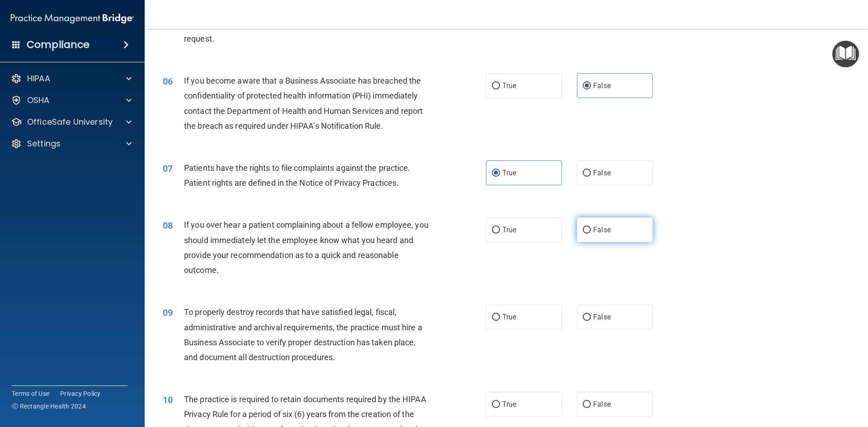
click at [593, 233] on span "False" at bounding box center [602, 229] width 18 height 9
click at [591, 233] on input "False" at bounding box center [586, 230] width 8 height 7
radio input "true"
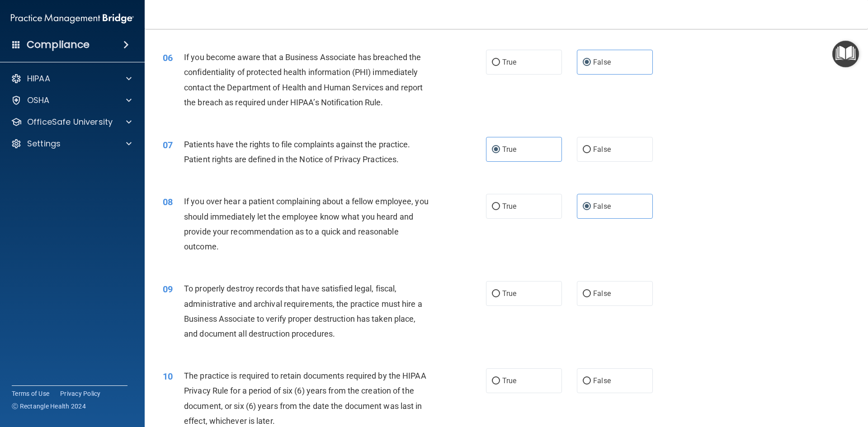
scroll to position [434, 0]
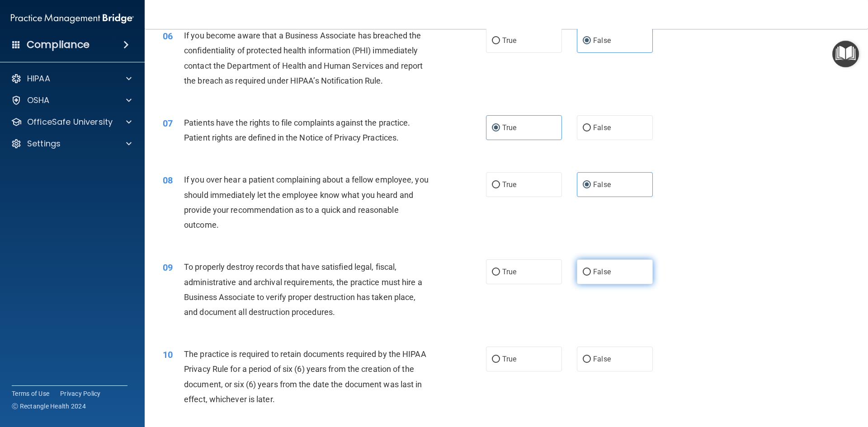
click at [599, 268] on span "False" at bounding box center [602, 271] width 18 height 9
click at [591, 269] on input "False" at bounding box center [586, 272] width 8 height 7
radio input "true"
click at [507, 361] on span "True" at bounding box center [509, 359] width 14 height 9
click at [495, 362] on input "True" at bounding box center [496, 359] width 8 height 7
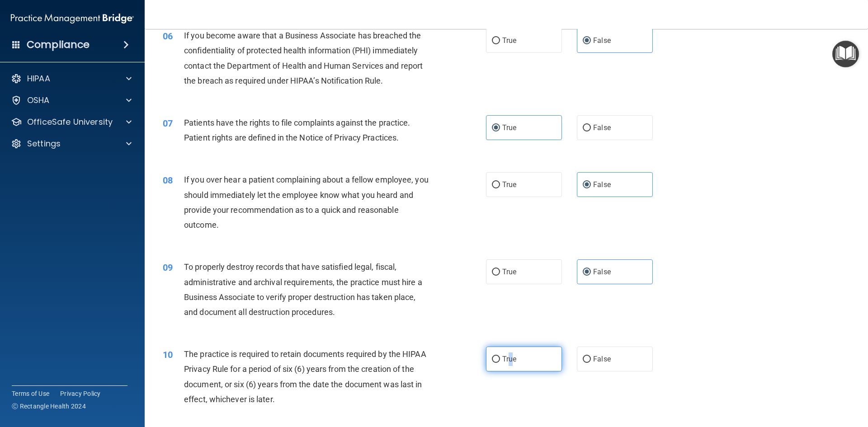
radio input "true"
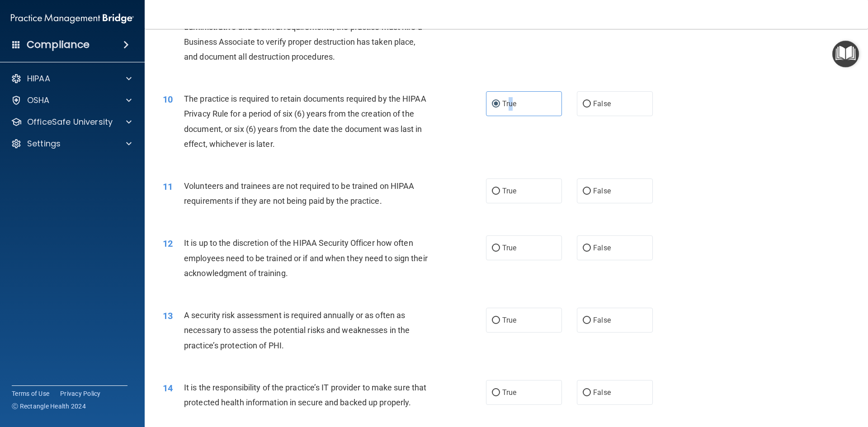
scroll to position [705, 0]
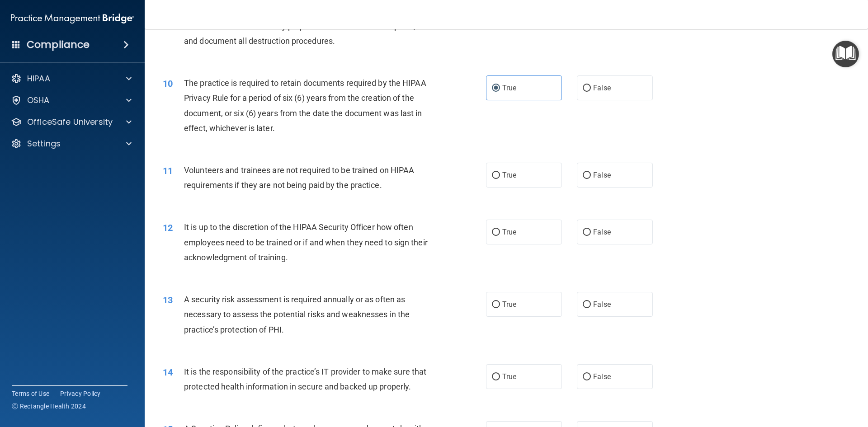
click at [474, 135] on div "10 The practice is required to retain documents required by the HIPAA Privacy R…" at bounding box center [324, 107] width 350 height 65
click at [605, 171] on span "False" at bounding box center [602, 175] width 18 height 9
click at [591, 172] on input "False" at bounding box center [586, 175] width 8 height 7
radio input "true"
click at [509, 237] on label "True" at bounding box center [524, 232] width 76 height 25
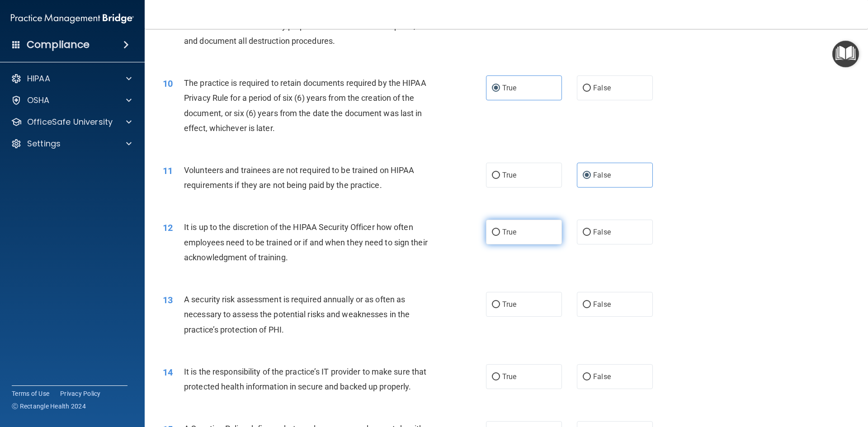
click at [500, 236] on input "True" at bounding box center [496, 232] width 8 height 7
radio input "true"
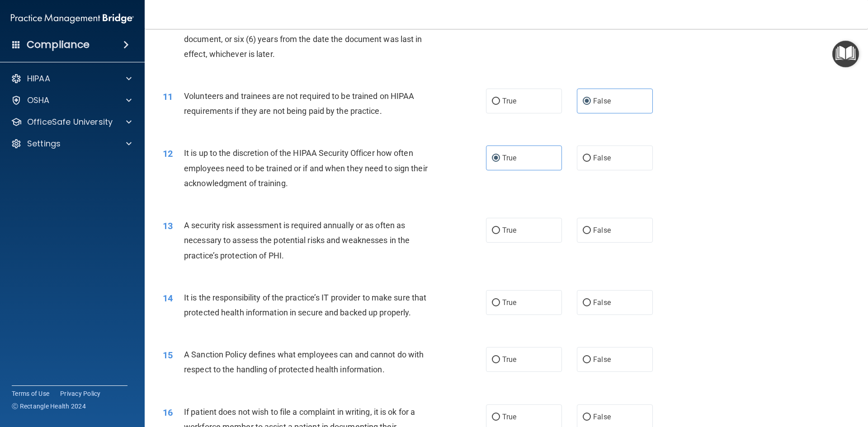
scroll to position [796, 0]
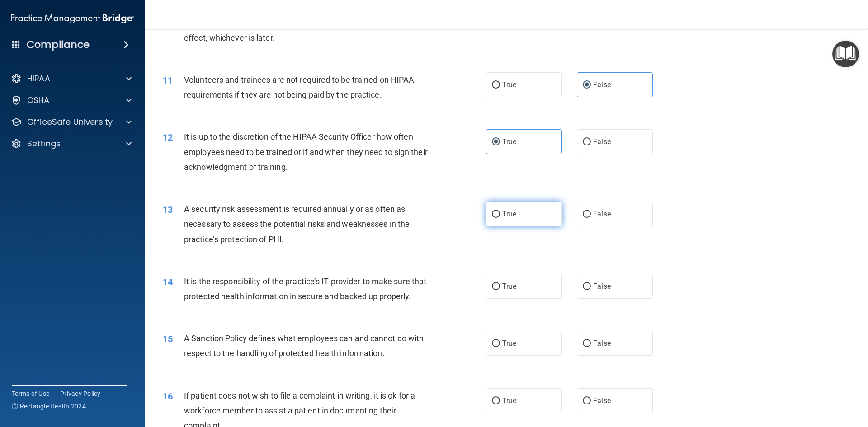
click at [504, 222] on label "True" at bounding box center [524, 214] width 76 height 25
click at [500, 218] on input "True" at bounding box center [496, 214] width 8 height 7
radio input "true"
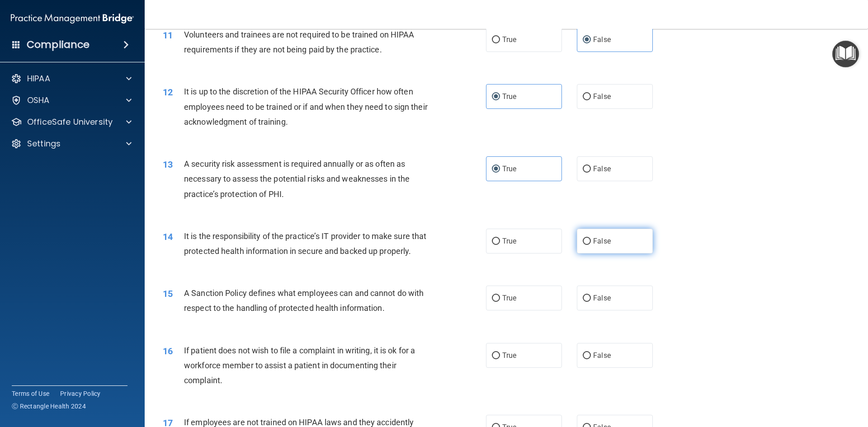
click at [610, 246] on label "False" at bounding box center [615, 241] width 76 height 25
click at [591, 245] on input "False" at bounding box center [586, 241] width 8 height 7
radio input "true"
click at [606, 308] on label "False" at bounding box center [615, 298] width 76 height 25
click at [591, 302] on input "False" at bounding box center [586, 298] width 8 height 7
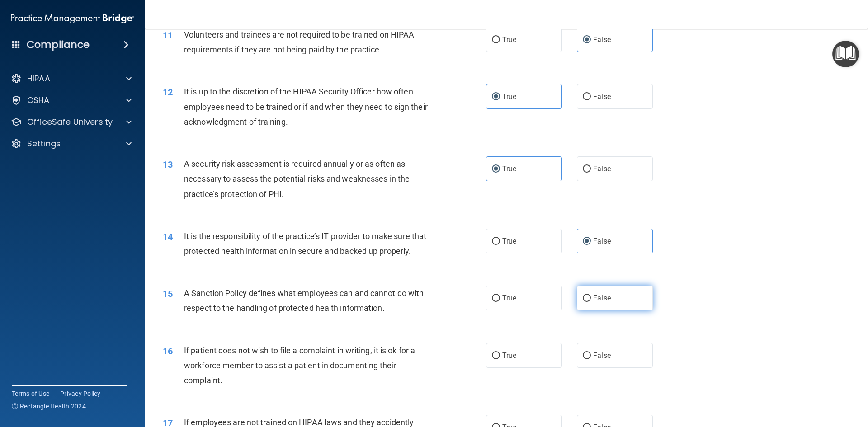
radio input "true"
click at [542, 366] on label "True" at bounding box center [524, 355] width 76 height 25
click at [500, 359] on input "True" at bounding box center [496, 355] width 8 height 7
radio input "true"
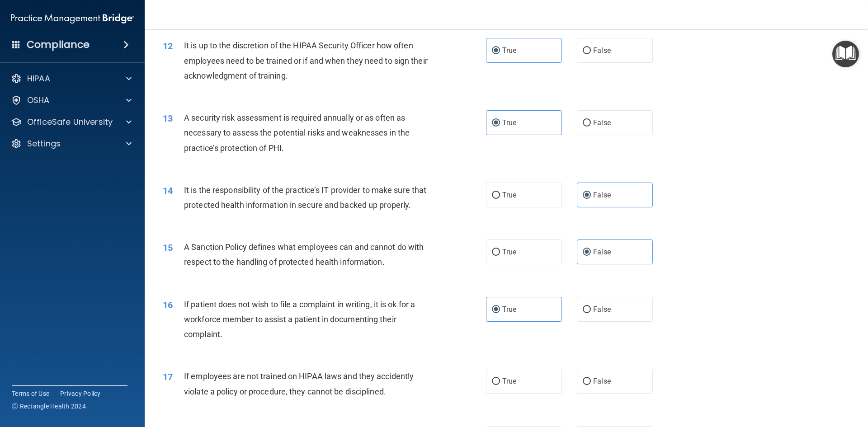
scroll to position [1067, 0]
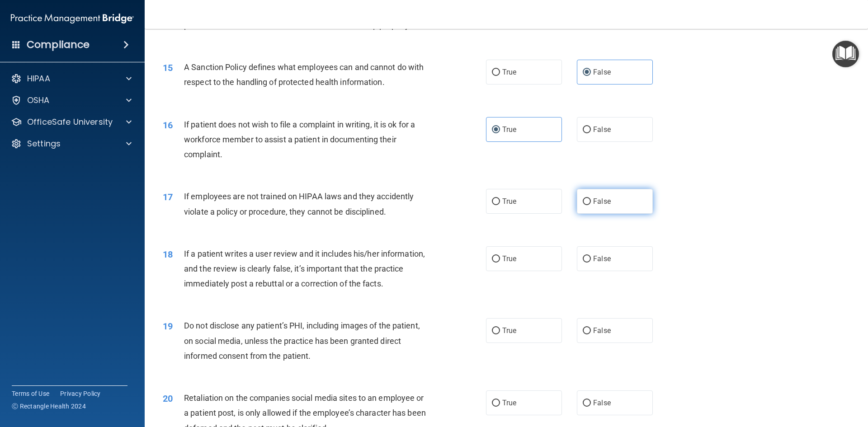
click at [584, 205] on input "False" at bounding box center [586, 201] width 8 height 7
radio input "true"
click at [610, 271] on label "False" at bounding box center [615, 258] width 76 height 25
click at [591, 263] on input "False" at bounding box center [586, 259] width 8 height 7
radio input "true"
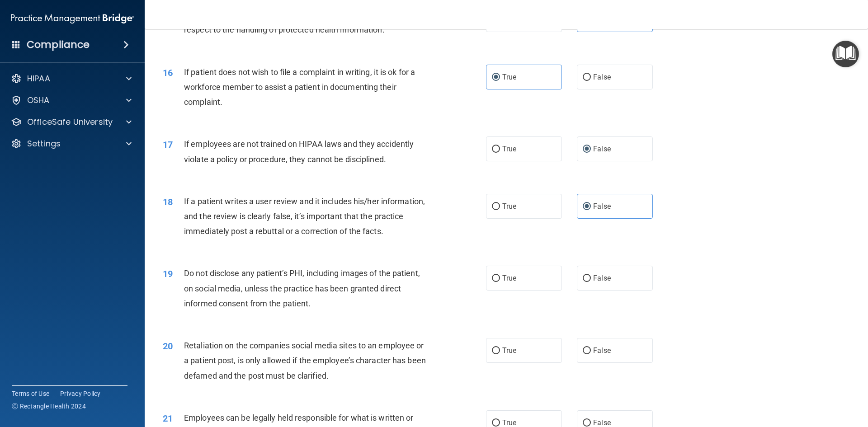
scroll to position [1247, 0]
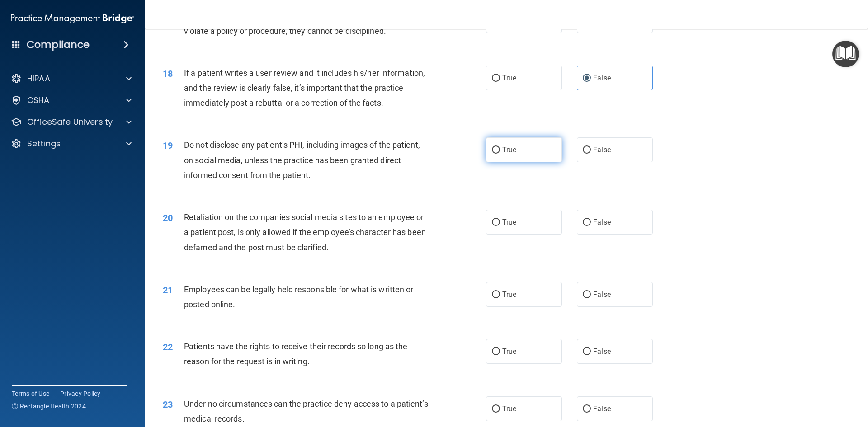
click at [537, 162] on label "True" at bounding box center [524, 149] width 76 height 25
click at [500, 154] on input "True" at bounding box center [496, 150] width 8 height 7
radio input "true"
click at [593, 226] on span "False" at bounding box center [602, 222] width 18 height 9
click at [591, 226] on input "False" at bounding box center [586, 222] width 8 height 7
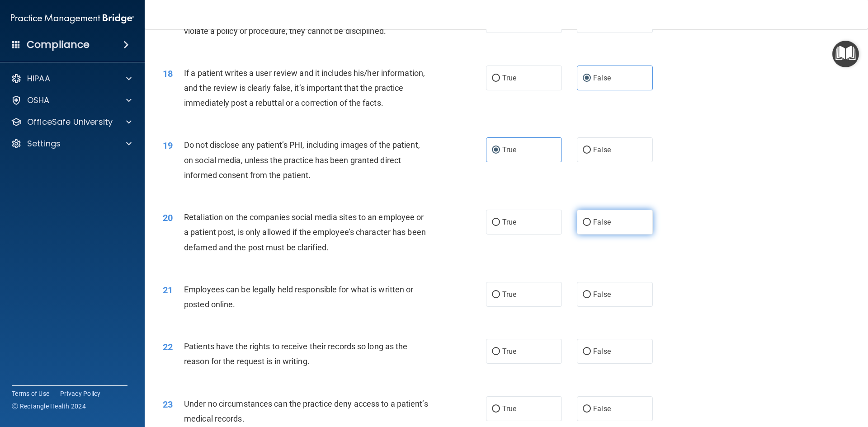
radio input "true"
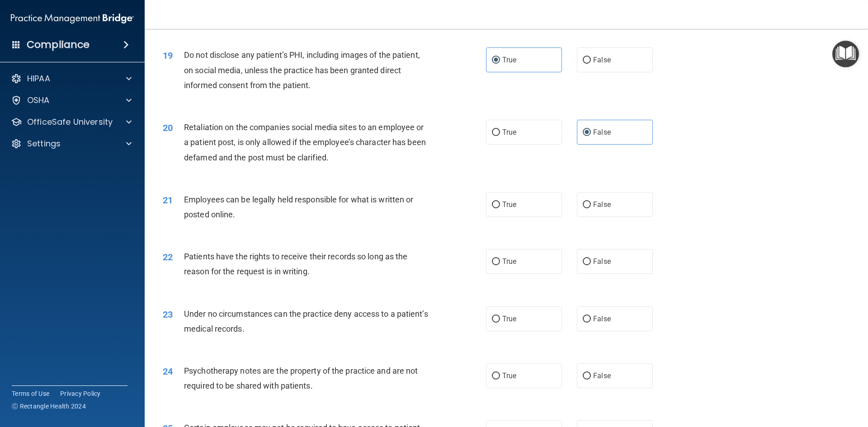
scroll to position [1338, 0]
click at [519, 216] on label "True" at bounding box center [524, 204] width 76 height 25
click at [500, 208] on input "True" at bounding box center [496, 204] width 8 height 7
radio input "true"
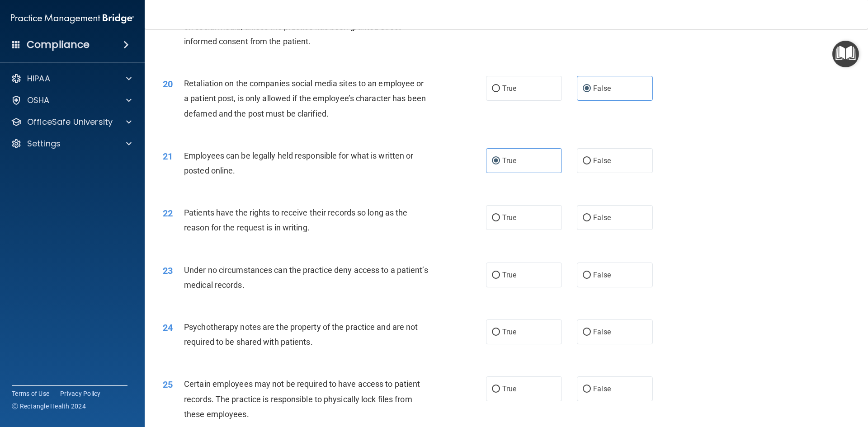
scroll to position [1383, 0]
click at [617, 228] on label "False" at bounding box center [615, 215] width 76 height 25
click at [591, 220] on input "False" at bounding box center [586, 216] width 8 height 7
radio input "true"
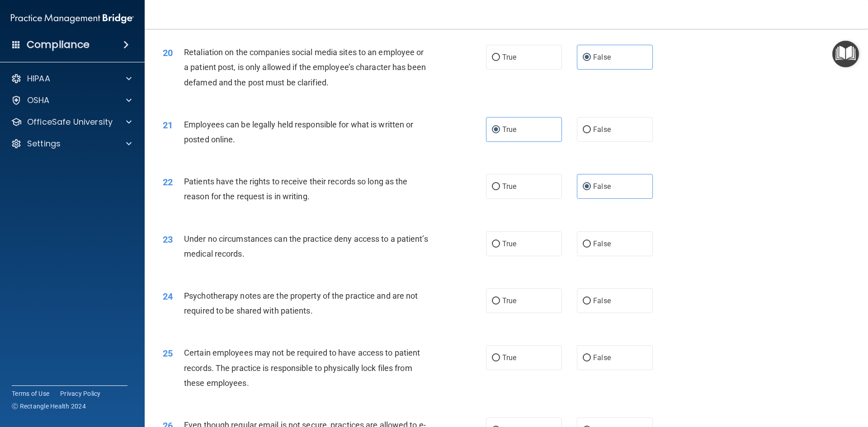
scroll to position [1428, 0]
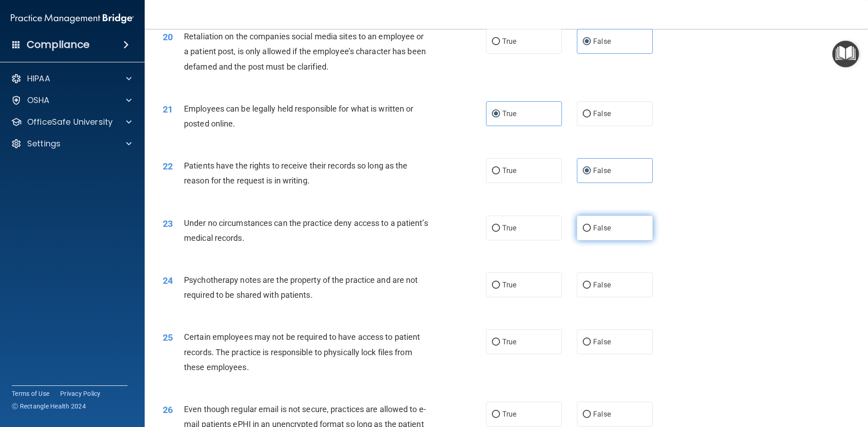
click at [614, 240] on label "False" at bounding box center [615, 228] width 76 height 25
click at [591, 232] on input "False" at bounding box center [586, 228] width 8 height 7
radio input "true"
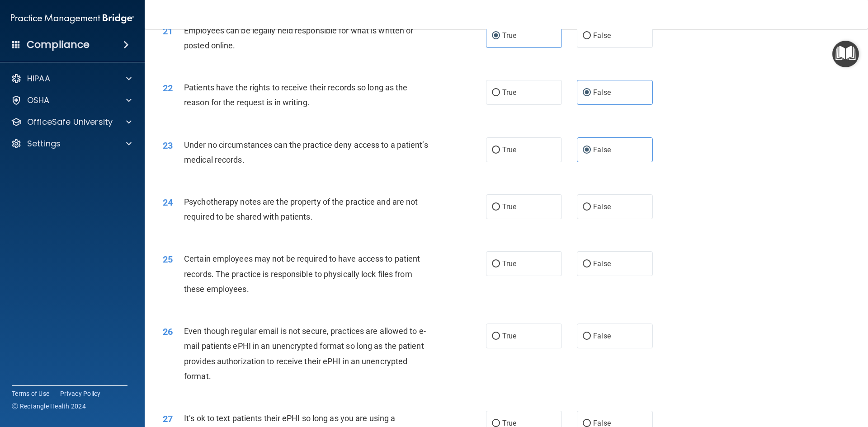
scroll to position [1519, 0]
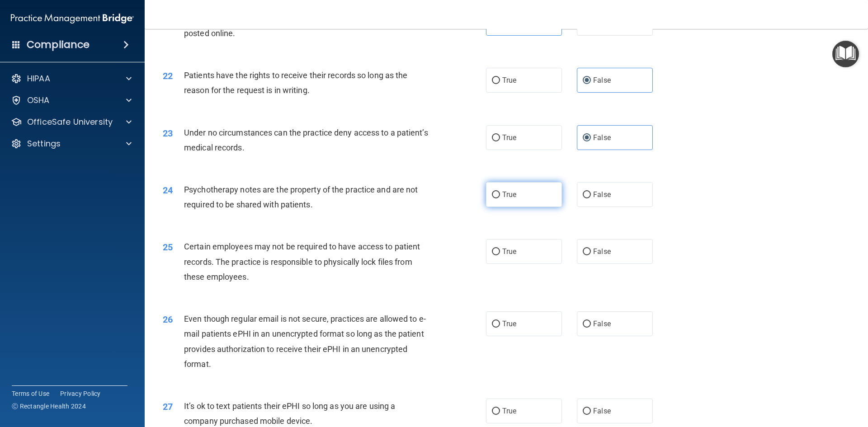
click at [520, 207] on label "True" at bounding box center [524, 194] width 76 height 25
click at [500, 198] on input "True" at bounding box center [496, 195] width 8 height 7
radio input "true"
click at [521, 264] on label "True" at bounding box center [524, 251] width 76 height 25
click at [500, 255] on input "True" at bounding box center [496, 252] width 8 height 7
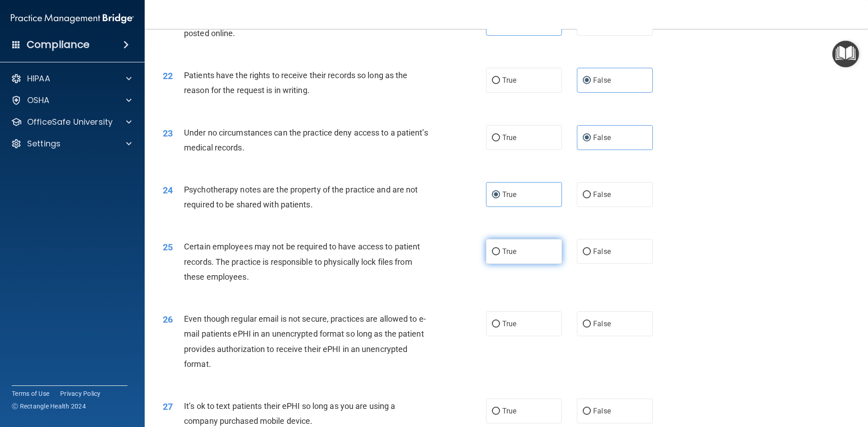
radio input "true"
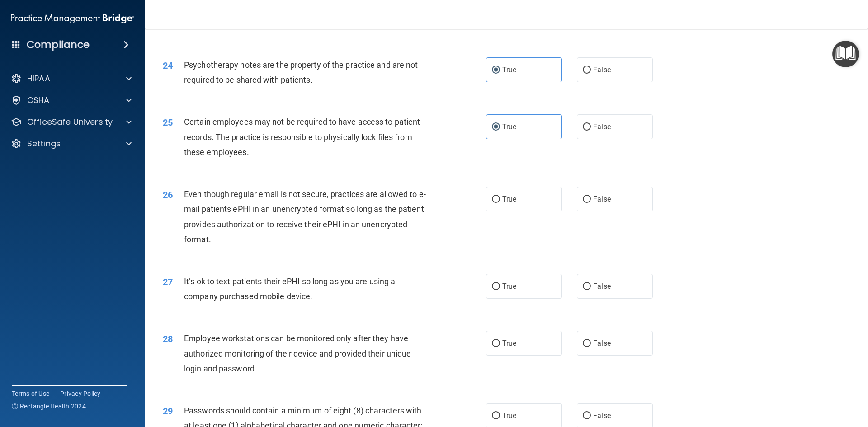
scroll to position [1654, 0]
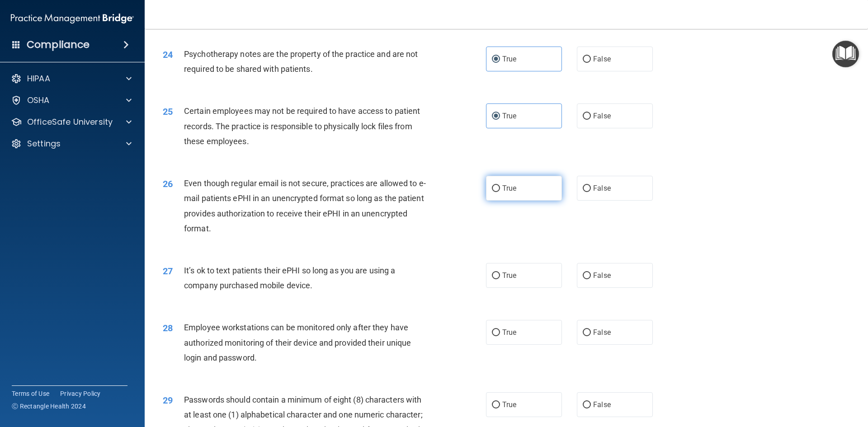
click at [525, 196] on label "True" at bounding box center [524, 188] width 76 height 25
click at [500, 192] on input "True" at bounding box center [496, 188] width 8 height 7
radio input "true"
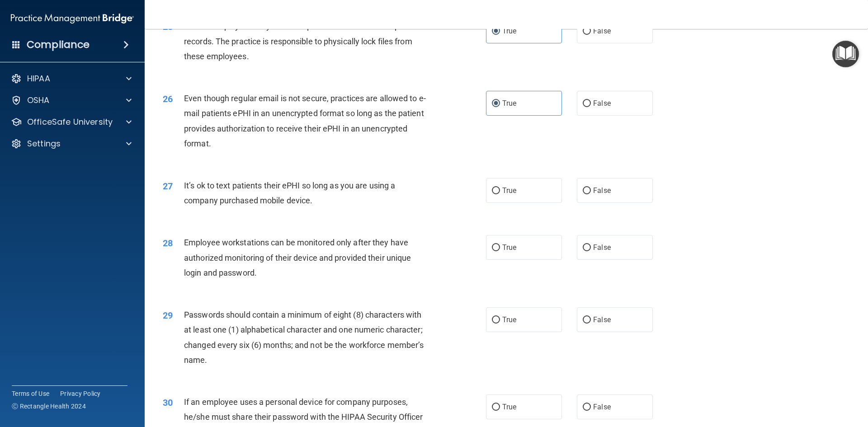
scroll to position [1744, 0]
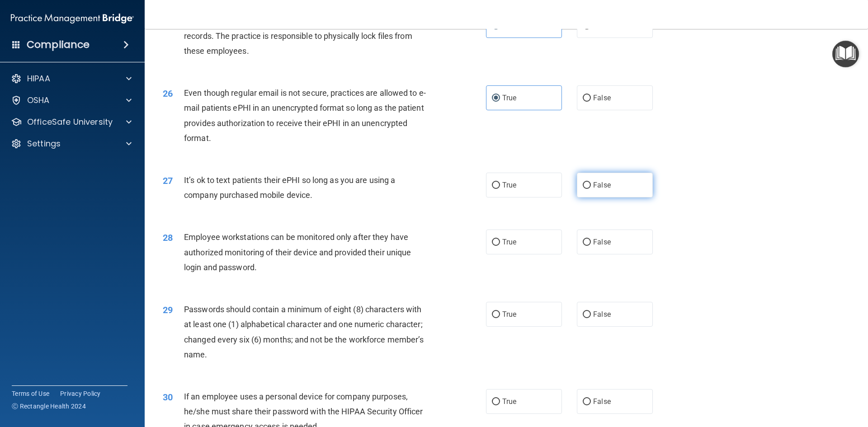
click at [600, 197] on label "False" at bounding box center [615, 185] width 76 height 25
click at [591, 189] on input "False" at bounding box center [586, 185] width 8 height 7
radio input "true"
click at [603, 246] on span "False" at bounding box center [602, 242] width 18 height 9
click at [591, 246] on input "False" at bounding box center [586, 242] width 8 height 7
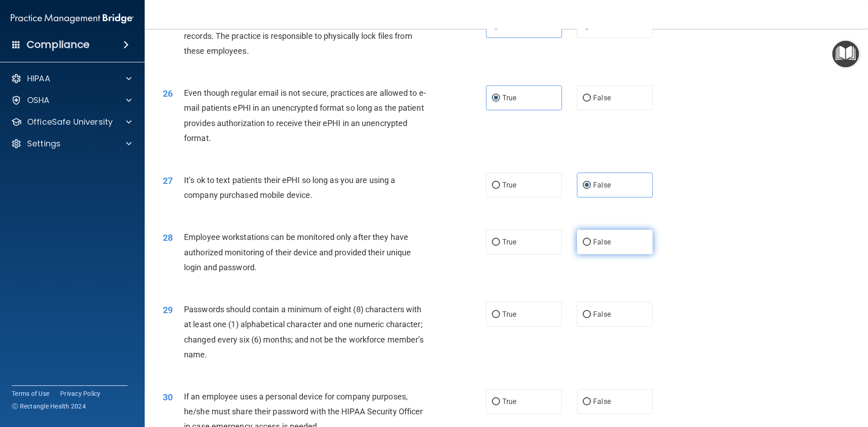
radio input "true"
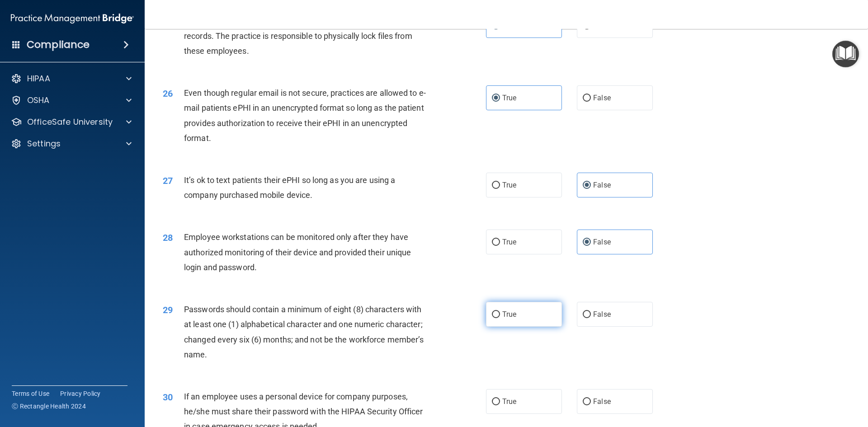
click at [502, 319] on span "True" at bounding box center [509, 314] width 14 height 9
click at [500, 318] on input "True" at bounding box center [496, 314] width 8 height 7
radio input "true"
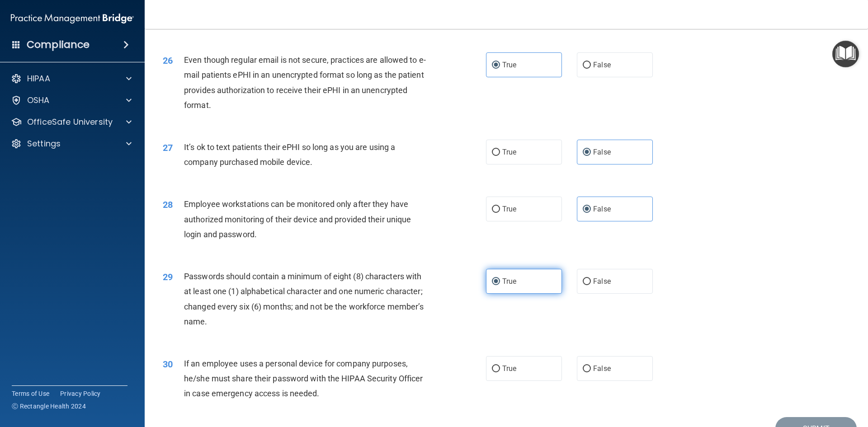
scroll to position [1841, 0]
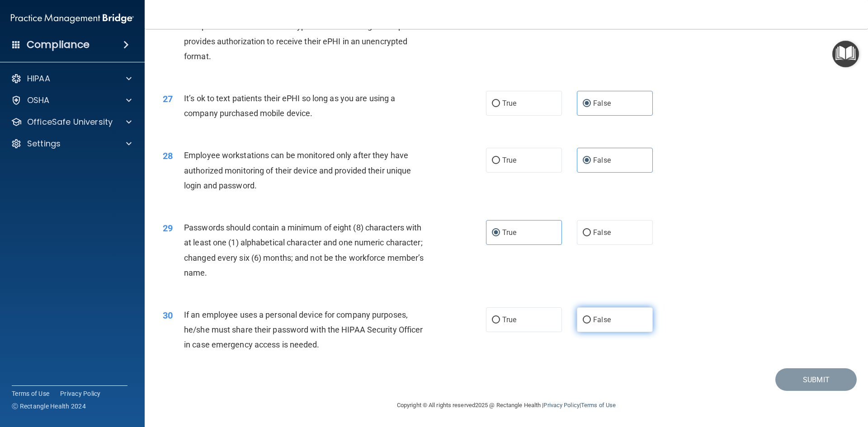
click at [582, 324] on input "False" at bounding box center [586, 320] width 8 height 7
radio input "true"
click at [816, 385] on button "Submit" at bounding box center [815, 379] width 81 height 23
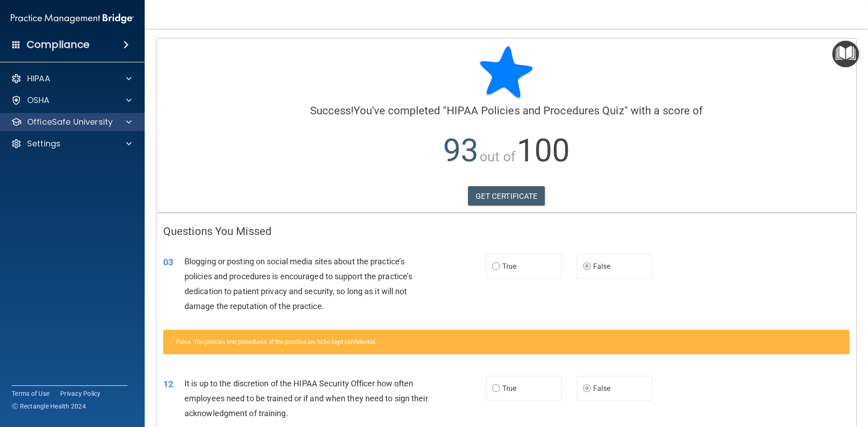
click at [54, 128] on div "OfficeSafe University" at bounding box center [72, 122] width 145 height 18
click at [94, 128] on div "OfficeSafe University" at bounding box center [72, 122] width 145 height 18
click at [121, 119] on div at bounding box center [127, 122] width 23 height 11
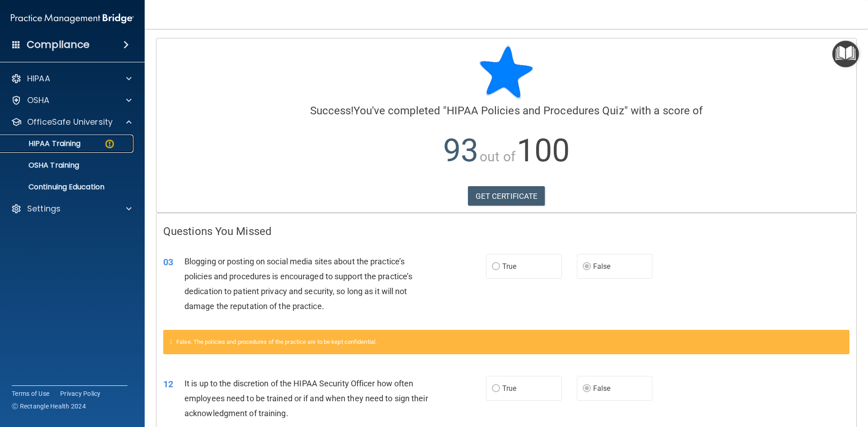
click at [86, 141] on div "HIPAA Training" at bounding box center [67, 143] width 123 height 9
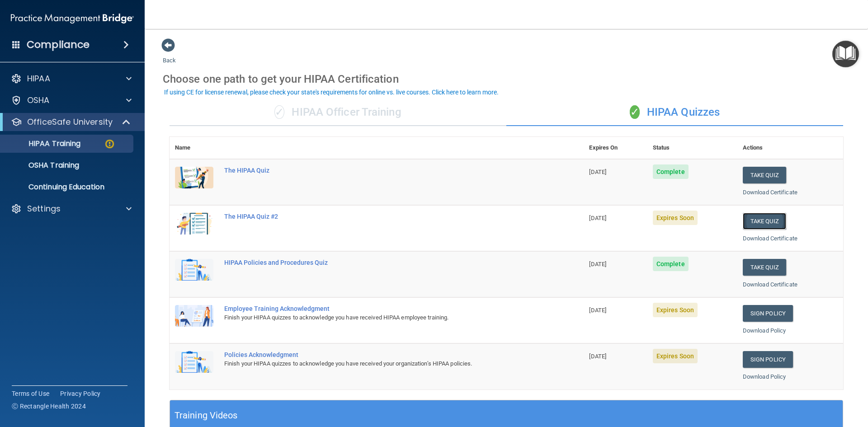
click at [761, 221] on button "Take Quiz" at bounding box center [763, 221] width 43 height 17
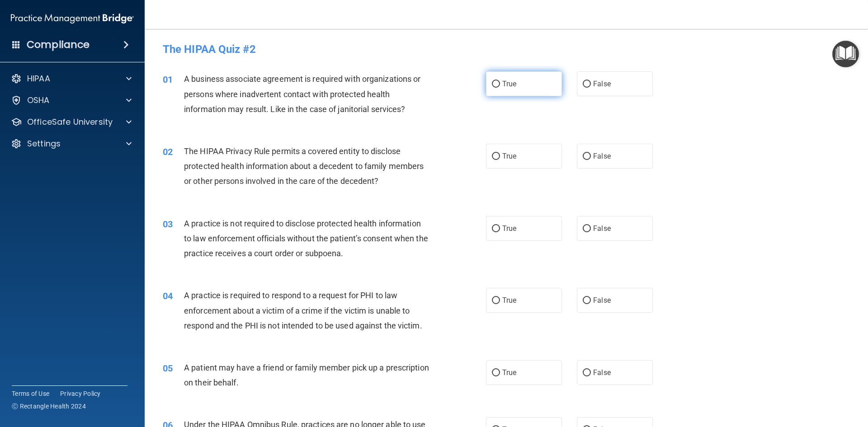
click at [521, 86] on label "True" at bounding box center [524, 83] width 76 height 25
click at [500, 86] on input "True" at bounding box center [496, 84] width 8 height 7
radio input "true"
click at [504, 161] on label "True" at bounding box center [524, 156] width 76 height 25
click at [500, 160] on input "True" at bounding box center [496, 156] width 8 height 7
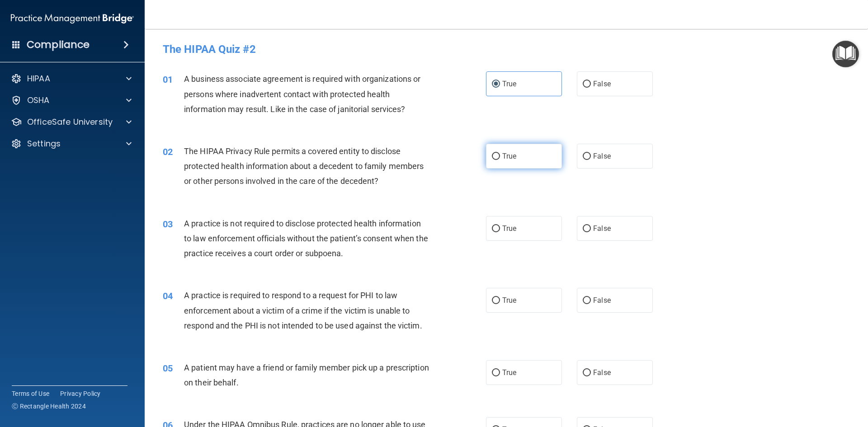
radio input "true"
click at [587, 220] on label "False" at bounding box center [615, 228] width 76 height 25
click at [587, 225] on input "False" at bounding box center [586, 228] width 8 height 7
radio input "true"
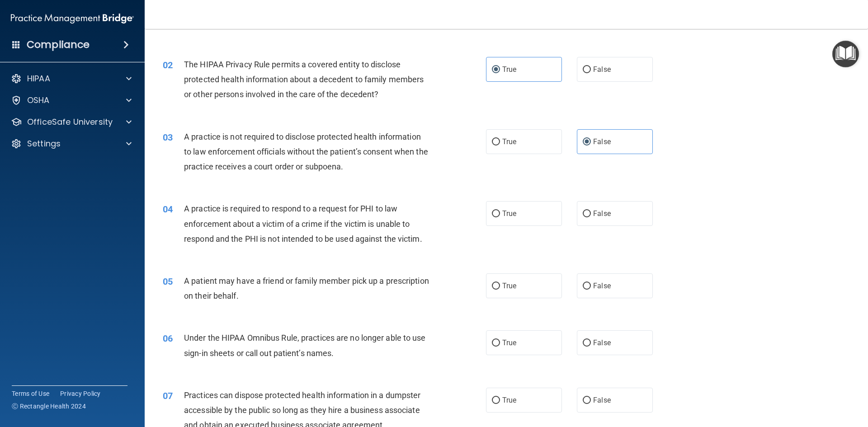
scroll to position [90, 0]
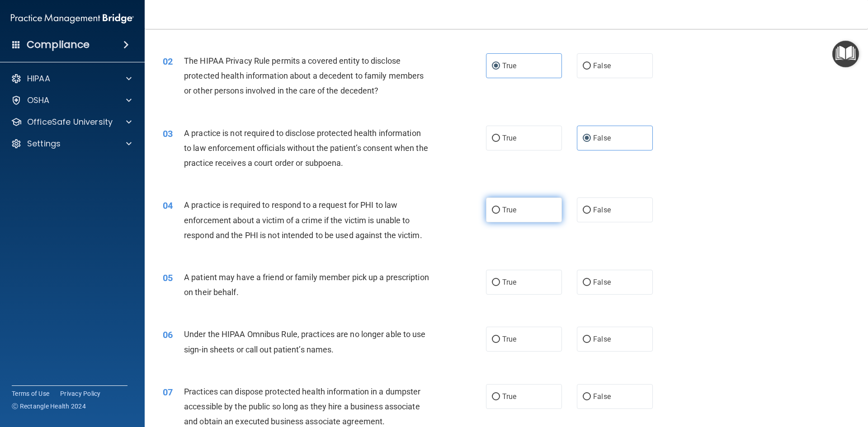
click at [526, 214] on label "True" at bounding box center [524, 209] width 76 height 25
click at [500, 214] on input "True" at bounding box center [496, 210] width 8 height 7
radio input "true"
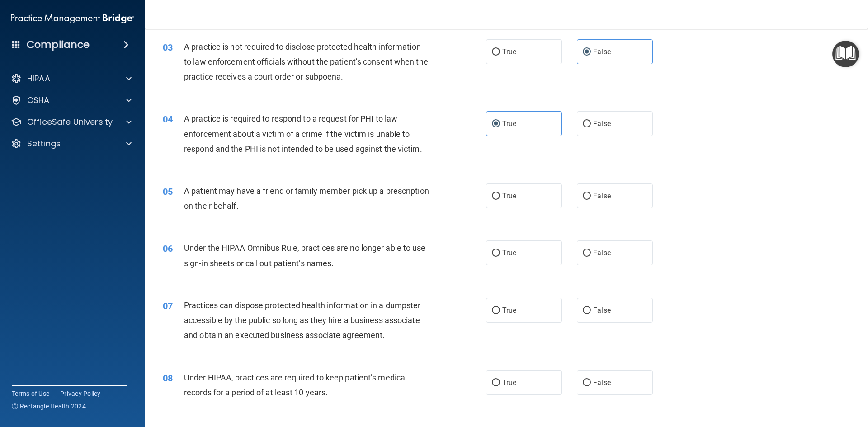
scroll to position [181, 0]
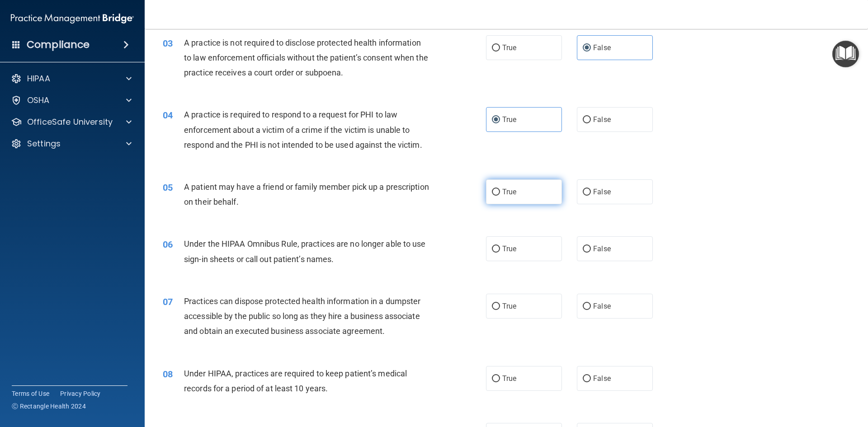
click at [487, 191] on label "True" at bounding box center [524, 191] width 76 height 25
click at [492, 191] on input "True" at bounding box center [496, 192] width 8 height 7
radio input "true"
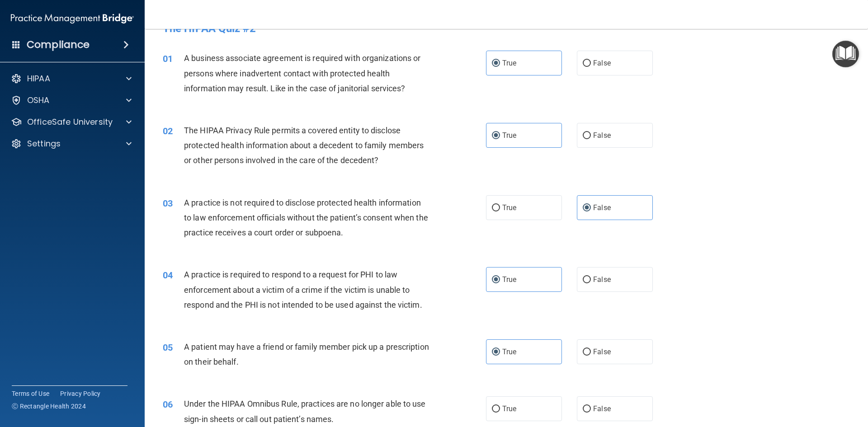
scroll to position [0, 0]
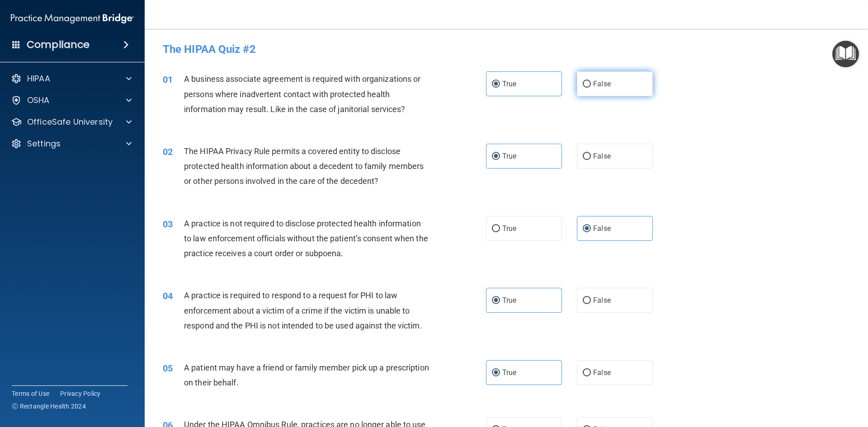
click at [593, 84] on span "False" at bounding box center [602, 84] width 18 height 9
click at [591, 84] on input "False" at bounding box center [586, 84] width 8 height 7
radio input "true"
radio input "false"
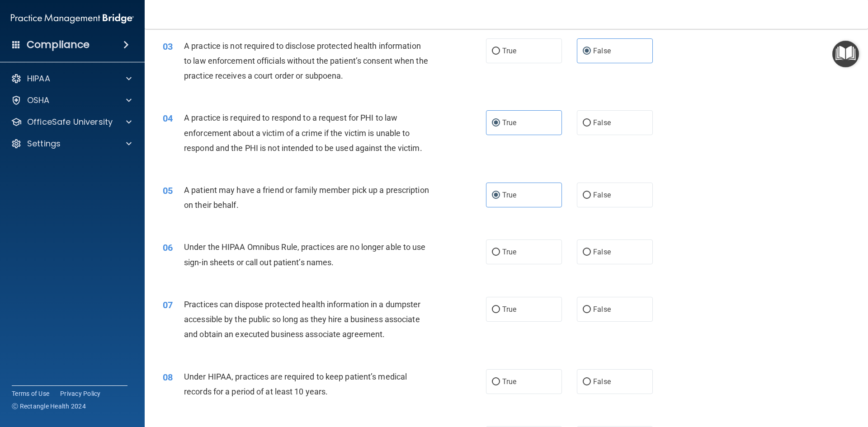
scroll to position [181, 0]
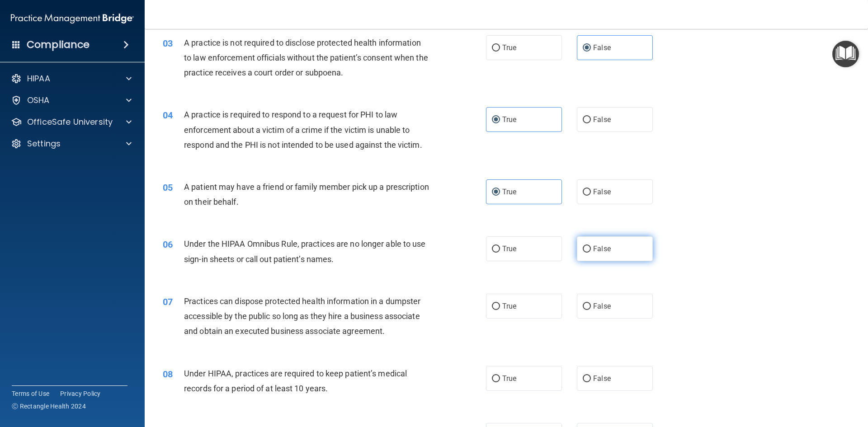
click at [593, 247] on span "False" at bounding box center [602, 248] width 18 height 9
click at [591, 247] on input "False" at bounding box center [586, 249] width 8 height 7
radio input "true"
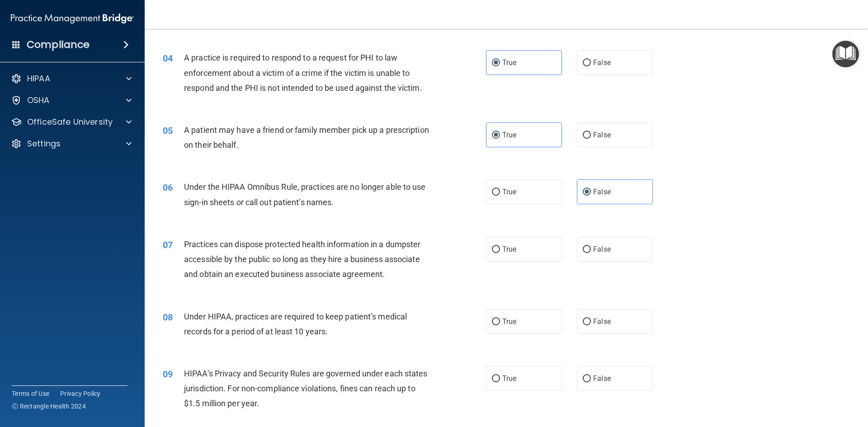
scroll to position [316, 0]
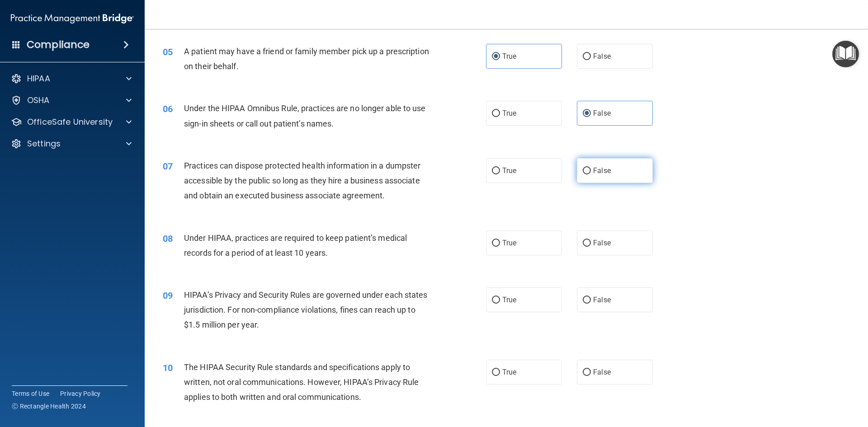
click at [596, 178] on label "False" at bounding box center [615, 170] width 76 height 25
click at [591, 174] on input "False" at bounding box center [586, 171] width 8 height 7
radio input "true"
click at [621, 239] on label "False" at bounding box center [615, 242] width 76 height 25
click at [591, 240] on input "False" at bounding box center [586, 243] width 8 height 7
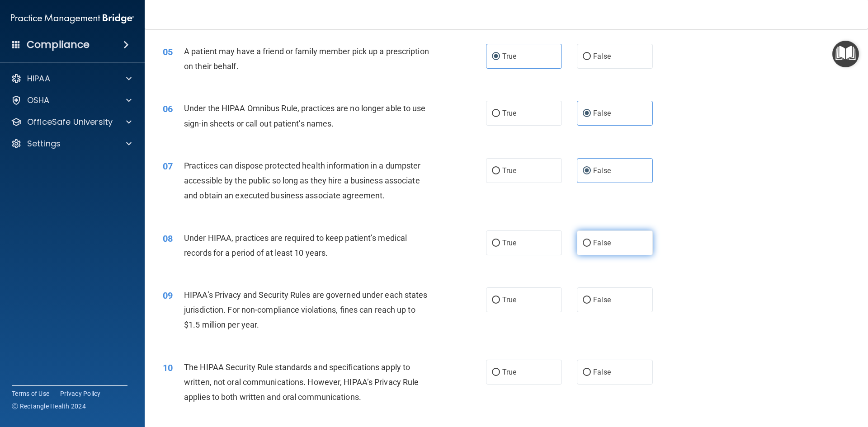
radio input "true"
click at [586, 304] on label "False" at bounding box center [615, 299] width 76 height 25
click at [586, 304] on input "False" at bounding box center [586, 300] width 8 height 7
radio input "true"
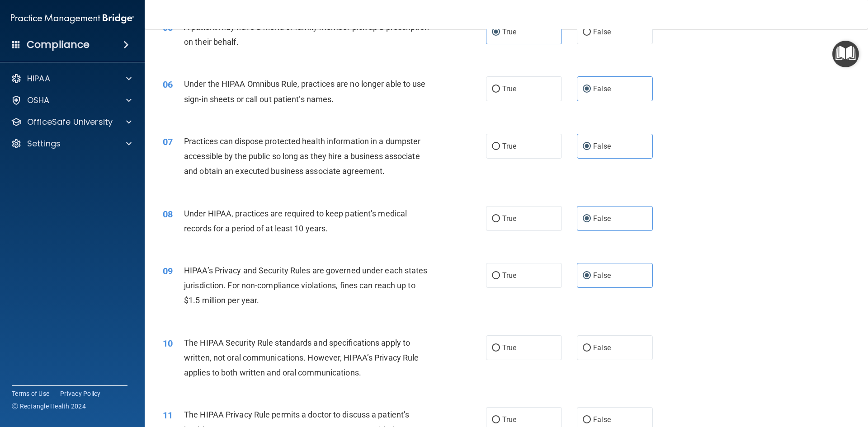
scroll to position [407, 0]
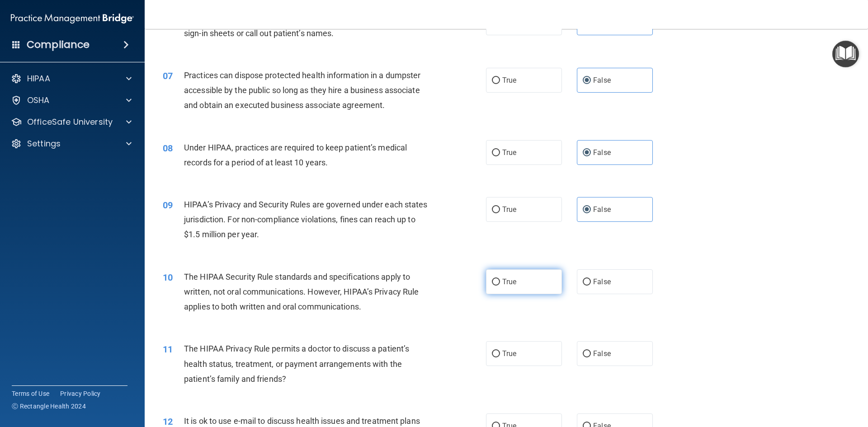
click at [517, 274] on label "True" at bounding box center [524, 281] width 76 height 25
click at [500, 279] on input "True" at bounding box center [496, 282] width 8 height 7
radio input "true"
click at [503, 352] on span "True" at bounding box center [509, 353] width 14 height 9
click at [500, 352] on input "True" at bounding box center [496, 354] width 8 height 7
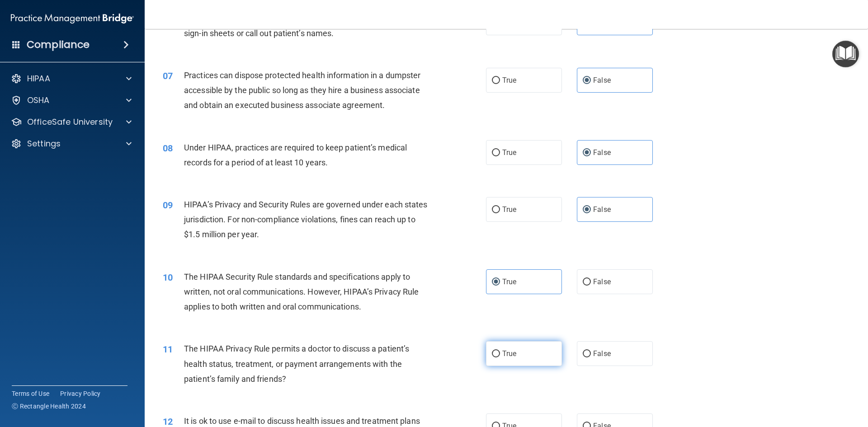
radio input "true"
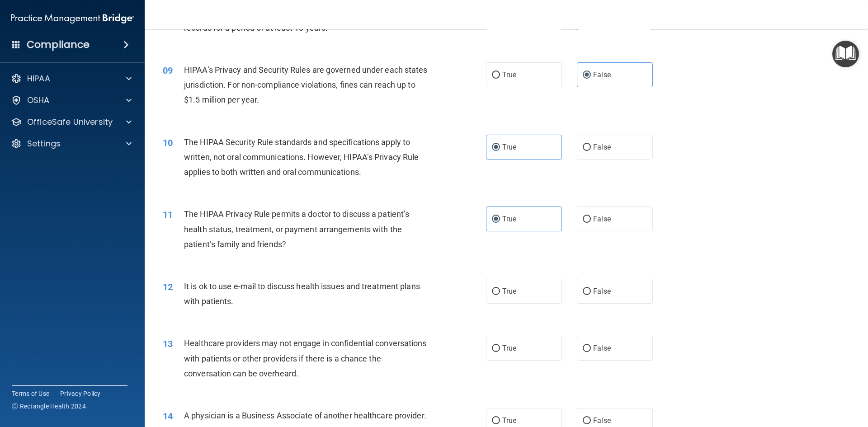
scroll to position [542, 0]
click at [503, 294] on span "True" at bounding box center [509, 290] width 14 height 9
click at [500, 294] on input "True" at bounding box center [496, 290] width 8 height 7
radio input "true"
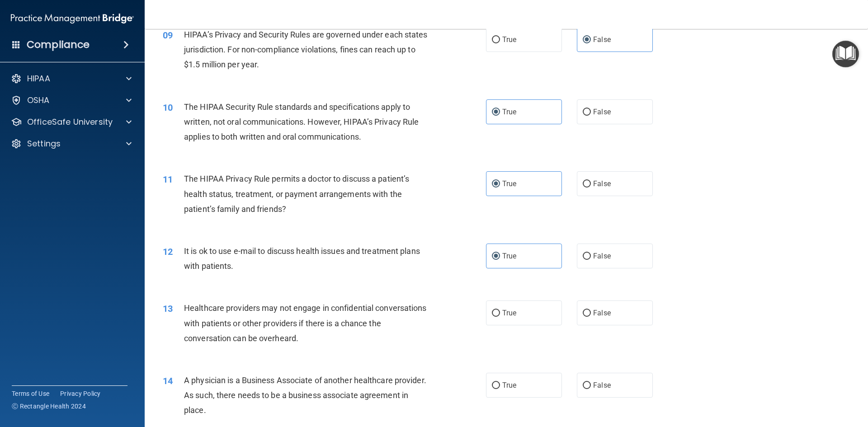
scroll to position [678, 0]
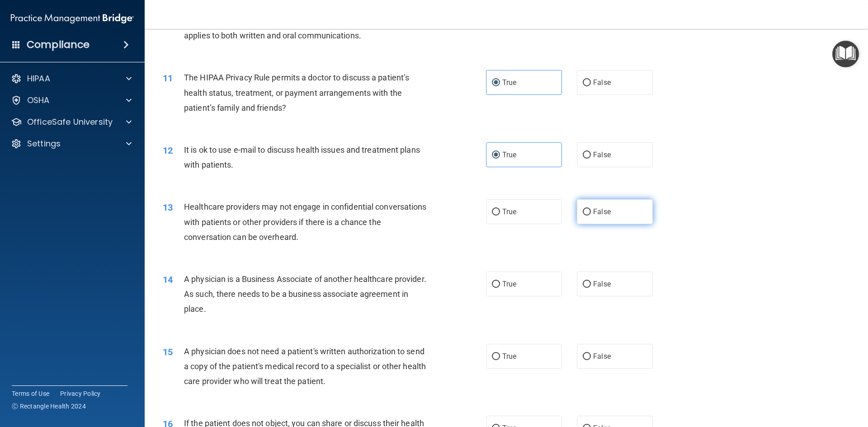
click at [582, 214] on input "False" at bounding box center [586, 212] width 8 height 7
radio input "true"
click at [577, 284] on label "False" at bounding box center [615, 284] width 76 height 25
click at [582, 284] on input "False" at bounding box center [586, 284] width 8 height 7
radio input "true"
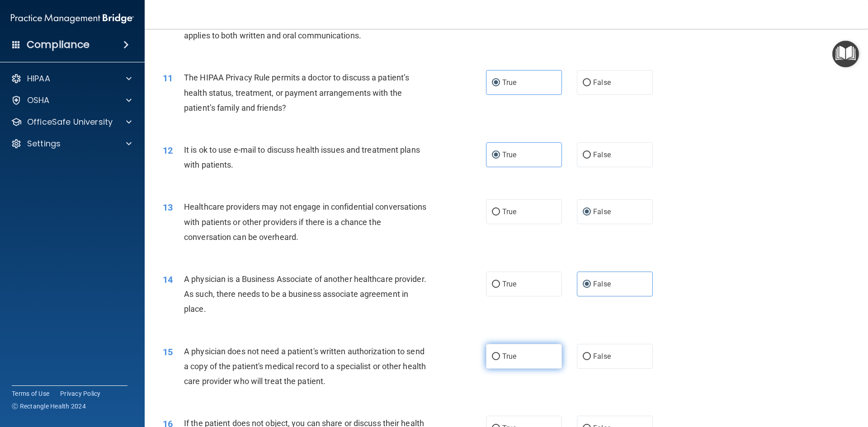
click at [494, 361] on label "True" at bounding box center [524, 356] width 76 height 25
click at [494, 360] on input "True" at bounding box center [496, 356] width 8 height 7
radio input "true"
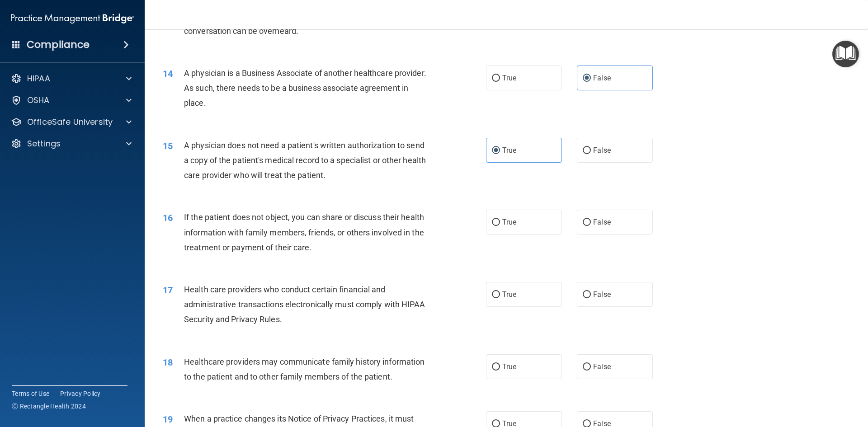
scroll to position [904, 0]
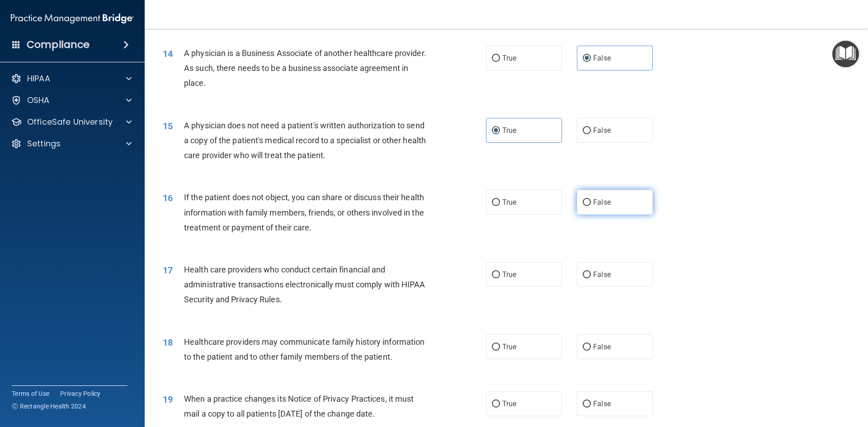
click at [581, 207] on label "False" at bounding box center [615, 202] width 76 height 25
click at [582, 206] on input "False" at bounding box center [586, 202] width 8 height 7
radio input "true"
click at [525, 270] on label "True" at bounding box center [524, 274] width 76 height 25
click at [500, 272] on input "True" at bounding box center [496, 275] width 8 height 7
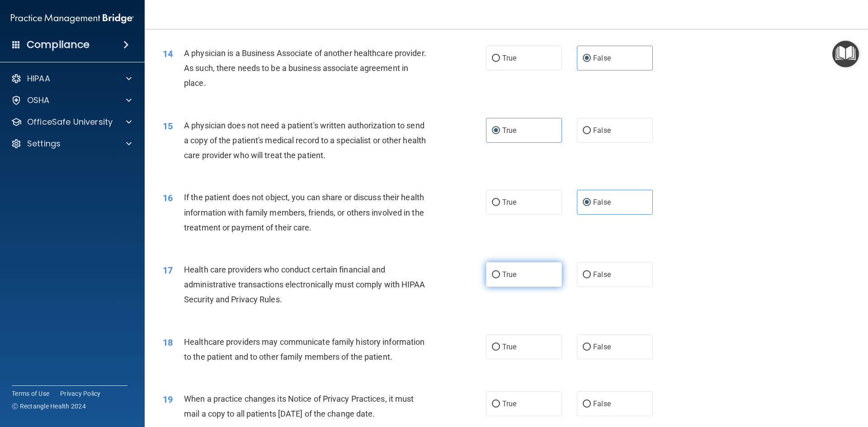
radio input "true"
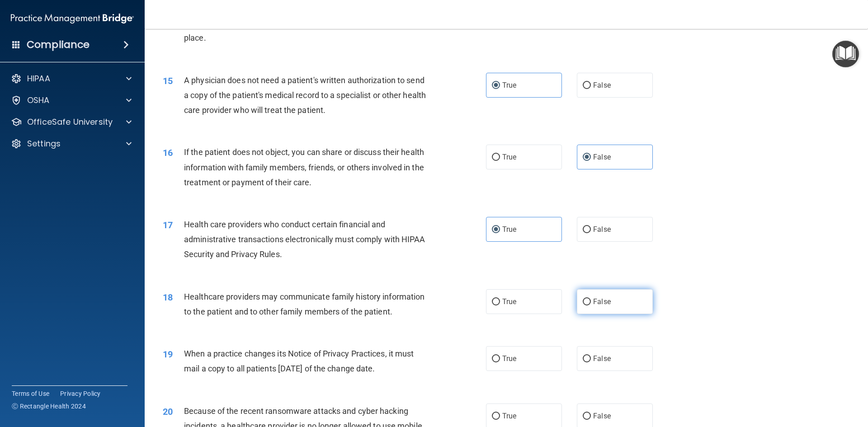
click at [608, 300] on label "False" at bounding box center [615, 301] width 76 height 25
click at [591, 300] on input "False" at bounding box center [586, 302] width 8 height 7
radio input "true"
click at [633, 353] on label "False" at bounding box center [615, 358] width 76 height 25
click at [591, 356] on input "False" at bounding box center [586, 359] width 8 height 7
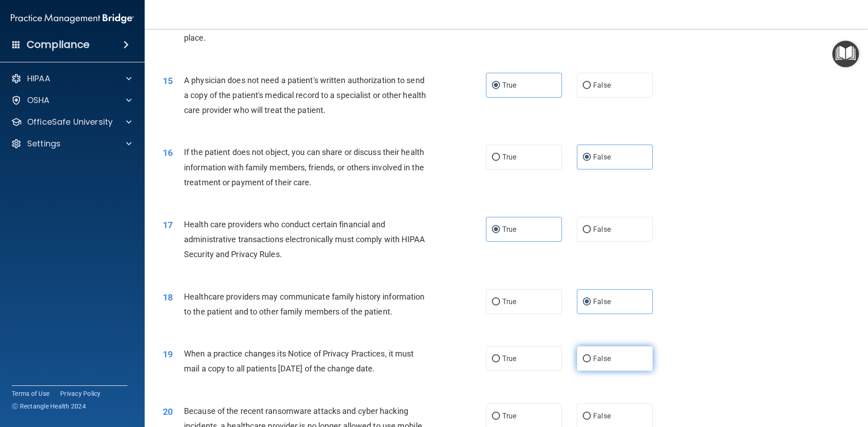
radio input "true"
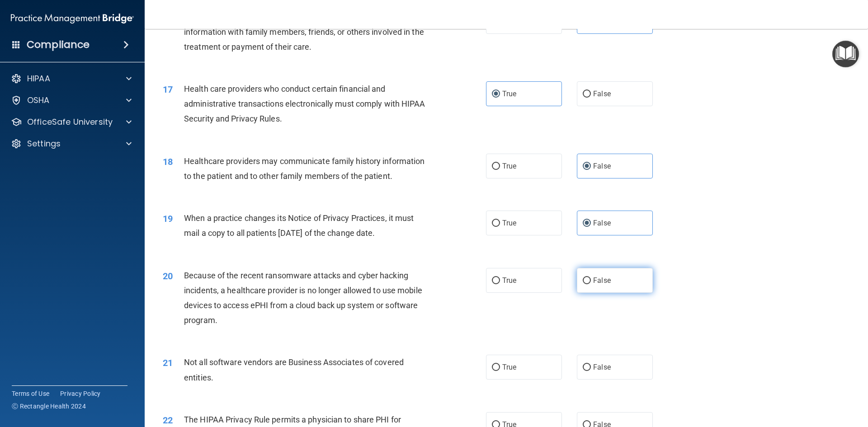
scroll to position [1130, 0]
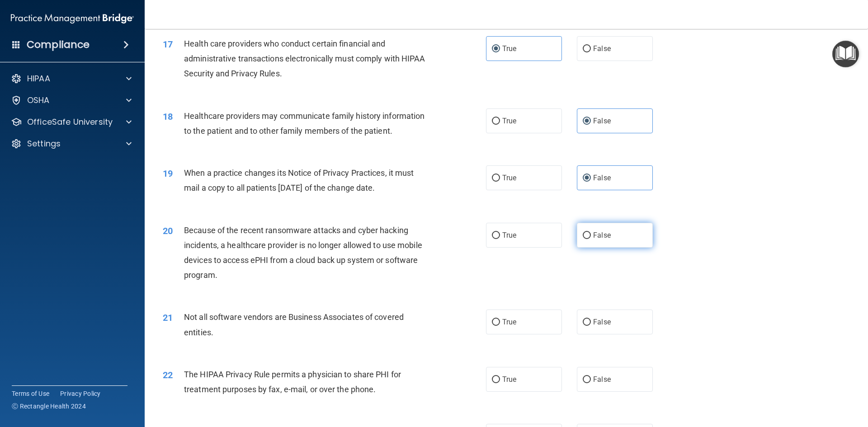
click at [593, 233] on span "False" at bounding box center [602, 235] width 18 height 9
click at [591, 233] on input "False" at bounding box center [586, 235] width 8 height 7
radio input "true"
click at [542, 313] on label "True" at bounding box center [524, 321] width 76 height 25
click at [500, 319] on input "True" at bounding box center [496, 322] width 8 height 7
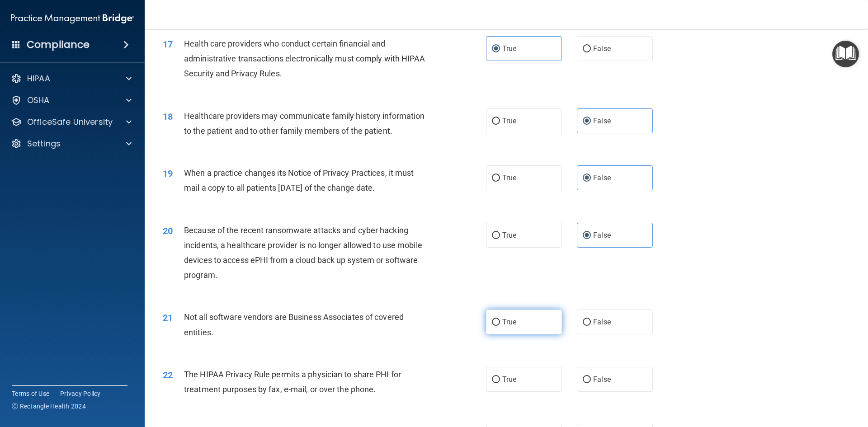
radio input "true"
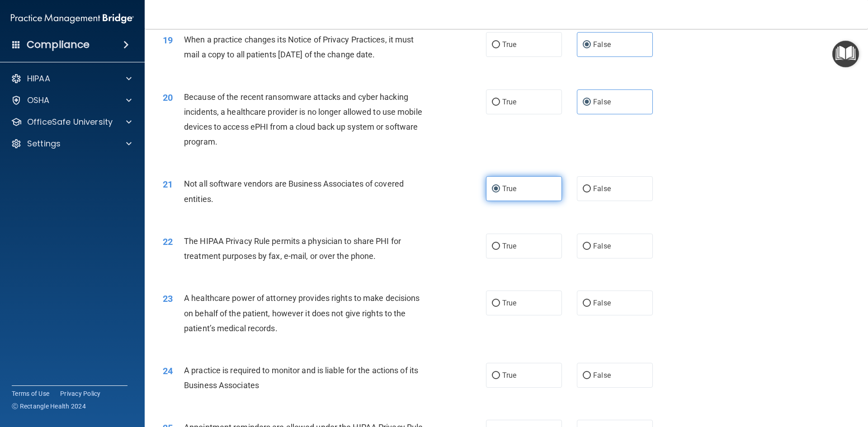
scroll to position [1265, 0]
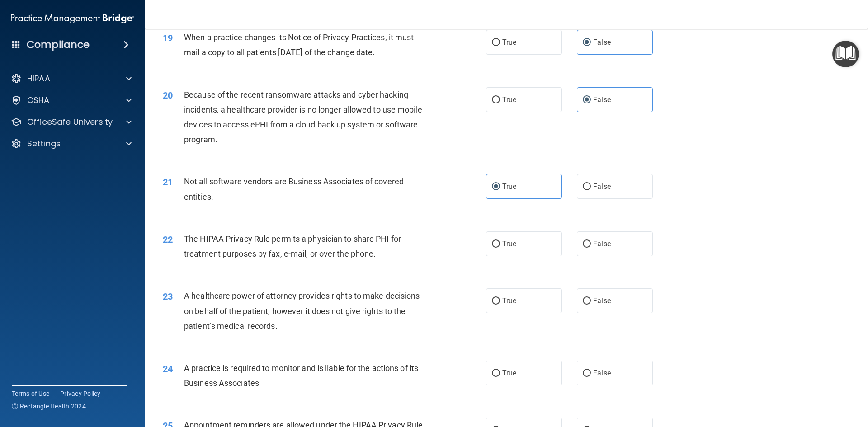
click at [519, 257] on div "22 The HIPAA Privacy Rule permits a physician to share PHI for treatment purpos…" at bounding box center [506, 248] width 700 height 57
click at [518, 253] on label "True" at bounding box center [524, 243] width 76 height 25
click at [500, 248] on input "True" at bounding box center [496, 244] width 8 height 7
radio input "true"
click at [605, 304] on span "False" at bounding box center [602, 300] width 18 height 9
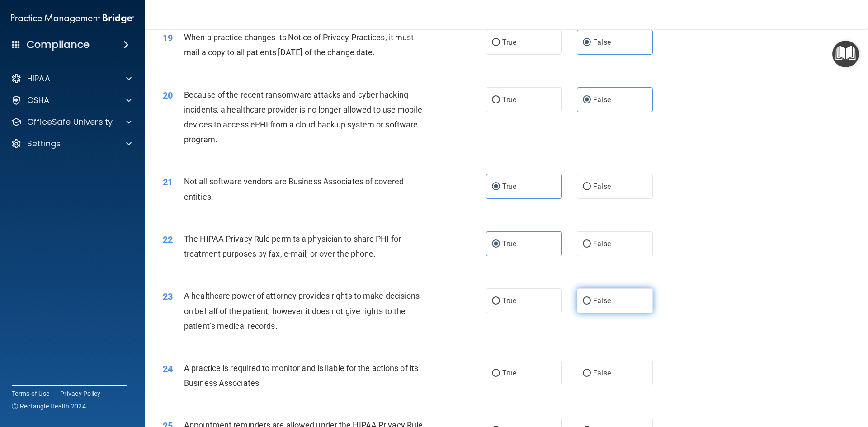
click at [591, 304] on input "False" at bounding box center [586, 301] width 8 height 7
radio input "true"
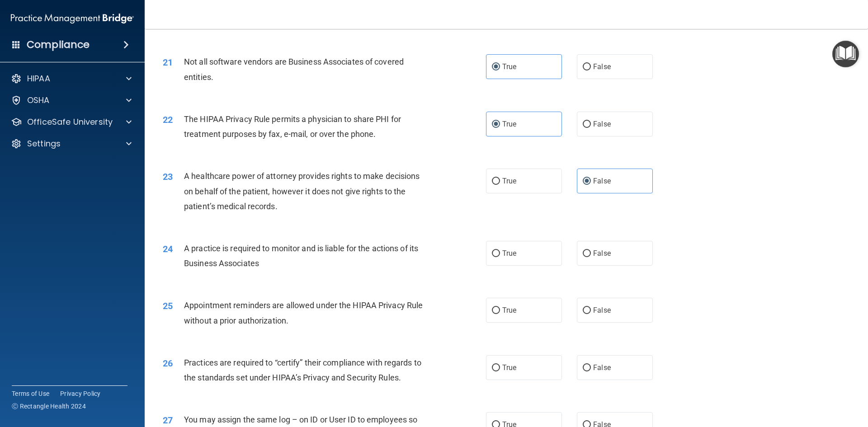
scroll to position [1401, 0]
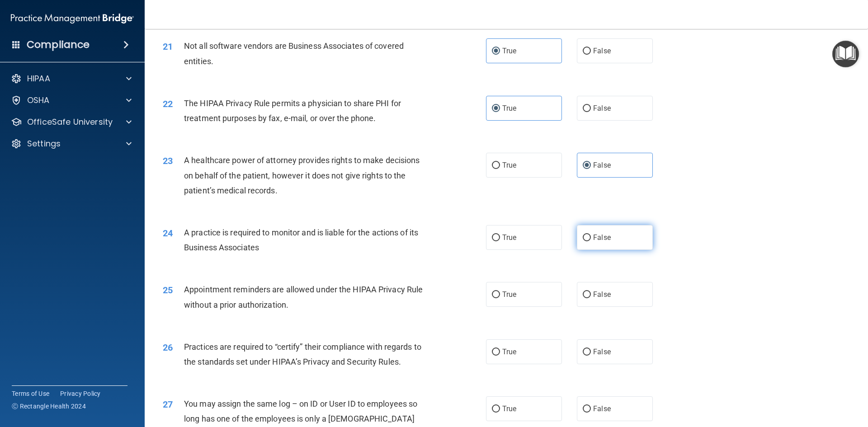
click at [610, 238] on label "False" at bounding box center [615, 237] width 76 height 25
click at [591, 238] on input "False" at bounding box center [586, 237] width 8 height 7
radio input "true"
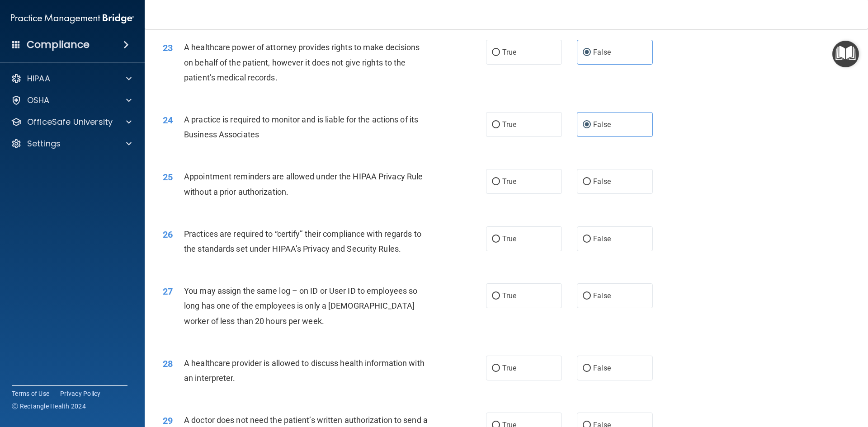
scroll to position [1536, 0]
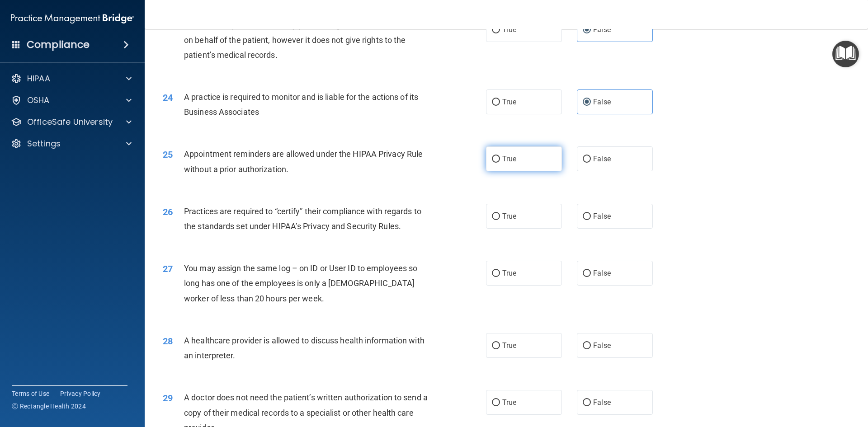
click at [507, 156] on span "True" at bounding box center [509, 159] width 14 height 9
click at [500, 156] on input "True" at bounding box center [496, 159] width 8 height 7
radio input "true"
click at [616, 213] on label "False" at bounding box center [615, 216] width 76 height 25
click at [591, 213] on input "False" at bounding box center [586, 216] width 8 height 7
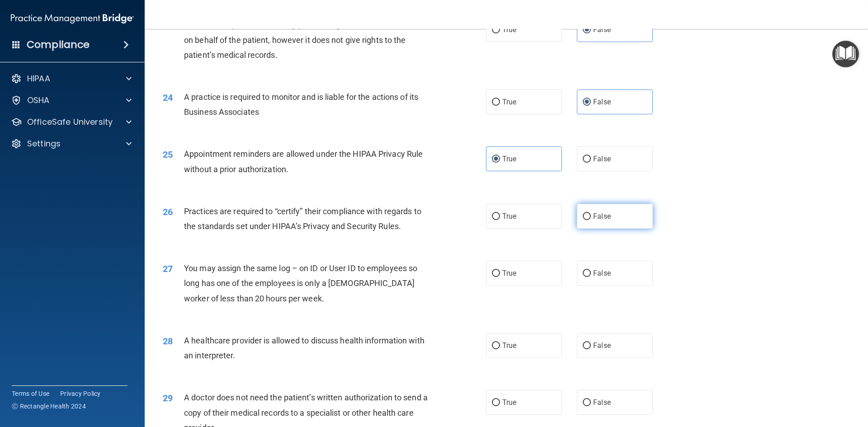
radio input "true"
click at [602, 273] on span "False" at bounding box center [602, 273] width 18 height 9
click at [591, 273] on input "False" at bounding box center [586, 273] width 8 height 7
radio input "true"
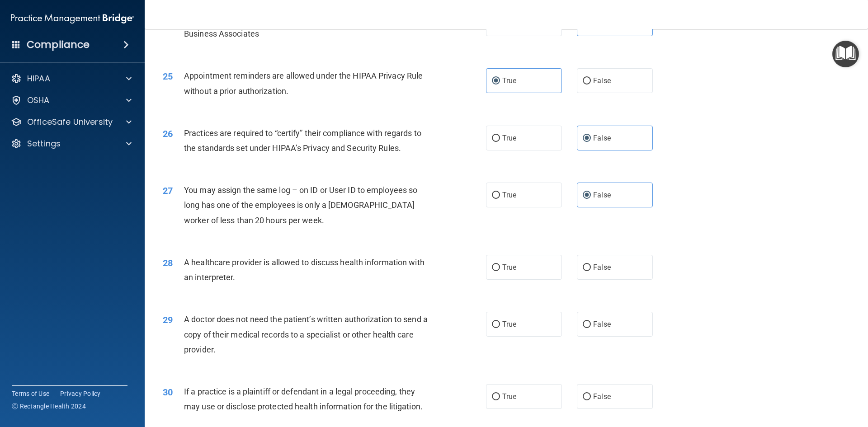
scroll to position [1627, 0]
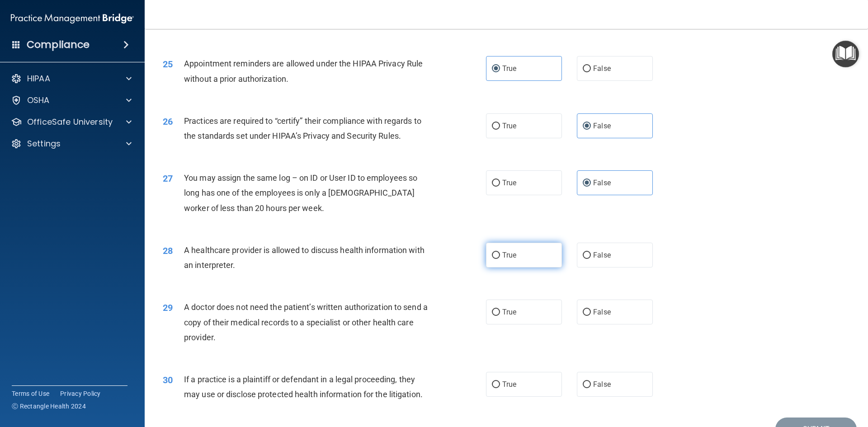
click at [525, 253] on label "True" at bounding box center [524, 255] width 76 height 25
click at [500, 253] on input "True" at bounding box center [496, 255] width 8 height 7
radio input "true"
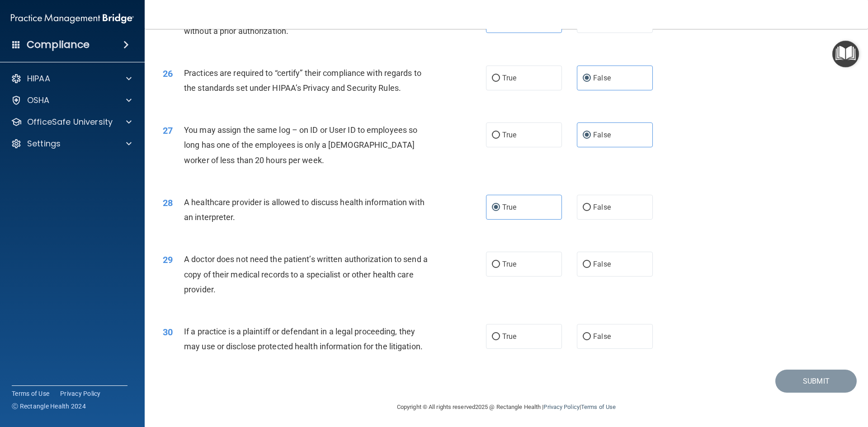
scroll to position [1676, 0]
click at [505, 268] on label "True" at bounding box center [524, 262] width 76 height 25
click at [500, 266] on input "True" at bounding box center [496, 262] width 8 height 7
radio input "true"
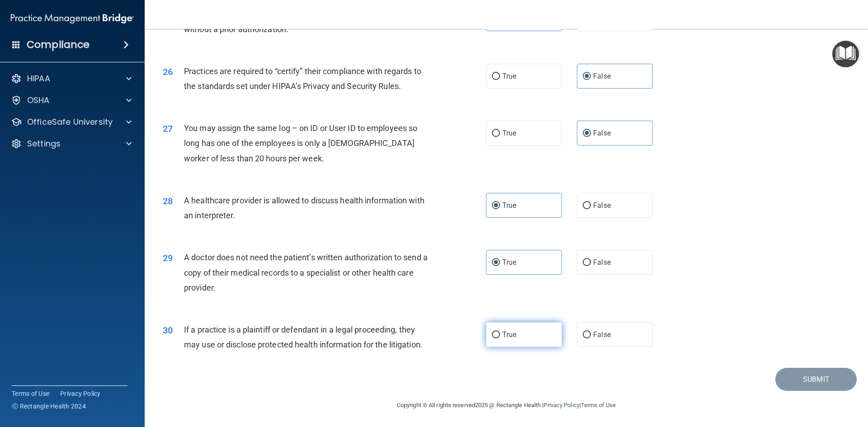
click at [537, 334] on label "True" at bounding box center [524, 334] width 76 height 25
click at [500, 334] on input "True" at bounding box center [496, 335] width 8 height 7
radio input "true"
click at [787, 389] on button "Submit" at bounding box center [815, 379] width 81 height 23
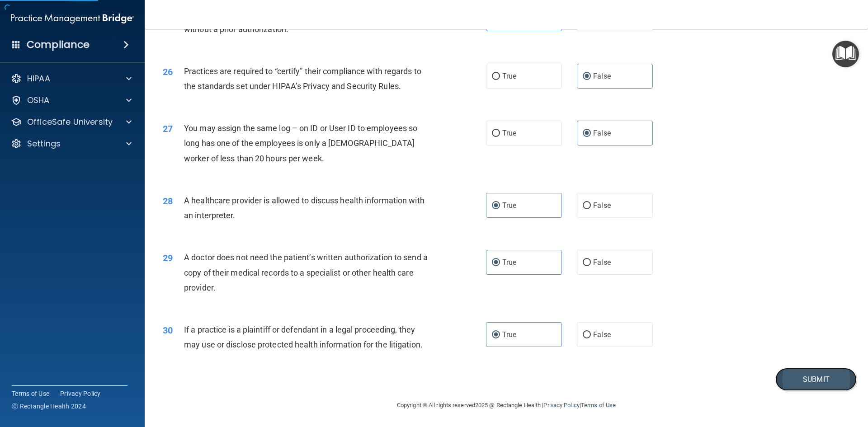
click at [789, 381] on button "Submit" at bounding box center [815, 379] width 81 height 23
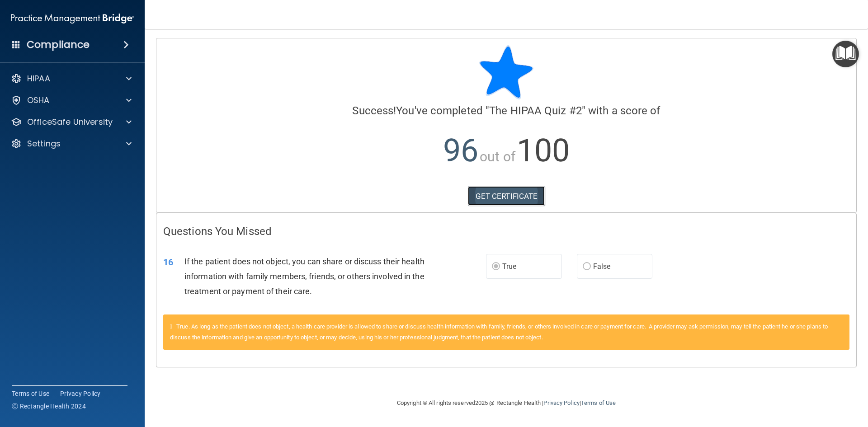
click at [502, 198] on link "GET CERTIFICATE" at bounding box center [506, 196] width 77 height 20
click at [80, 121] on p "OfficeSafe University" at bounding box center [69, 122] width 85 height 11
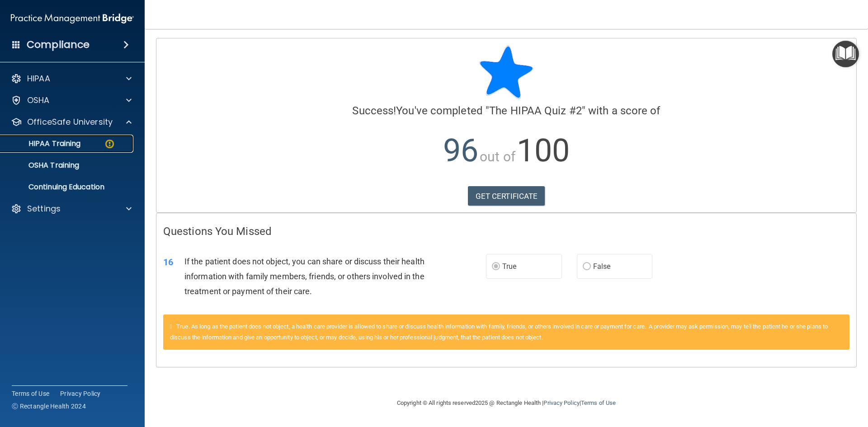
click at [108, 138] on img at bounding box center [109, 143] width 11 height 11
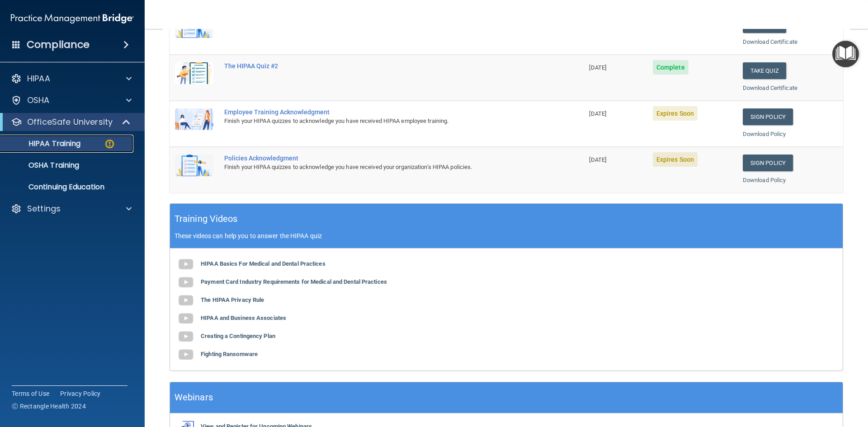
scroll to position [181, 0]
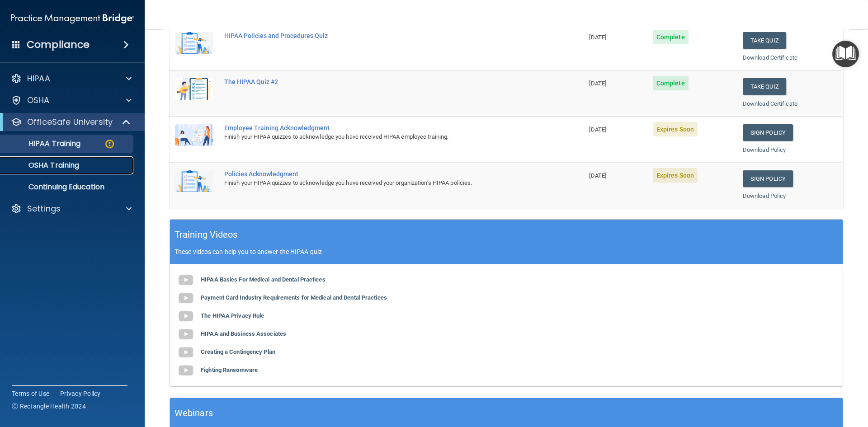
click at [48, 165] on p "OSHA Training" at bounding box center [42, 165] width 73 height 9
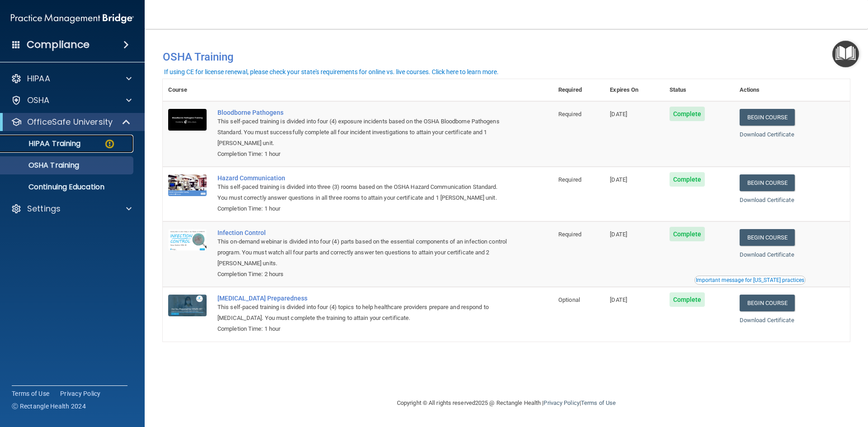
click at [86, 140] on div "HIPAA Training" at bounding box center [67, 143] width 123 height 9
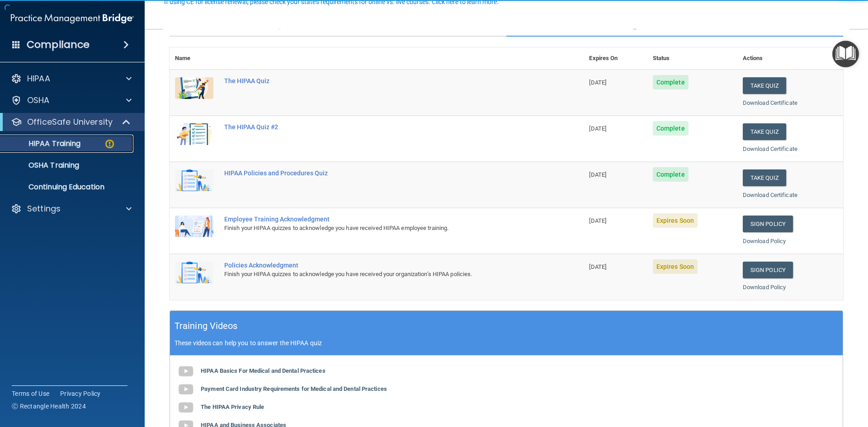
scroll to position [90, 0]
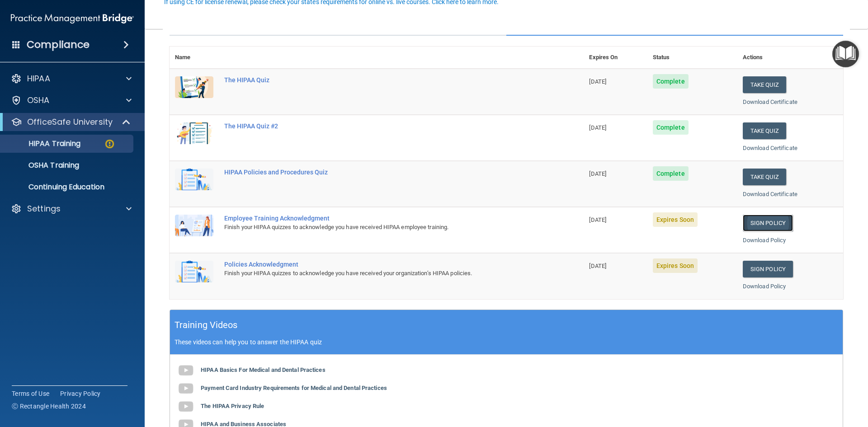
click at [764, 222] on link "Sign Policy" at bounding box center [767, 223] width 50 height 17
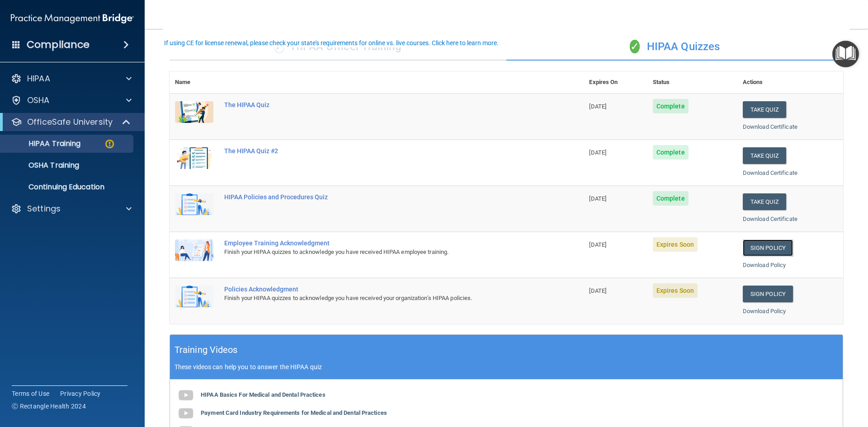
scroll to position [45, 0]
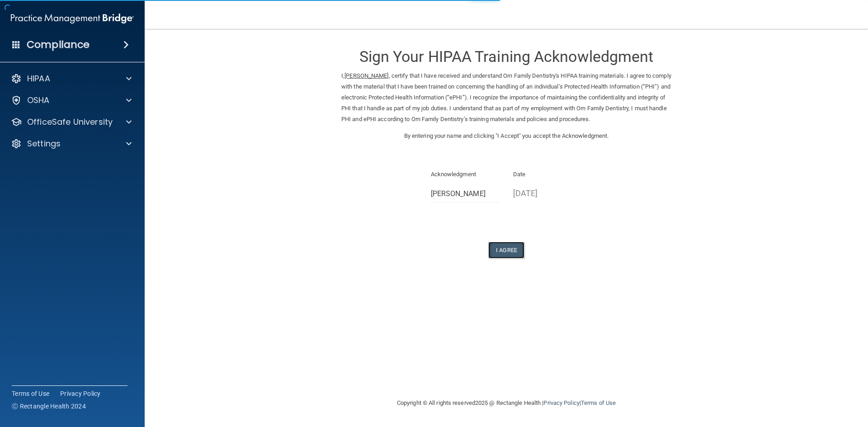
click at [515, 251] on button "I Agree" at bounding box center [506, 250] width 36 height 17
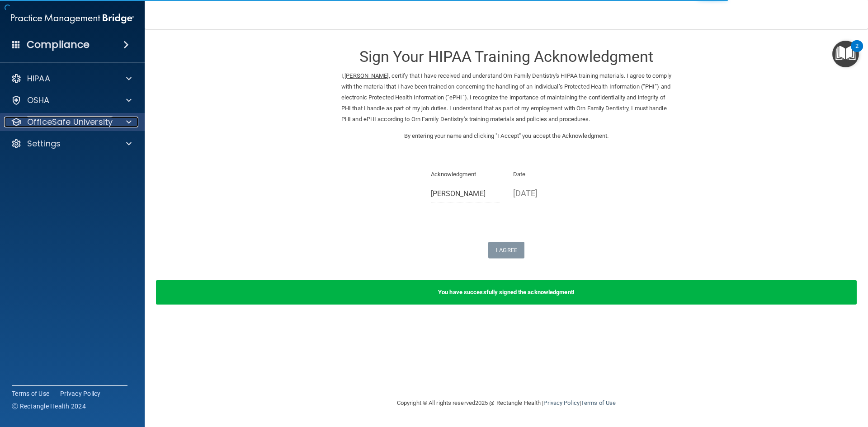
click at [70, 124] on p "OfficeSafe University" at bounding box center [69, 122] width 85 height 11
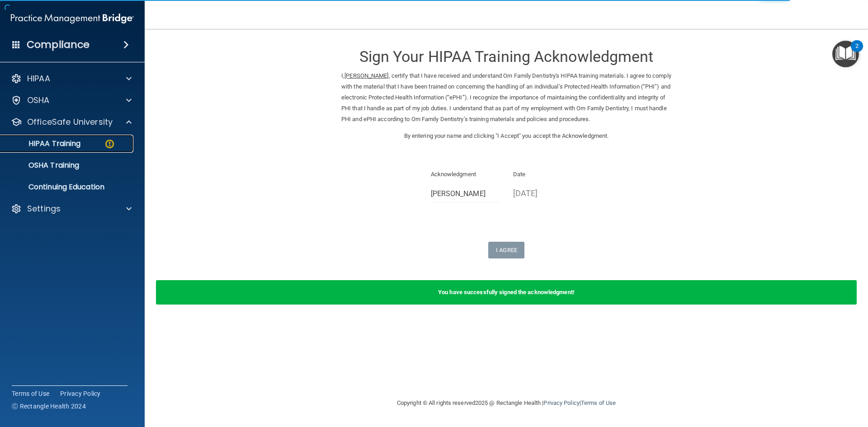
click at [110, 144] on img at bounding box center [109, 143] width 11 height 11
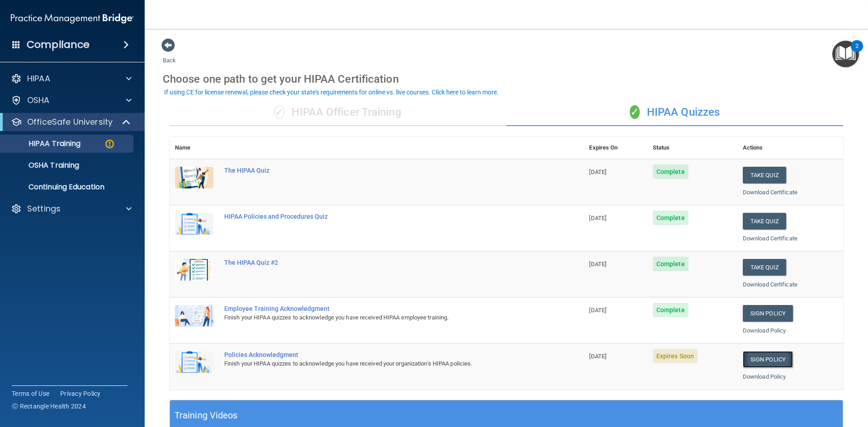
click at [771, 360] on link "Sign Policy" at bounding box center [767, 359] width 50 height 17
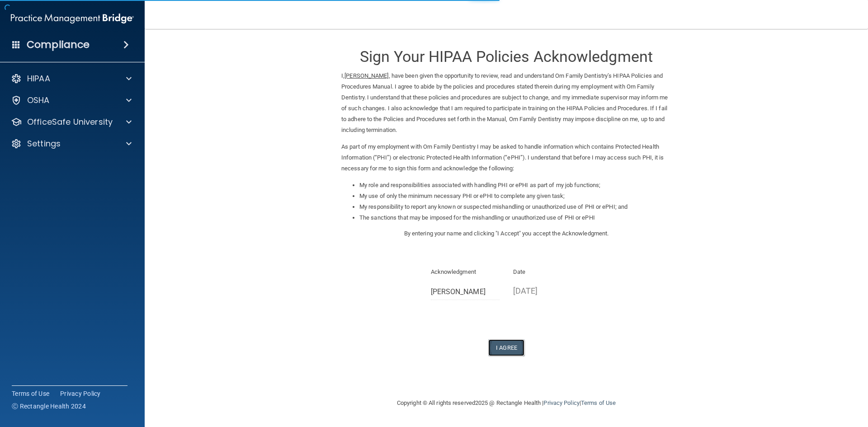
click at [502, 344] on button "I Agree" at bounding box center [506, 347] width 36 height 17
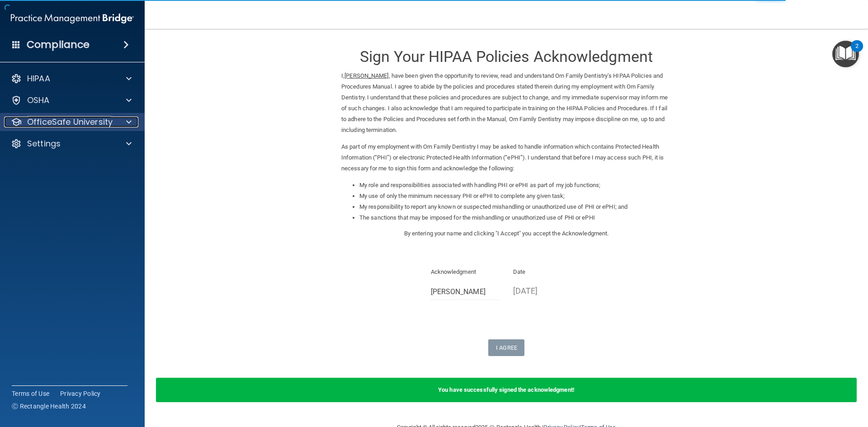
click at [61, 122] on p "OfficeSafe University" at bounding box center [69, 122] width 85 height 11
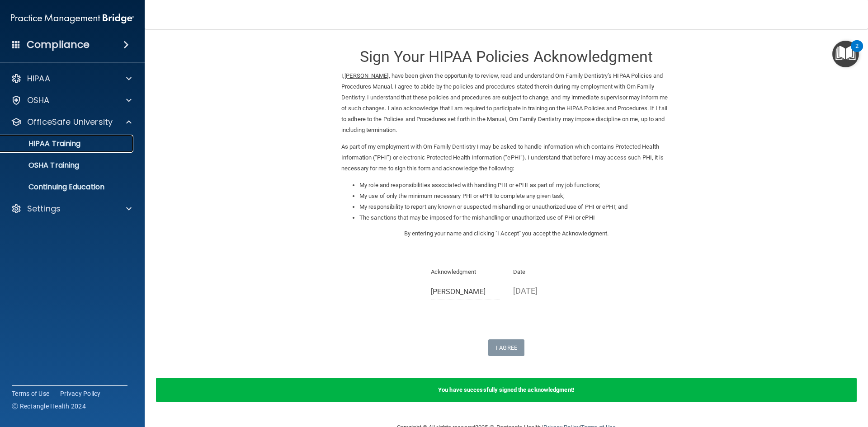
click at [70, 149] on link "HIPAA Training" at bounding box center [62, 144] width 142 height 18
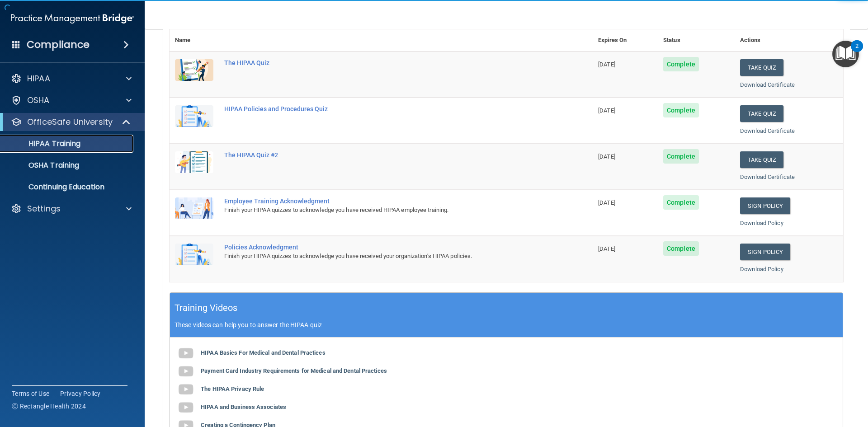
scroll to position [253, 0]
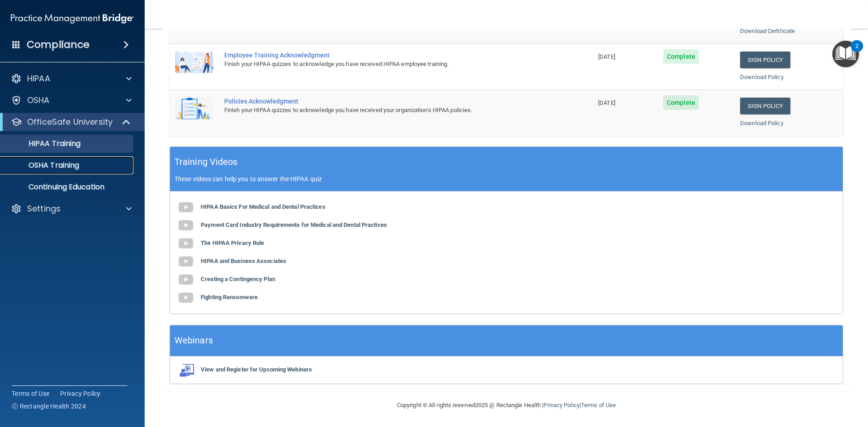
click at [63, 169] on p "OSHA Training" at bounding box center [42, 165] width 73 height 9
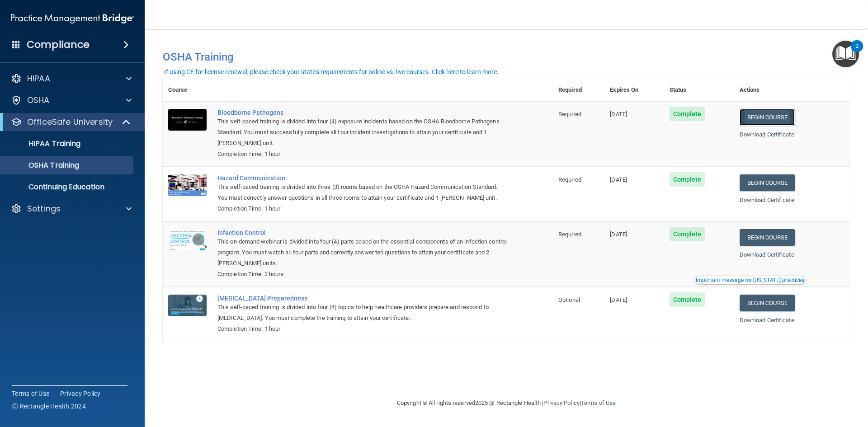
click at [770, 113] on link "Begin Course" at bounding box center [766, 117] width 55 height 17
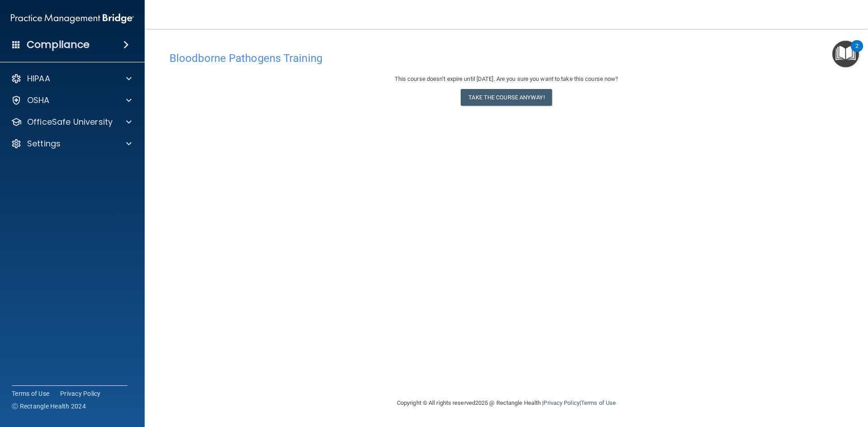
click at [624, 256] on div "Bloodborne Pathogens Training This course doesn’t expire until [DATE]. Are you …" at bounding box center [506, 222] width 687 height 351
click at [501, 95] on button "Take the course anyway!" at bounding box center [505, 97] width 91 height 17
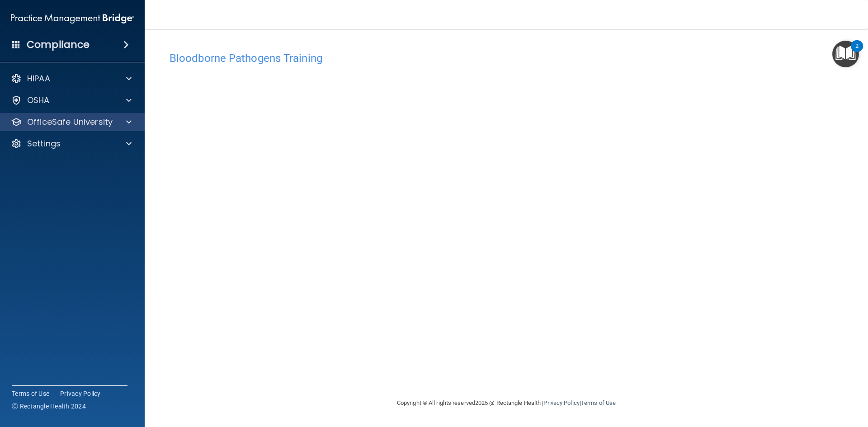
click at [66, 115] on div "OfficeSafe University" at bounding box center [72, 122] width 145 height 18
click at [68, 126] on p "OfficeSafe University" at bounding box center [69, 122] width 85 height 11
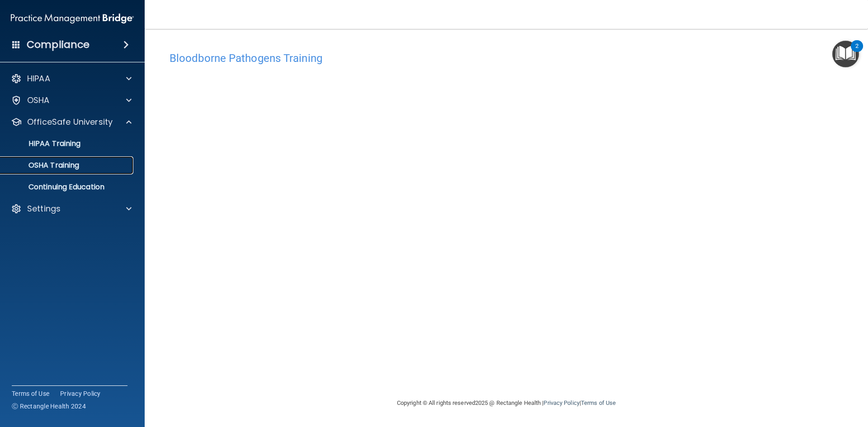
click at [72, 174] on link "OSHA Training" at bounding box center [62, 165] width 142 height 18
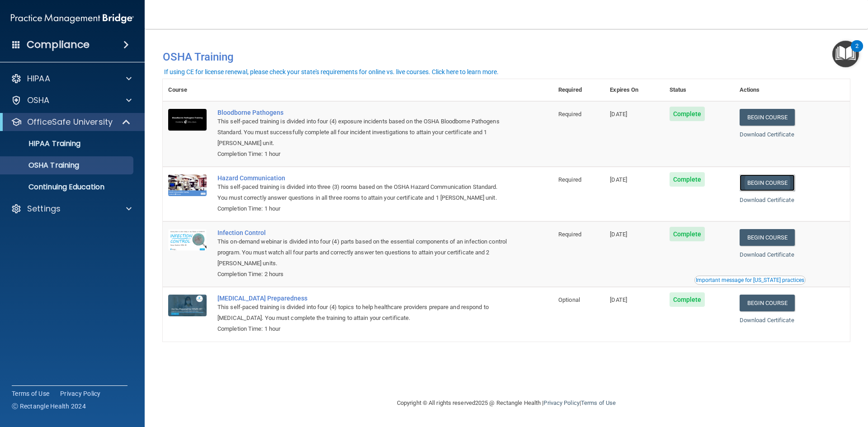
click at [776, 181] on link "Begin Course" at bounding box center [766, 182] width 55 height 17
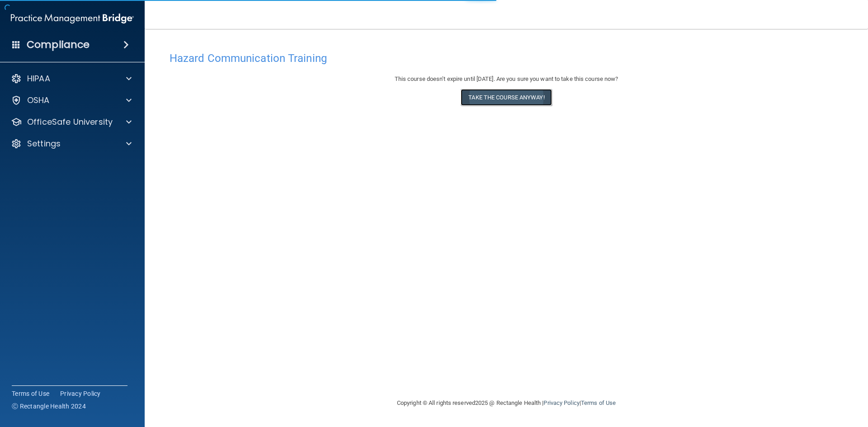
click at [511, 99] on button "Take the course anyway!" at bounding box center [505, 97] width 91 height 17
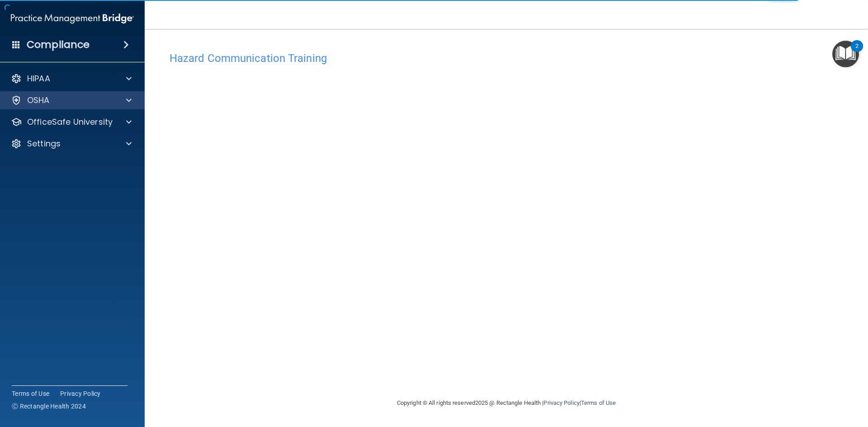
click at [91, 108] on div "OSHA" at bounding box center [72, 100] width 145 height 18
click at [69, 103] on div "OSHA" at bounding box center [60, 100] width 112 height 11
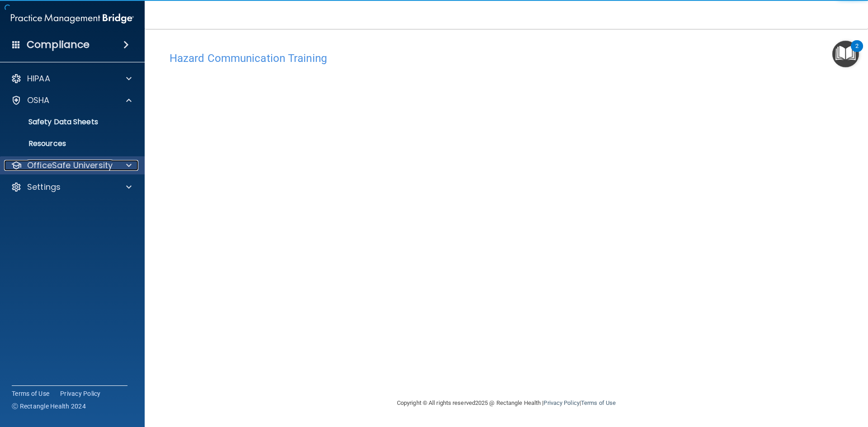
click at [66, 165] on p "OfficeSafe University" at bounding box center [69, 165] width 85 height 11
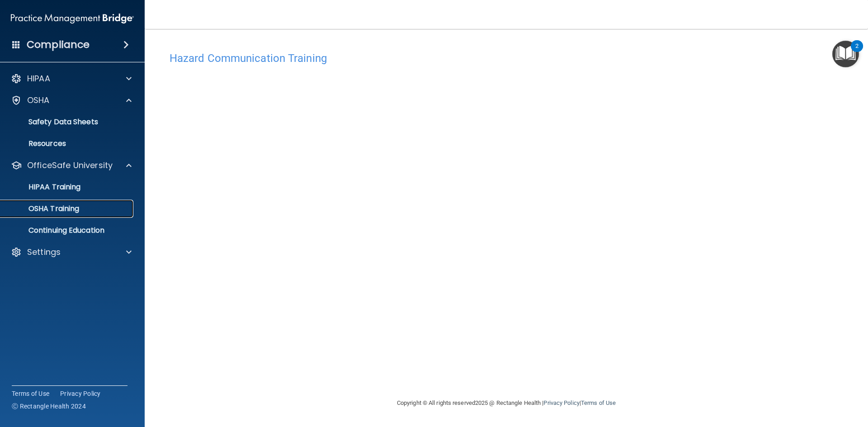
click at [68, 206] on p "OSHA Training" at bounding box center [42, 208] width 73 height 9
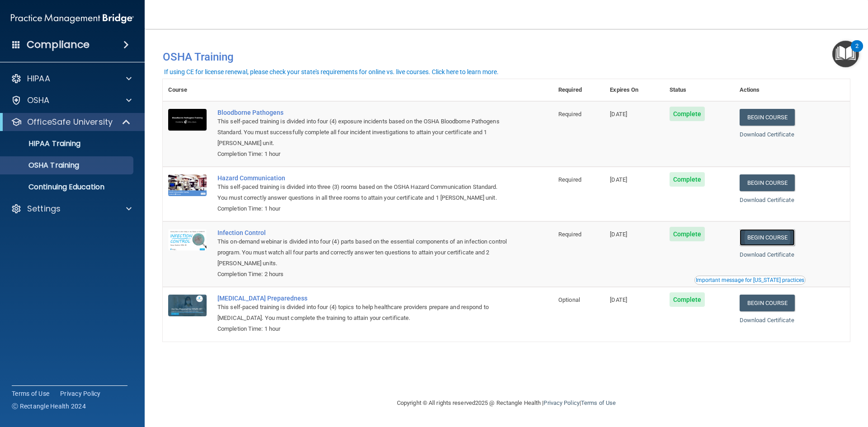
click at [778, 238] on link "Begin Course" at bounding box center [766, 237] width 55 height 17
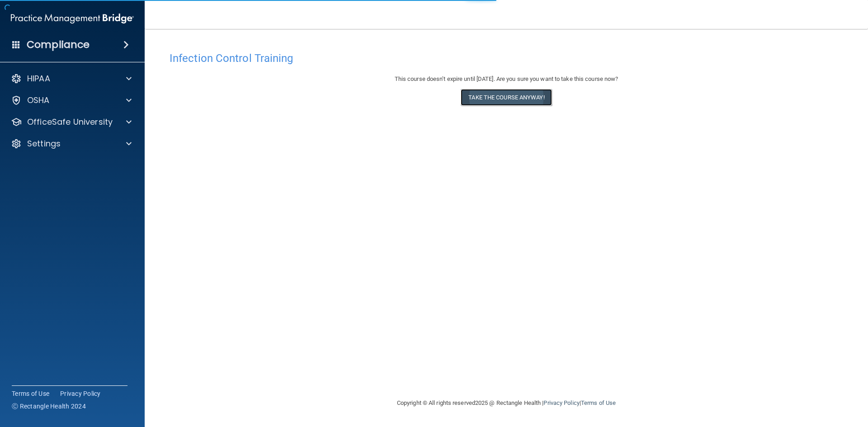
click at [491, 90] on button "Take the course anyway!" at bounding box center [505, 97] width 91 height 17
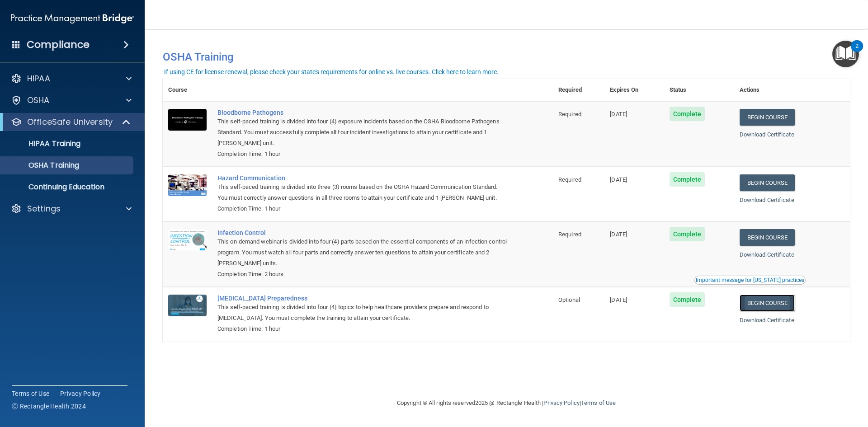
click at [786, 309] on link "Begin Course" at bounding box center [766, 303] width 55 height 17
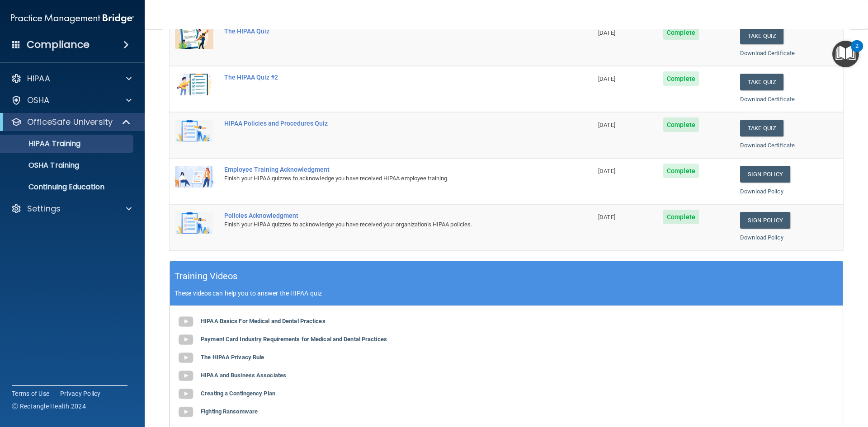
scroll to position [28, 0]
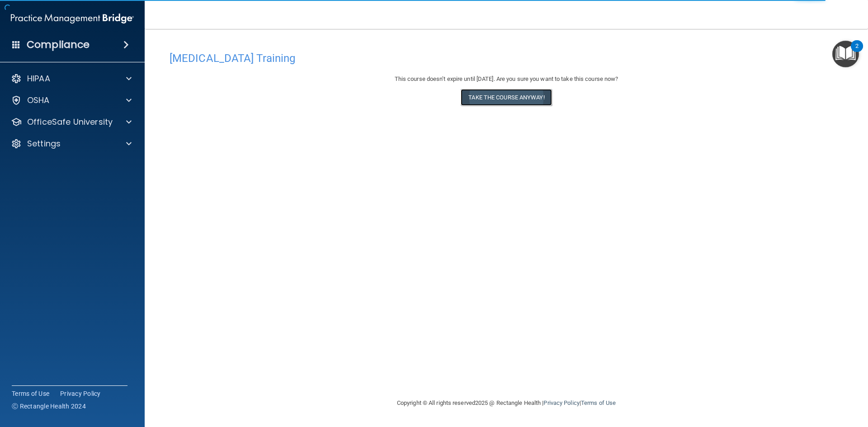
click at [500, 97] on button "Take the course anyway!" at bounding box center [505, 97] width 91 height 17
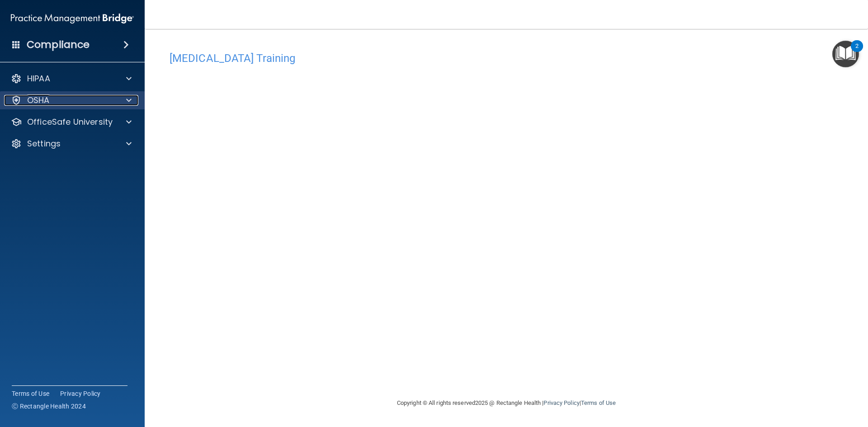
click at [63, 101] on div "OSHA" at bounding box center [60, 100] width 112 height 11
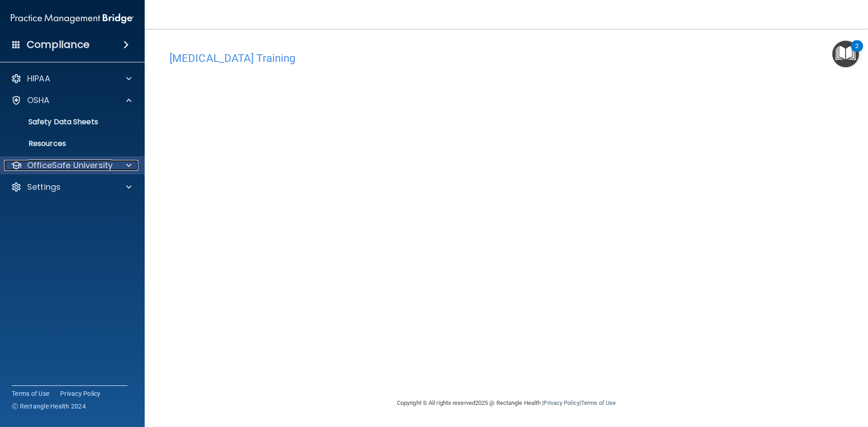
click at [58, 161] on p "OfficeSafe University" at bounding box center [69, 165] width 85 height 11
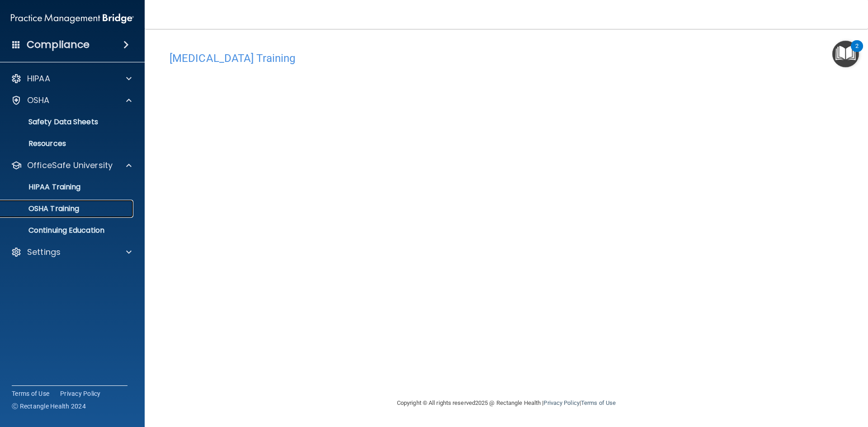
click at [50, 210] on p "OSHA Training" at bounding box center [42, 208] width 73 height 9
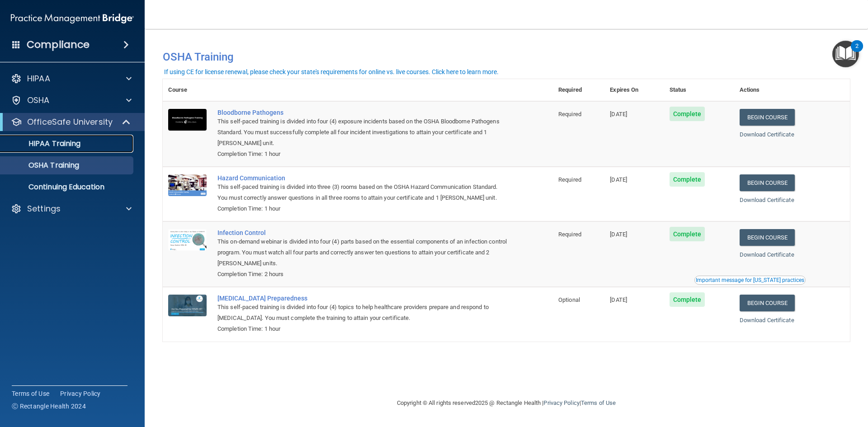
click at [80, 146] on p "HIPAA Training" at bounding box center [43, 143] width 75 height 9
